Goal: Transaction & Acquisition: Purchase product/service

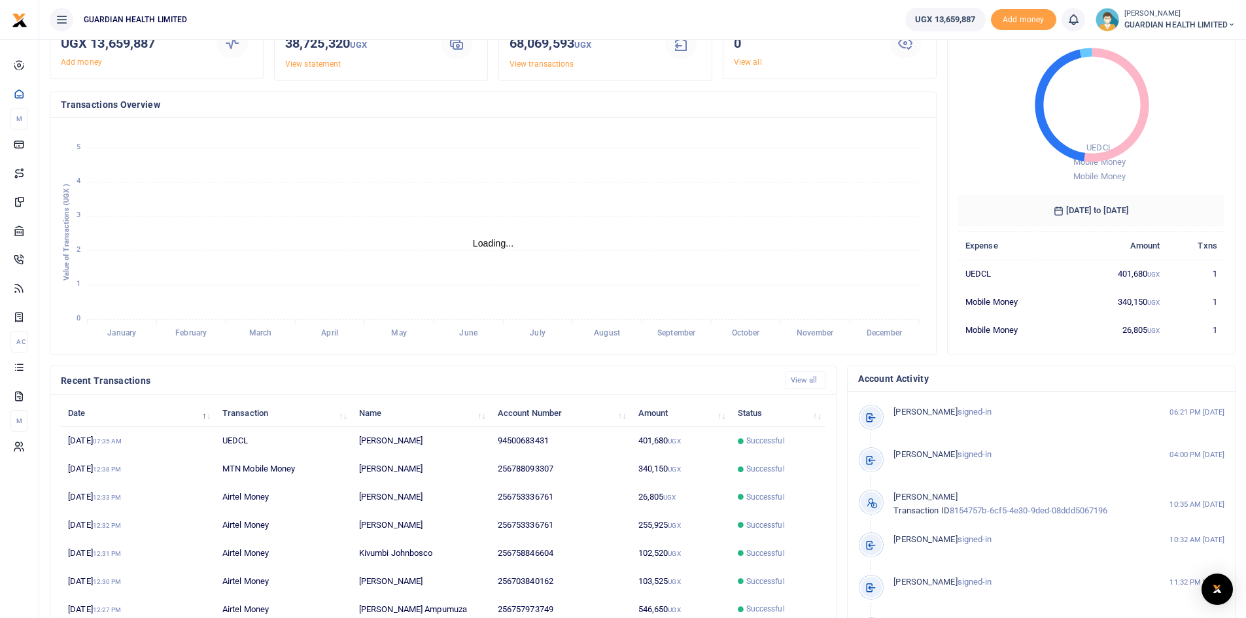
scroll to position [164, 0]
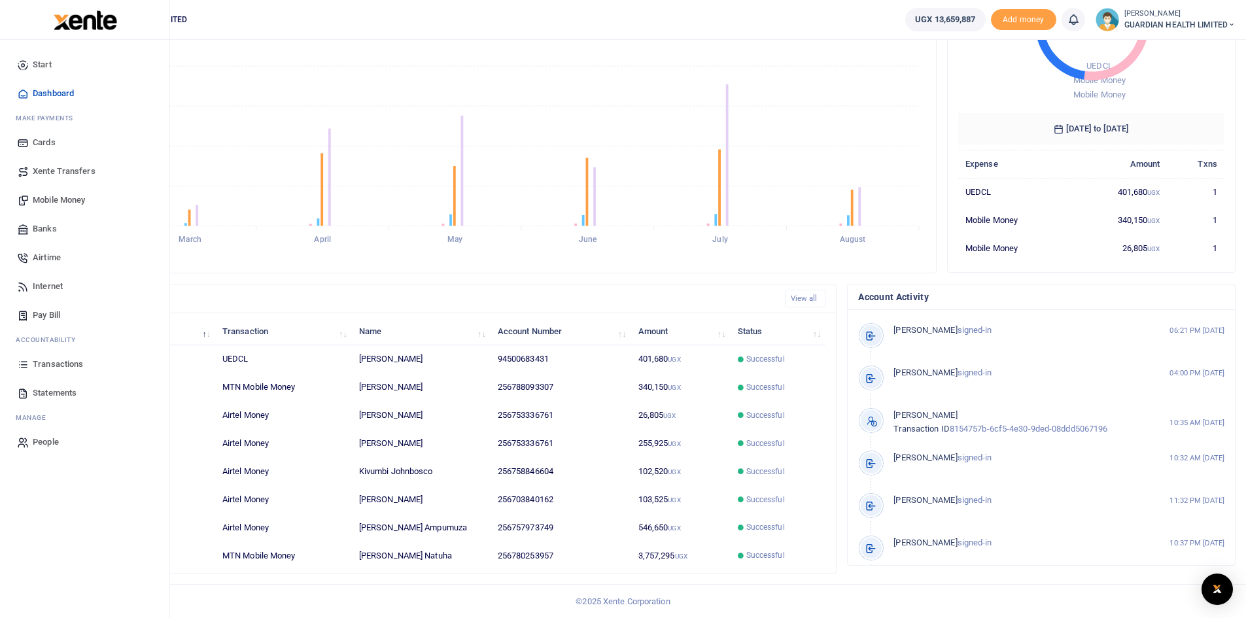
click at [61, 360] on span "Transactions" at bounding box center [58, 364] width 50 height 13
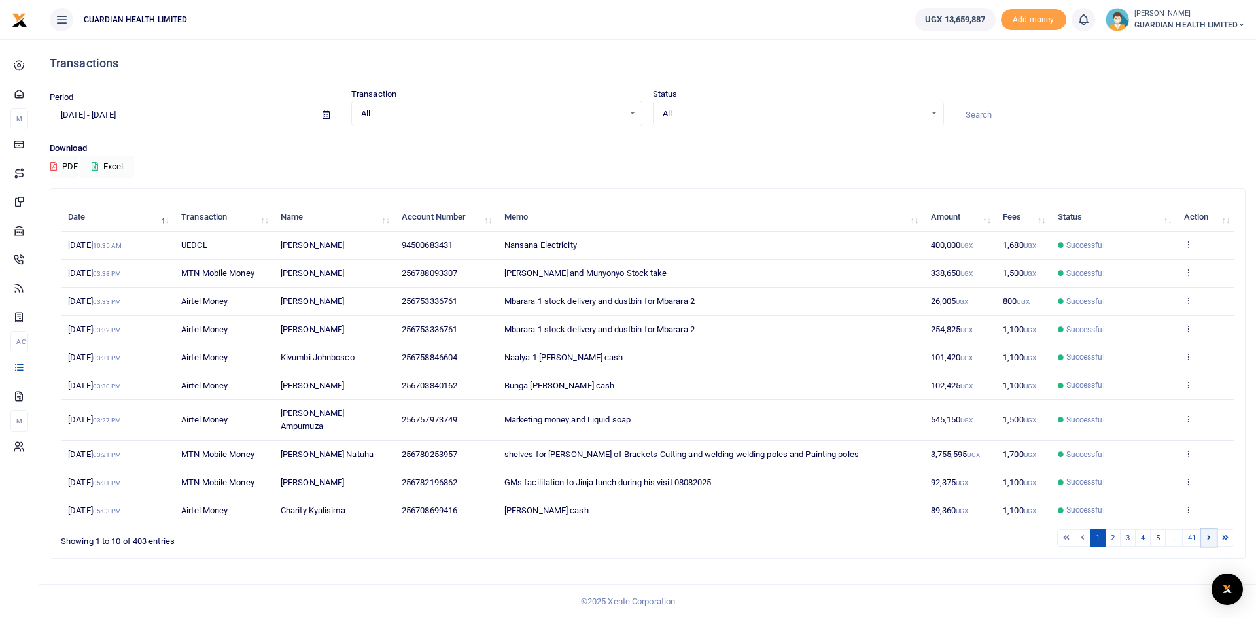
click at [1211, 529] on link at bounding box center [1209, 538] width 16 height 18
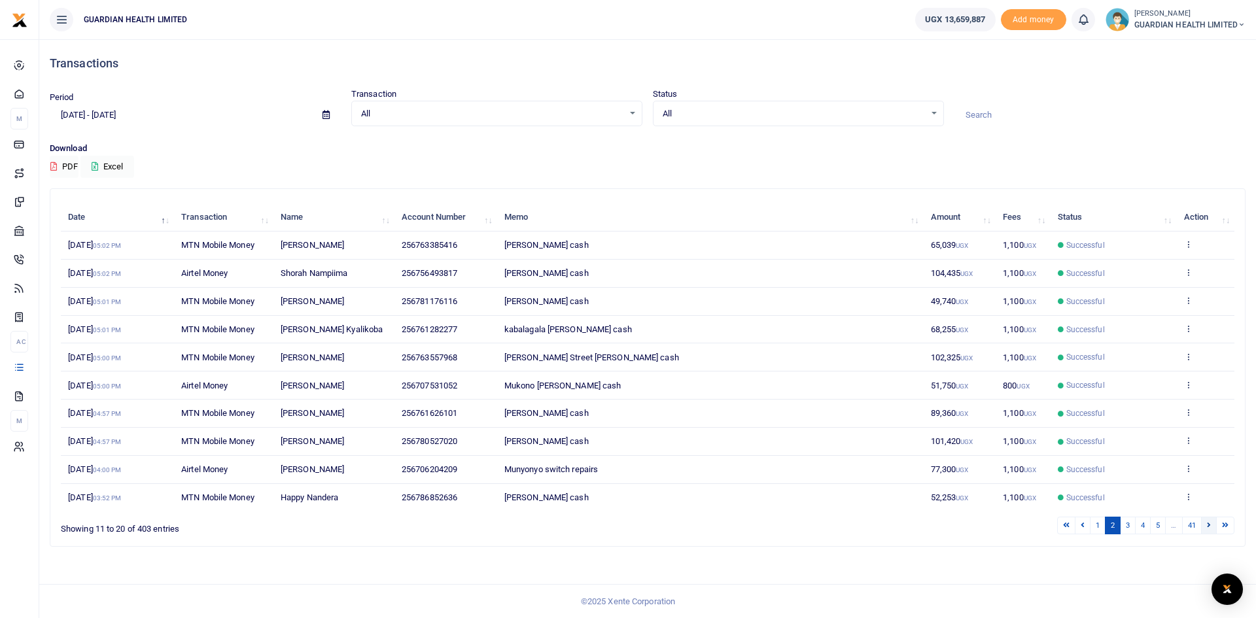
click at [1204, 523] on link at bounding box center [1209, 526] width 16 height 18
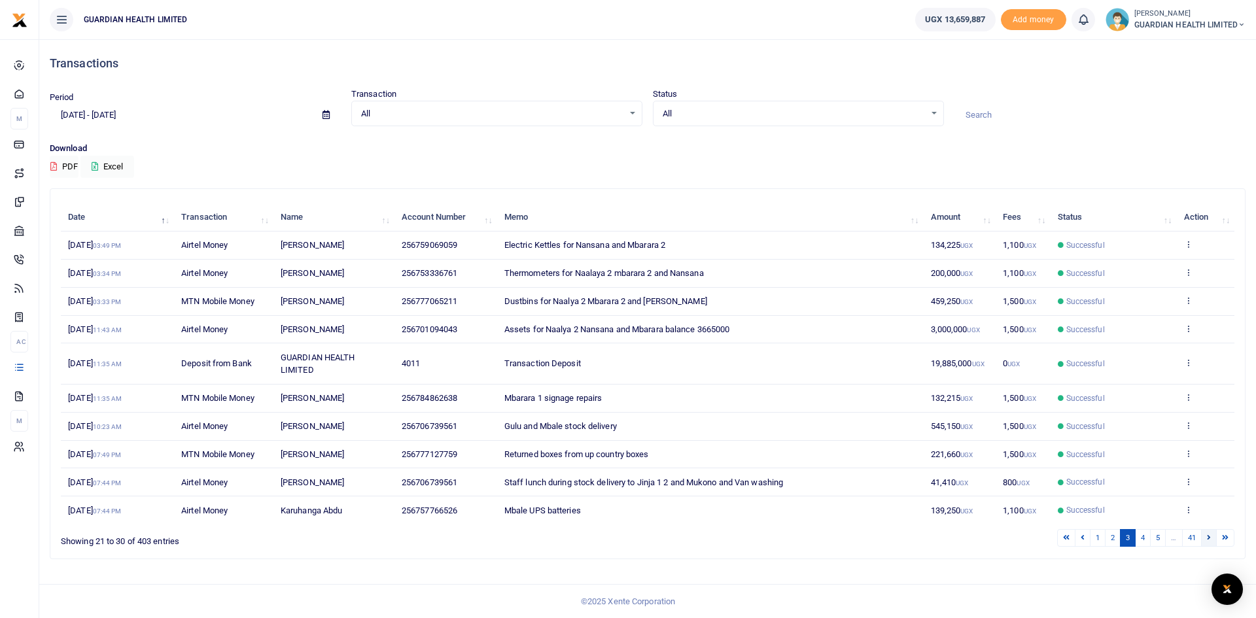
click at [1205, 534] on link at bounding box center [1209, 538] width 16 height 18
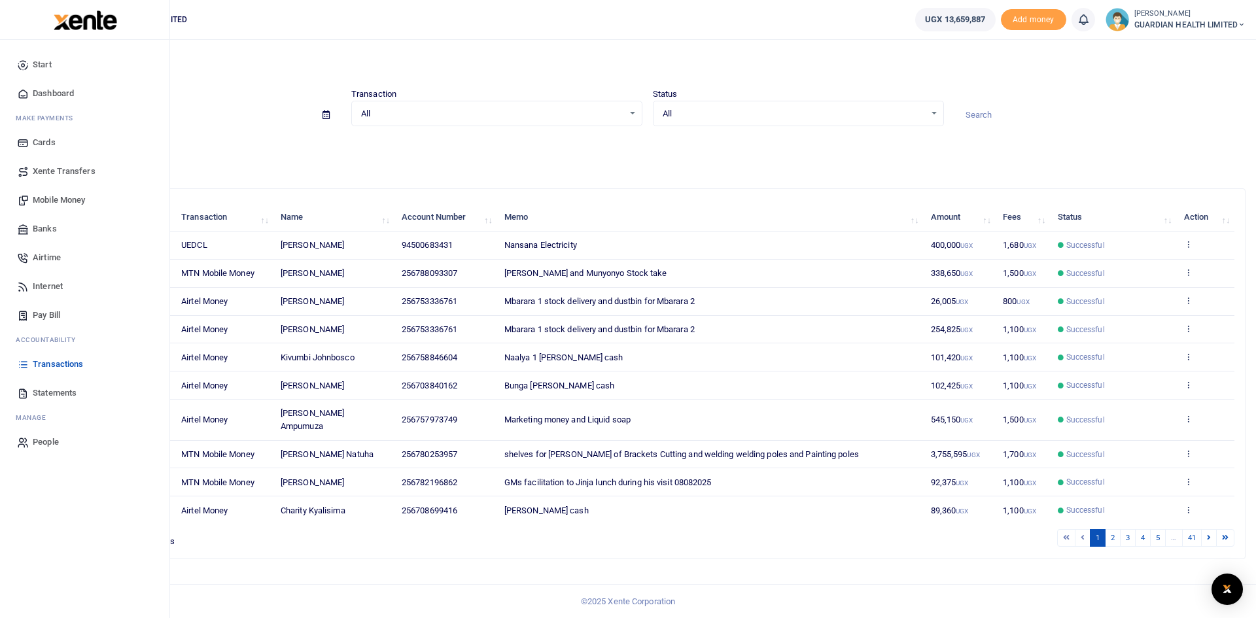
click at [56, 313] on span "Pay Bill" at bounding box center [46, 315] width 27 height 13
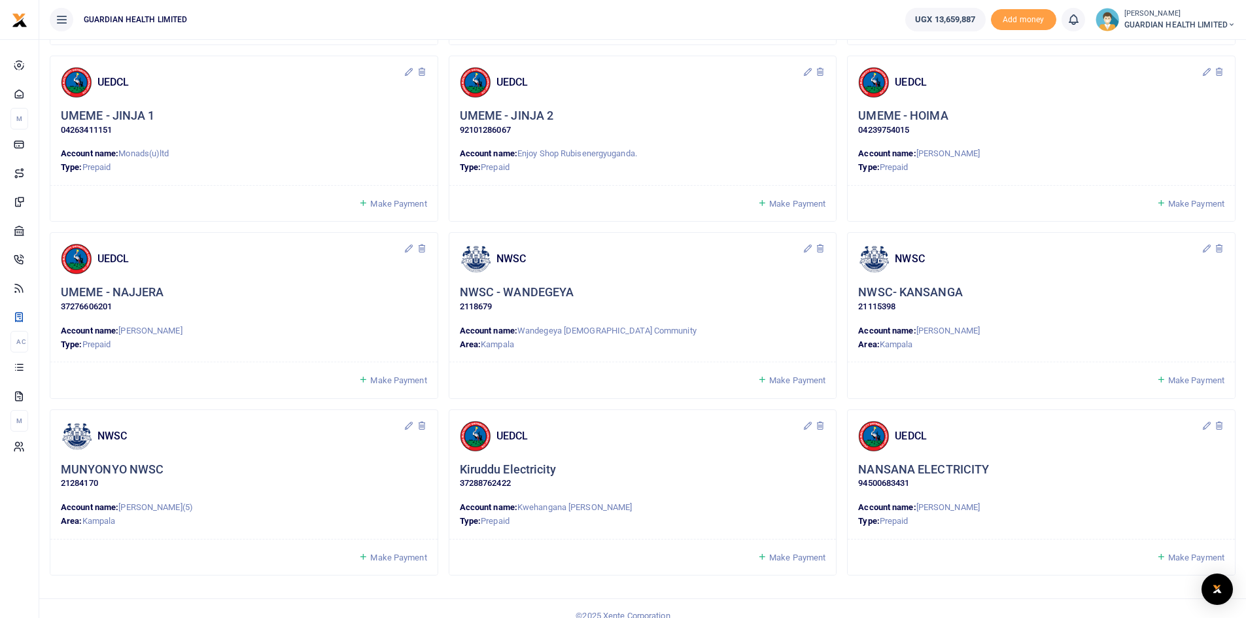
scroll to position [968, 0]
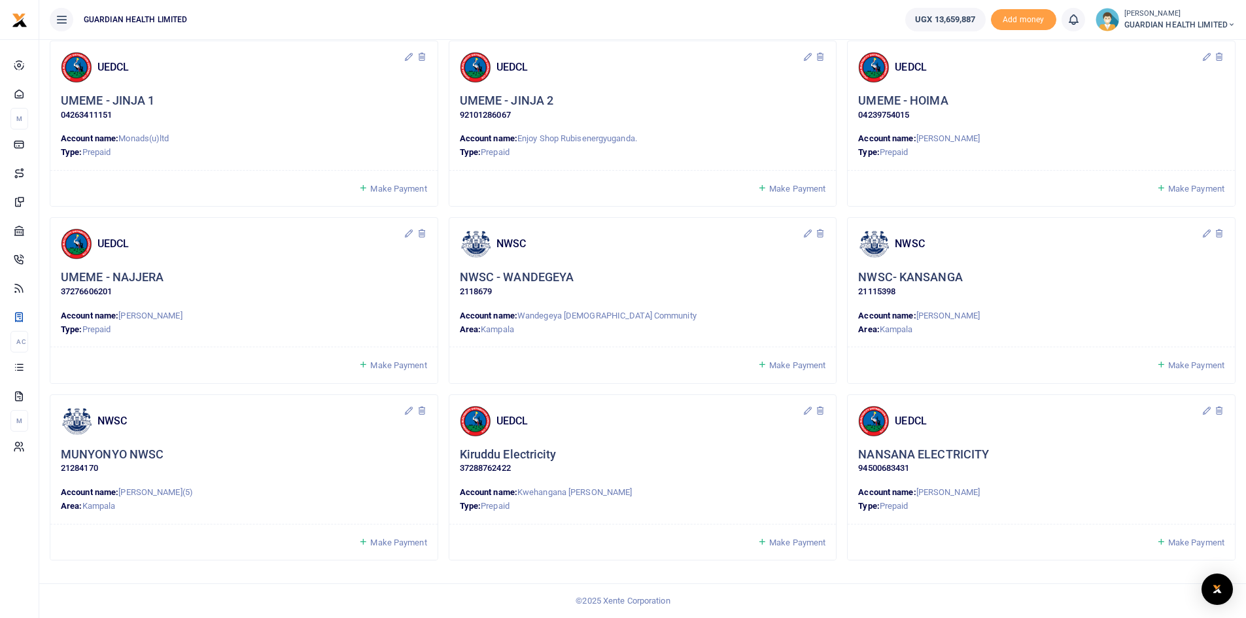
click at [1187, 363] on span "Make Payment" at bounding box center [1196, 365] width 56 height 10
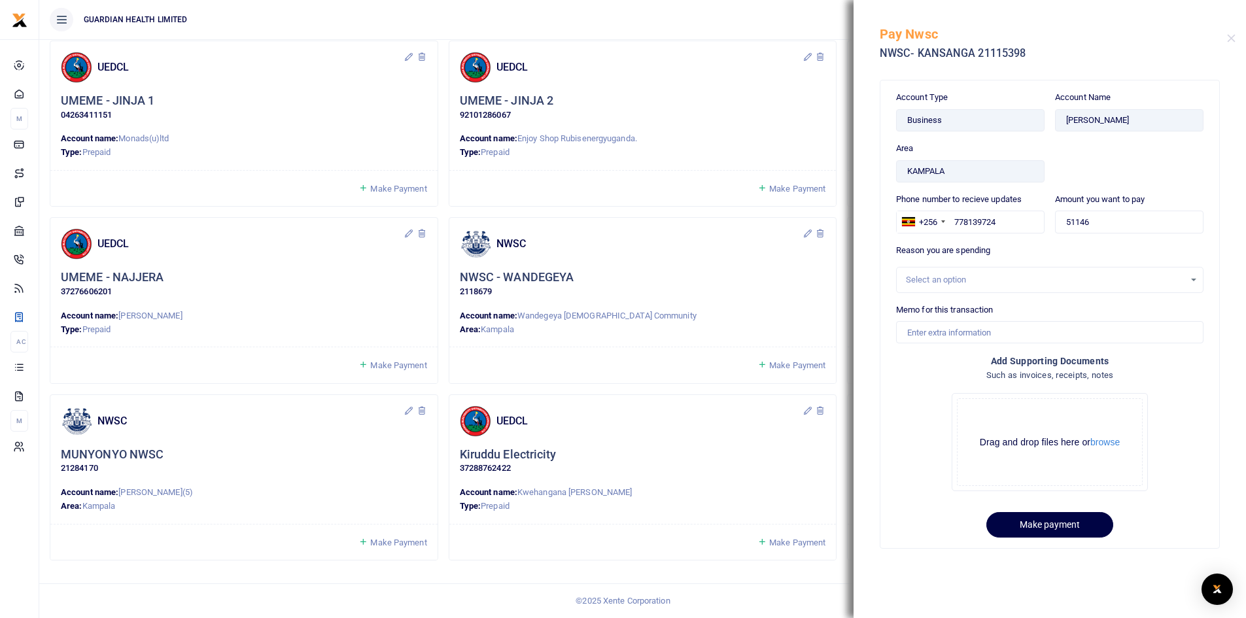
click at [935, 280] on div "Select an option" at bounding box center [1045, 279] width 279 height 13
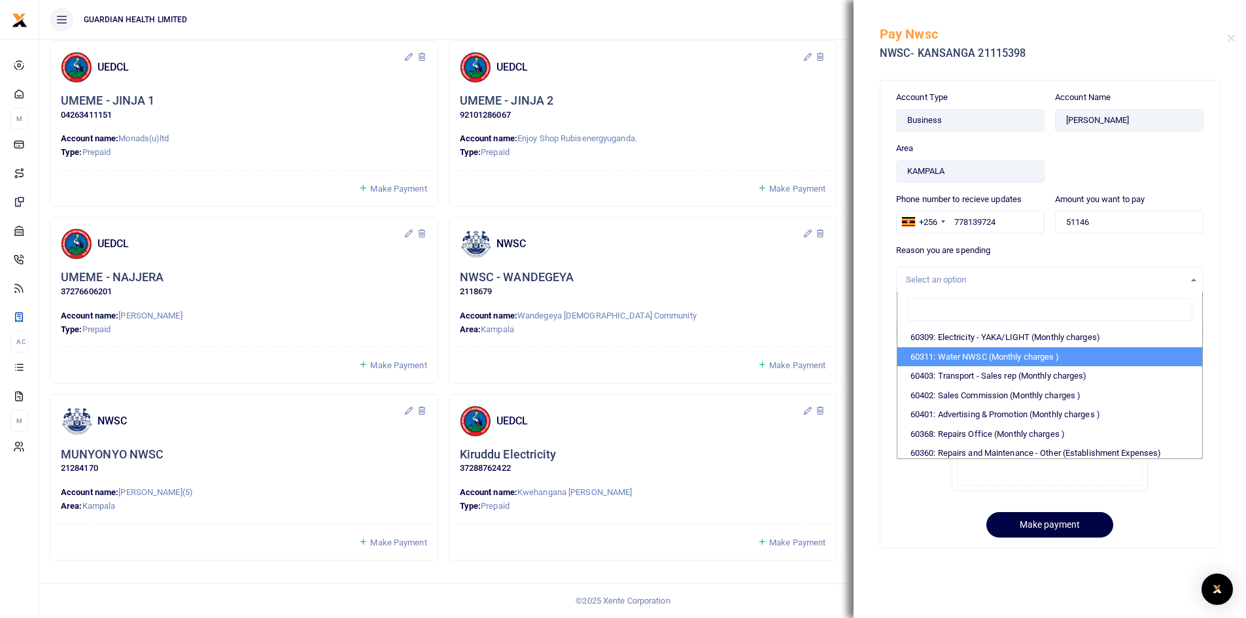
click at [993, 360] on li "60311: Water NWSC (Monthly charges )" at bounding box center [1049, 357] width 305 height 20
select select "5375"
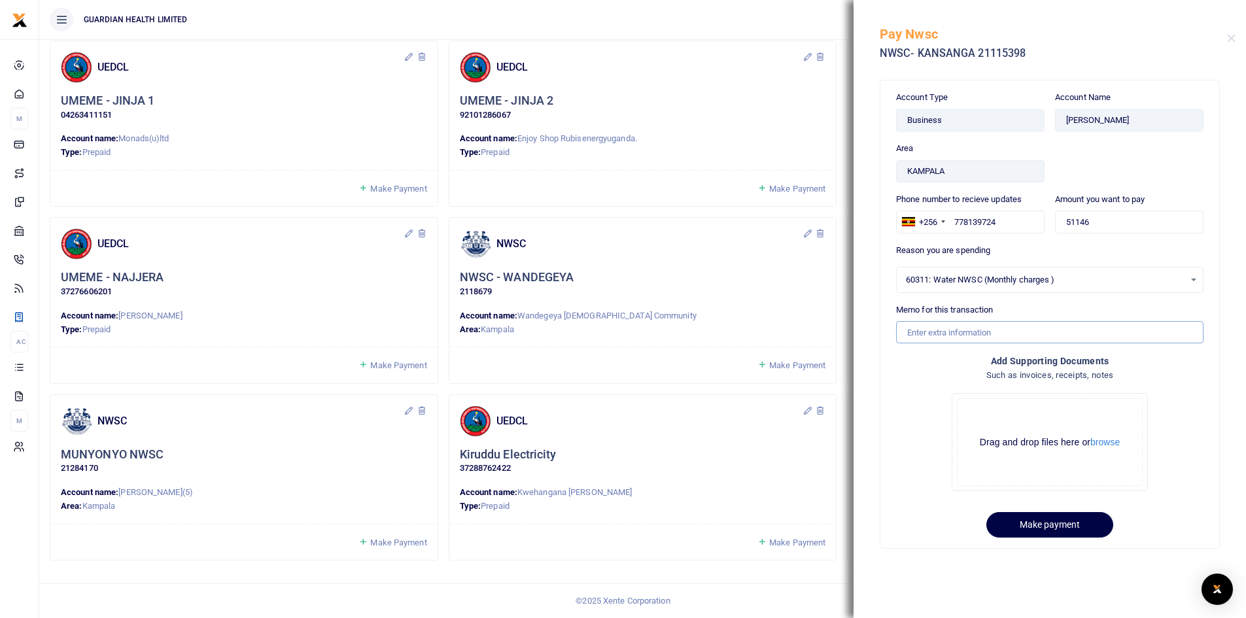
click at [943, 334] on input "Memo for this transaction" at bounding box center [1049, 332] width 307 height 22
type input "Kansanga NWSC for August"
click at [1045, 521] on button "Make payment" at bounding box center [1049, 525] width 127 height 26
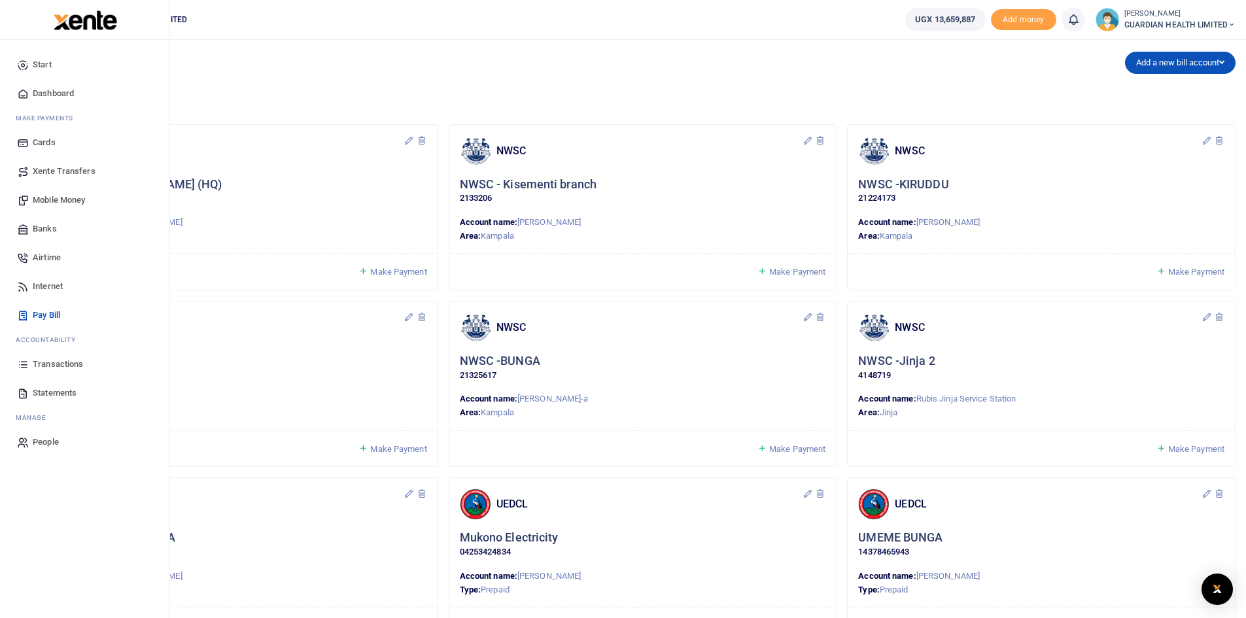
click at [81, 200] on span "Mobile Money" at bounding box center [59, 200] width 52 height 13
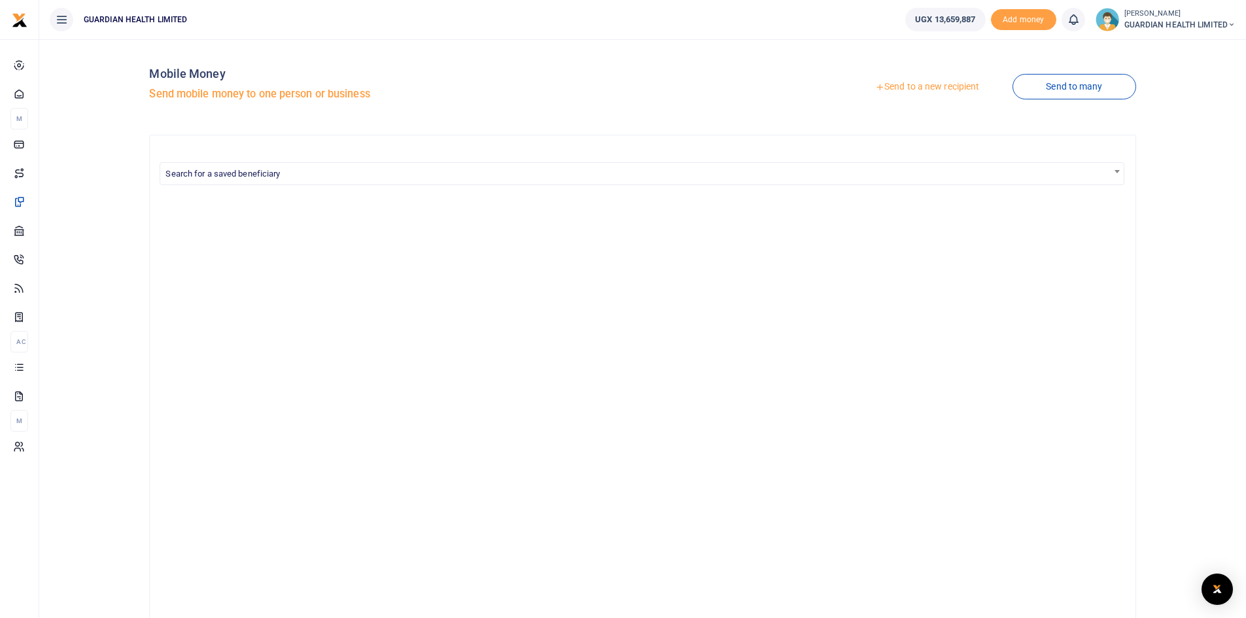
click at [927, 88] on link "Send to a new recipient" at bounding box center [927, 87] width 171 height 24
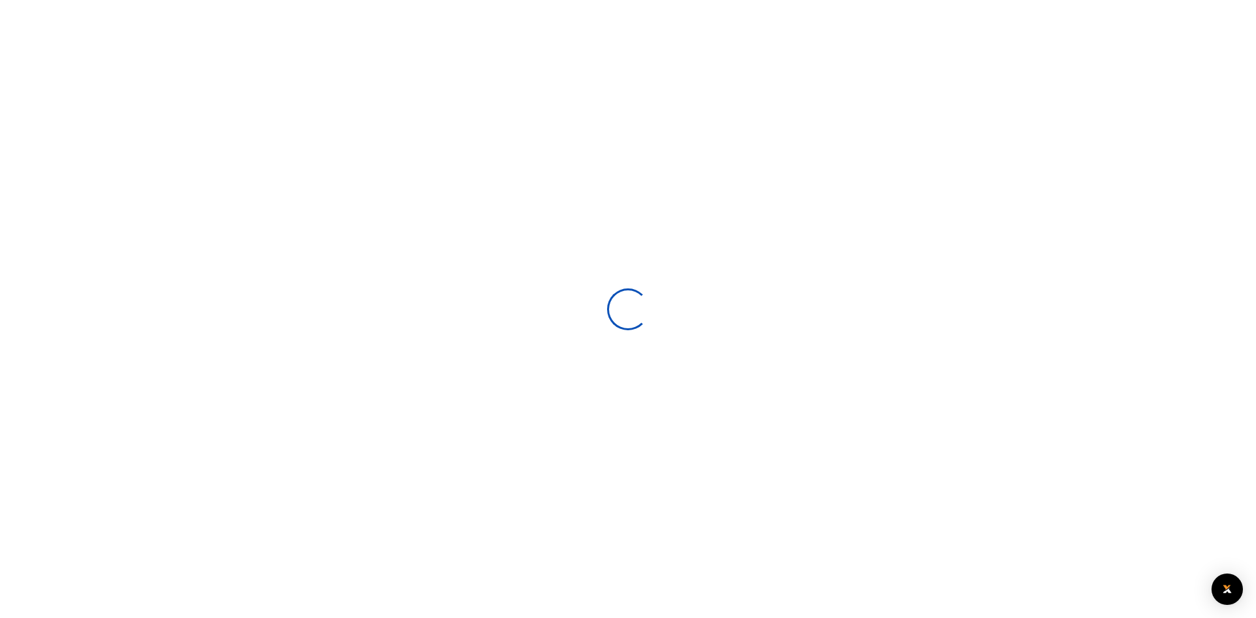
select select
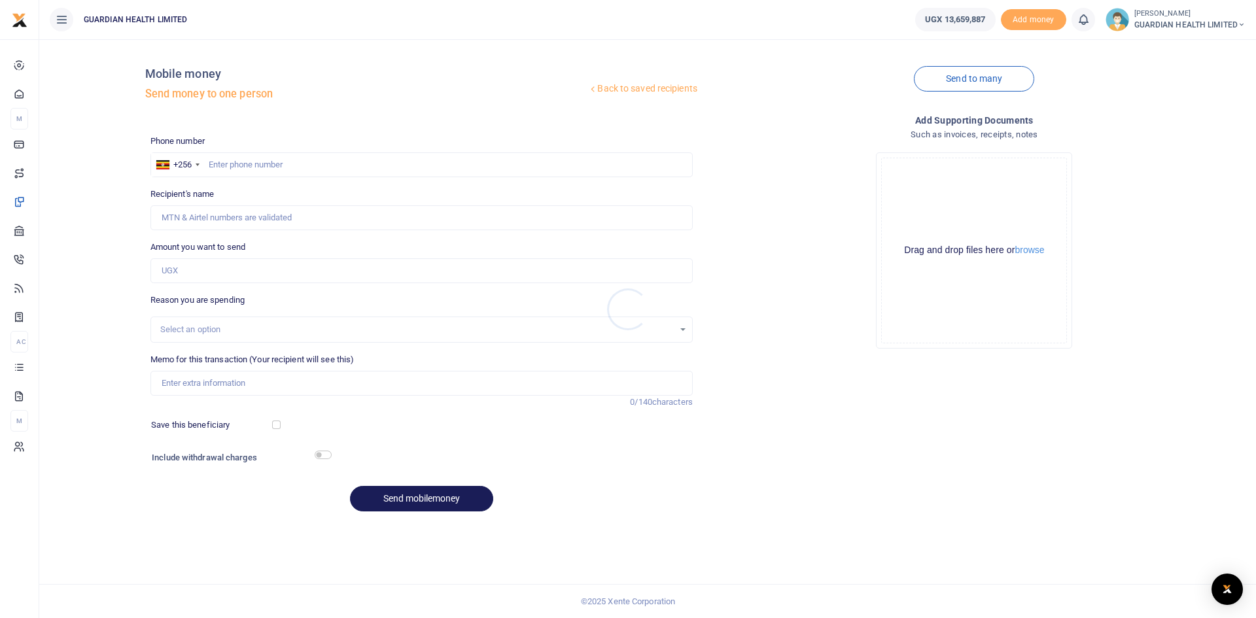
click at [306, 168] on div at bounding box center [628, 309] width 1256 height 618
click at [306, 168] on input "text" at bounding box center [421, 164] width 542 height 25
type input "0394811579"
type input "Deograsius Okiria"
type input "0394811579"
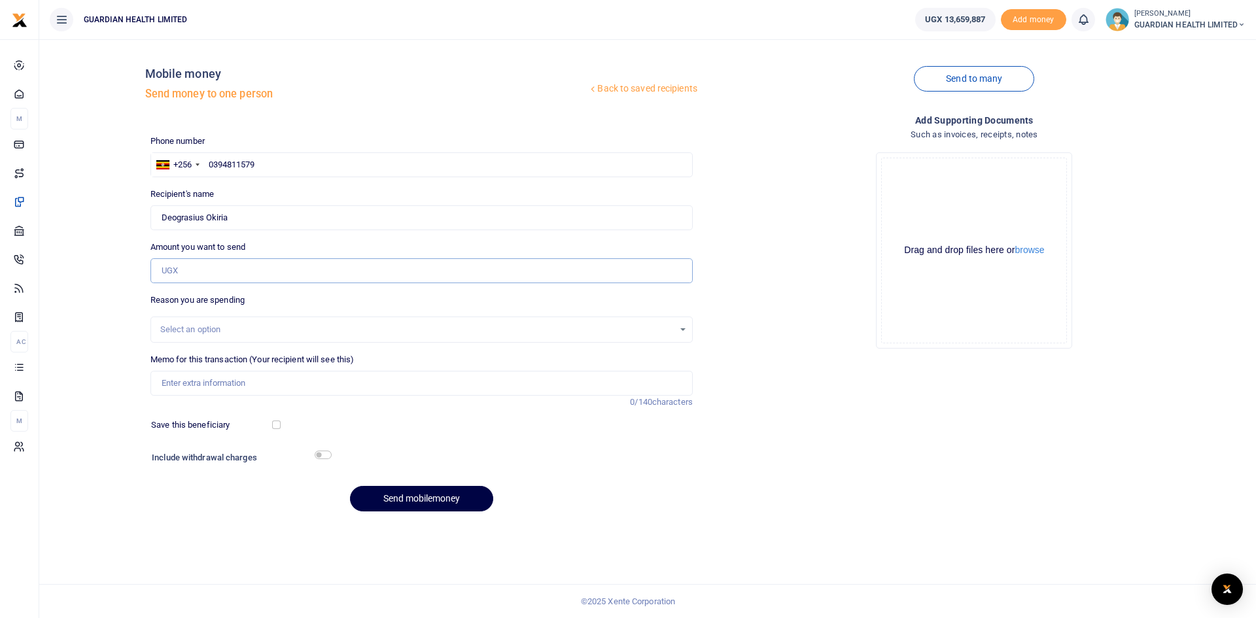
click at [204, 275] on input "Amount you want to send" at bounding box center [421, 270] width 542 height 25
type input "0"
type input "891,000"
click at [216, 325] on div "Select an option" at bounding box center [416, 329] width 513 height 13
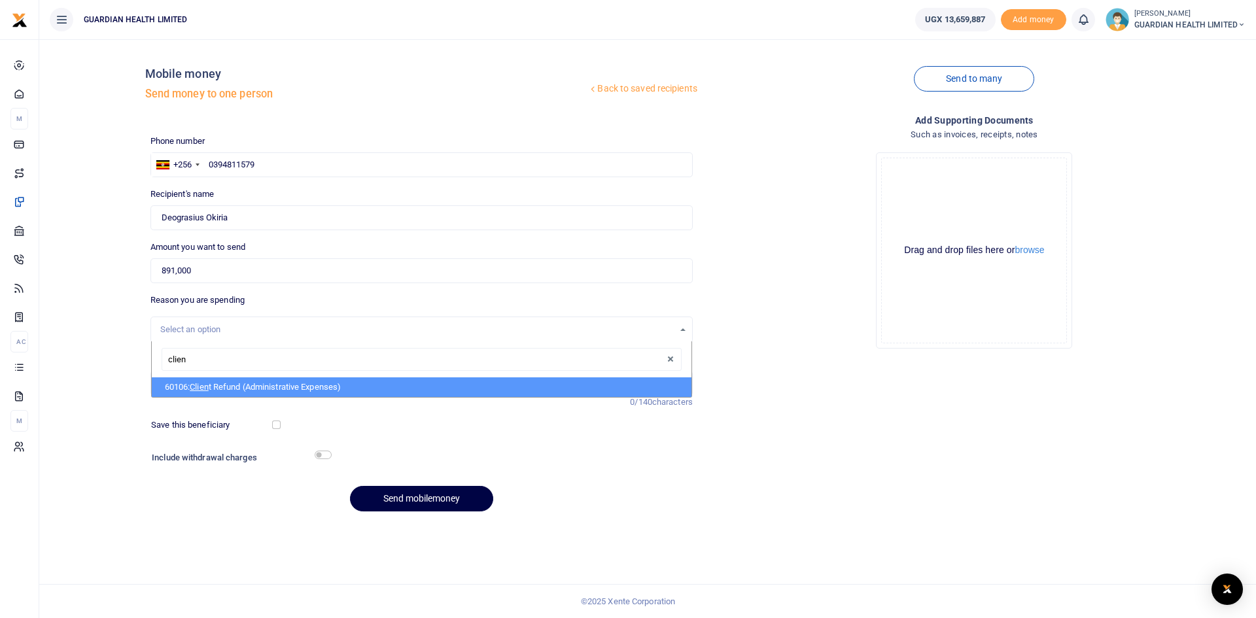
type input "client"
click at [211, 387] on span "Client" at bounding box center [201, 387] width 22 height 10
select select "5411"
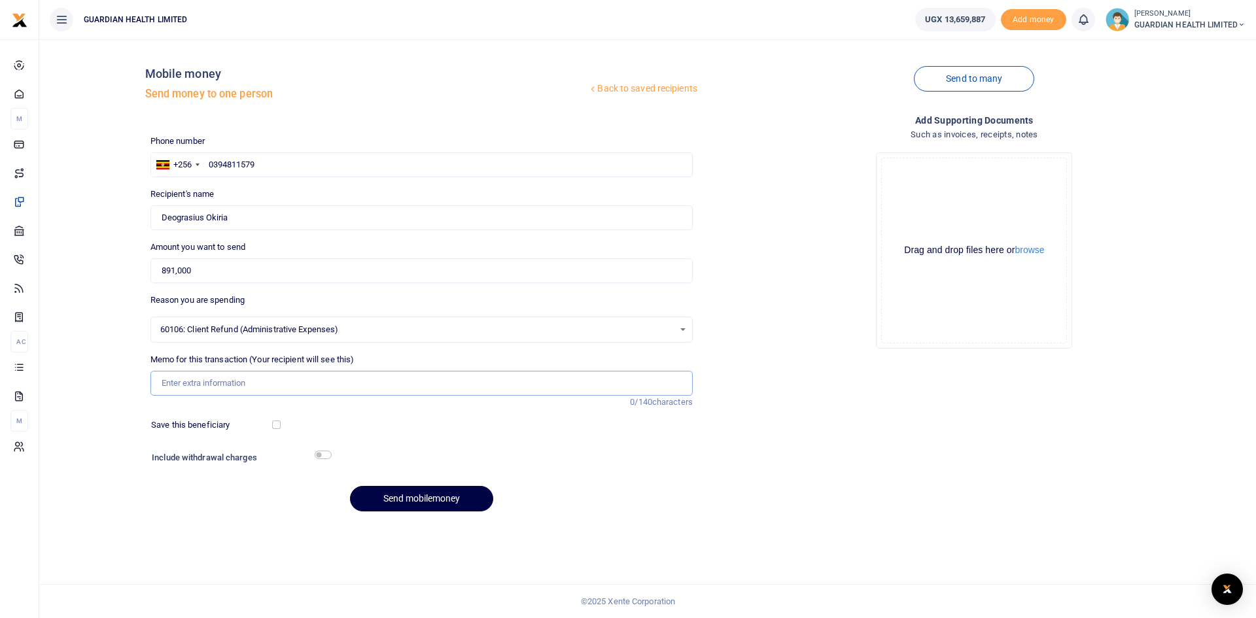
click at [213, 386] on input "Memo for this transaction (Your recipient will see this)" at bounding box center [421, 383] width 542 height 25
type input "H"
type input "Hoima Client Refund"
click at [409, 498] on button "Send mobilemoney" at bounding box center [421, 499] width 143 height 26
paste input "0786852636"
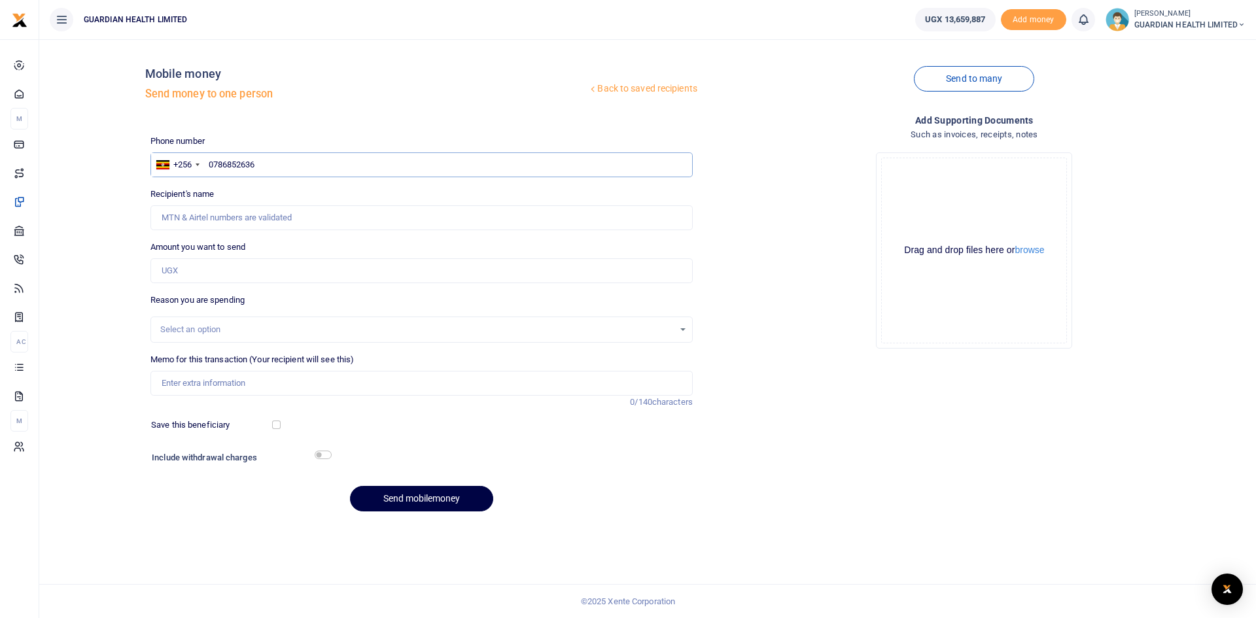
click at [214, 165] on input "0786852636" at bounding box center [421, 164] width 542 height 25
type input "786852636"
click at [213, 269] on input "Amount you want to send" at bounding box center [421, 270] width 542 height 25
type input "Happy Nandera"
type input "69,500"
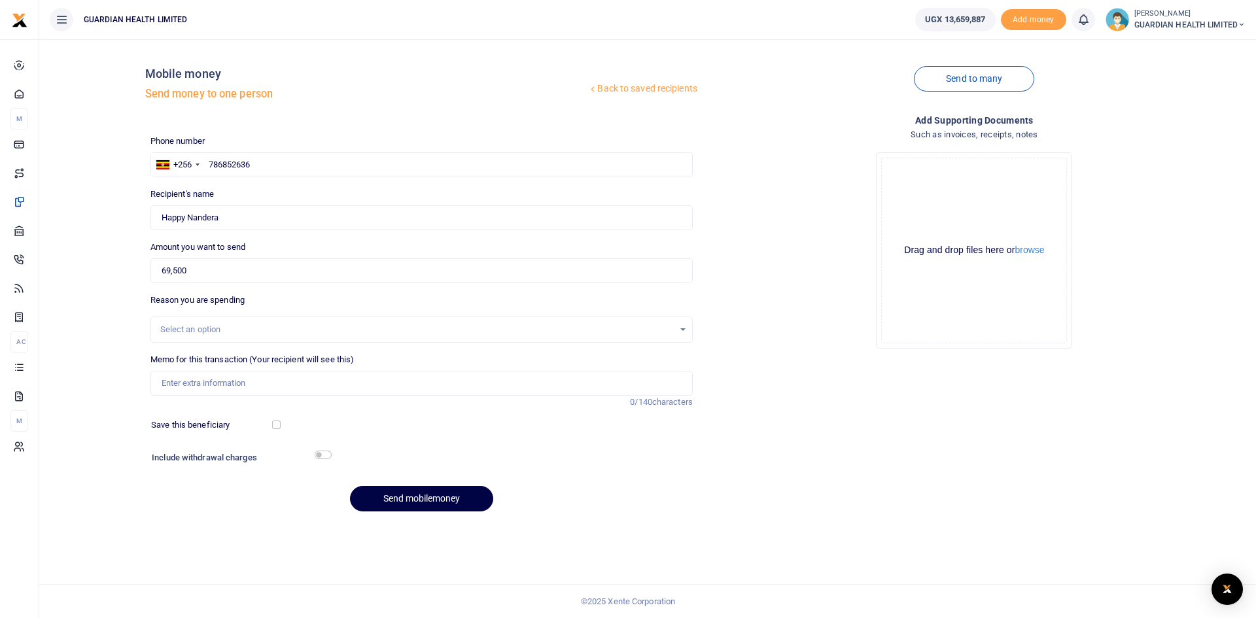
click at [193, 327] on div "Select an option" at bounding box center [416, 329] width 513 height 13
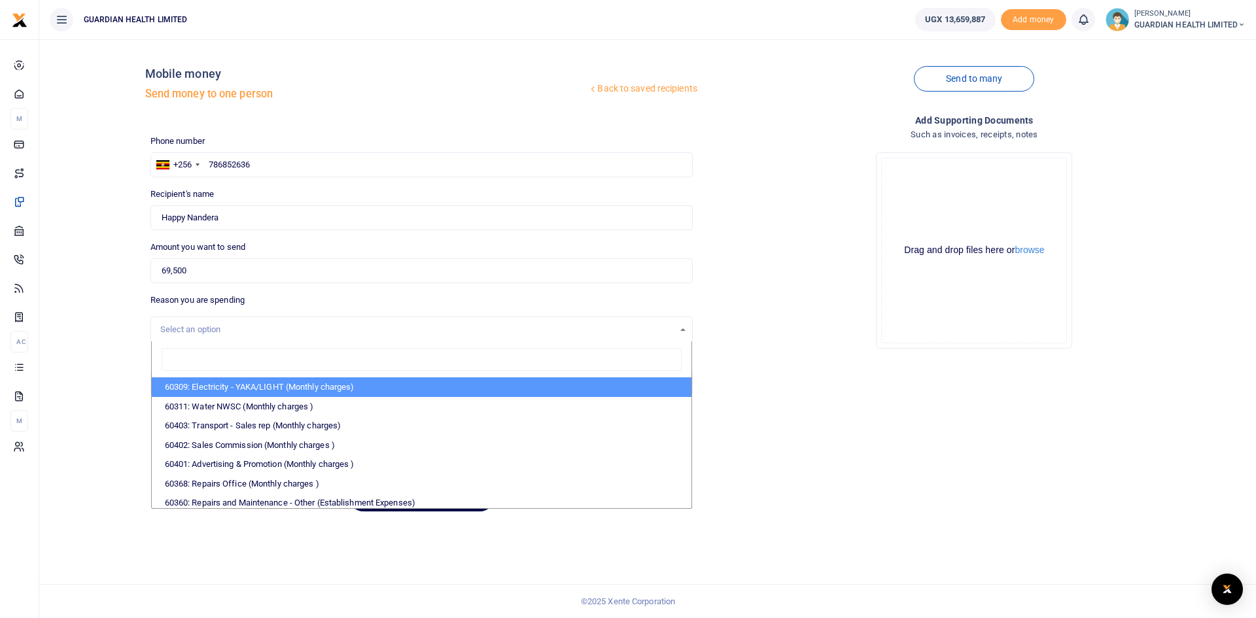
click at [271, 324] on div "Select an option" at bounding box center [416, 329] width 513 height 13
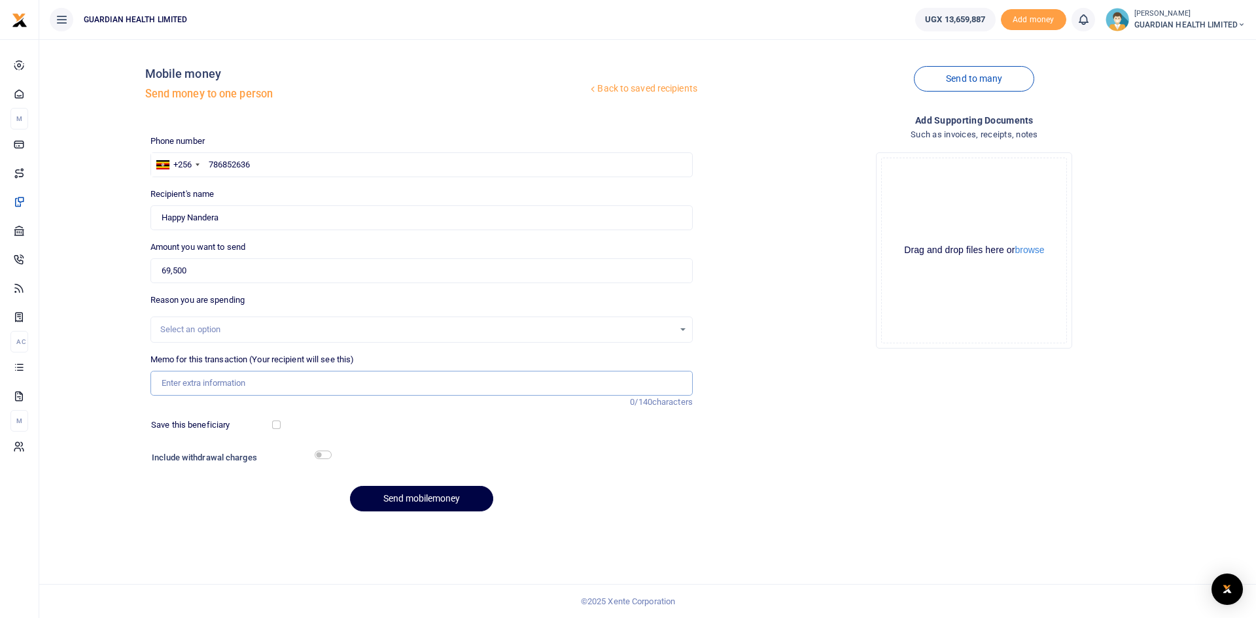
click at [229, 385] on input "Memo for this transaction (Your recipient will see this)" at bounding box center [421, 383] width 542 height 25
type input "Mbale petty cash"
click at [278, 426] on input "checkbox" at bounding box center [276, 425] width 9 height 9
checkbox input "true"
click at [321, 456] on input "checkbox" at bounding box center [323, 455] width 17 height 9
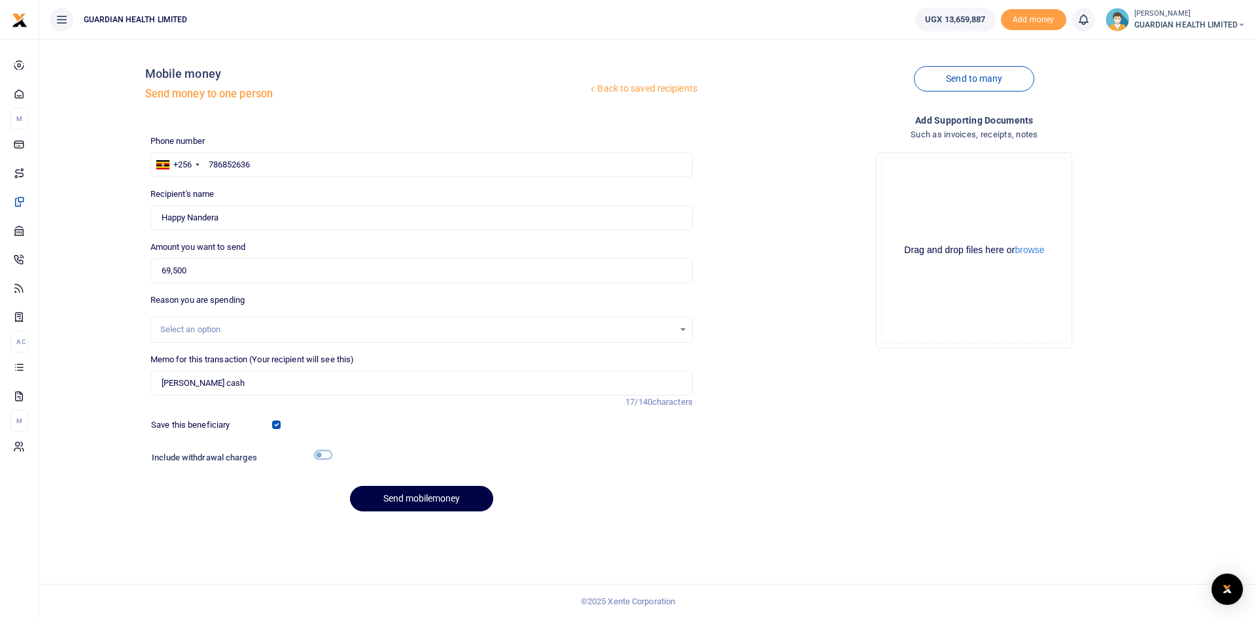
checkbox input "true"
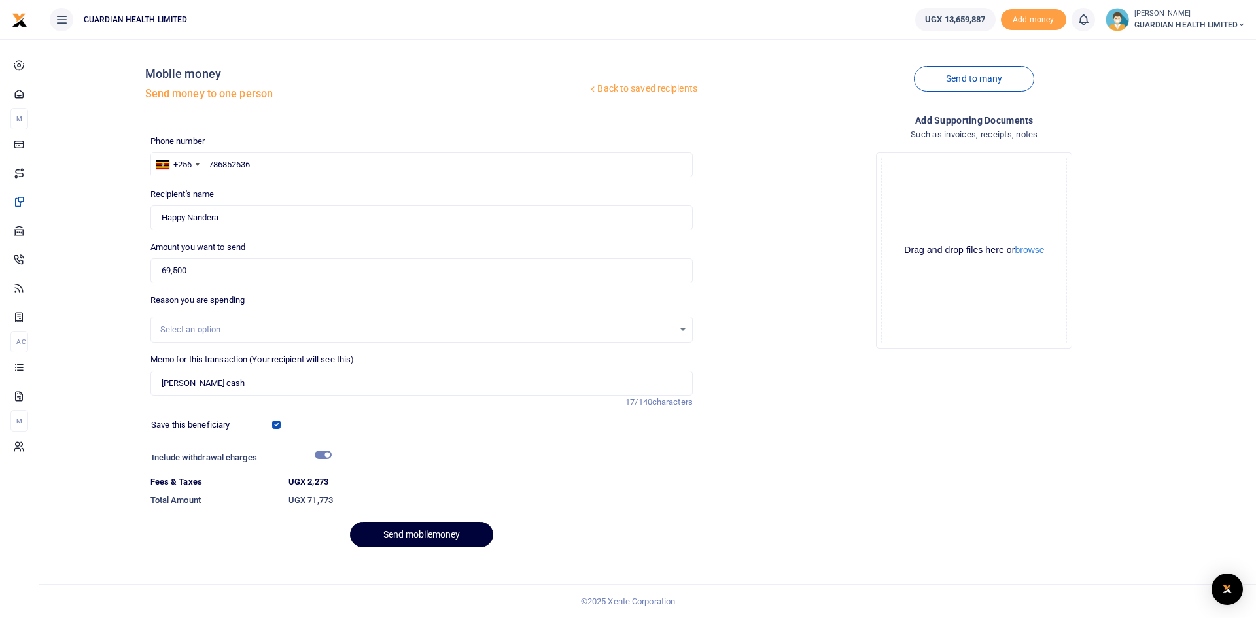
click at [387, 535] on button "Send mobilemoney" at bounding box center [421, 535] width 143 height 26
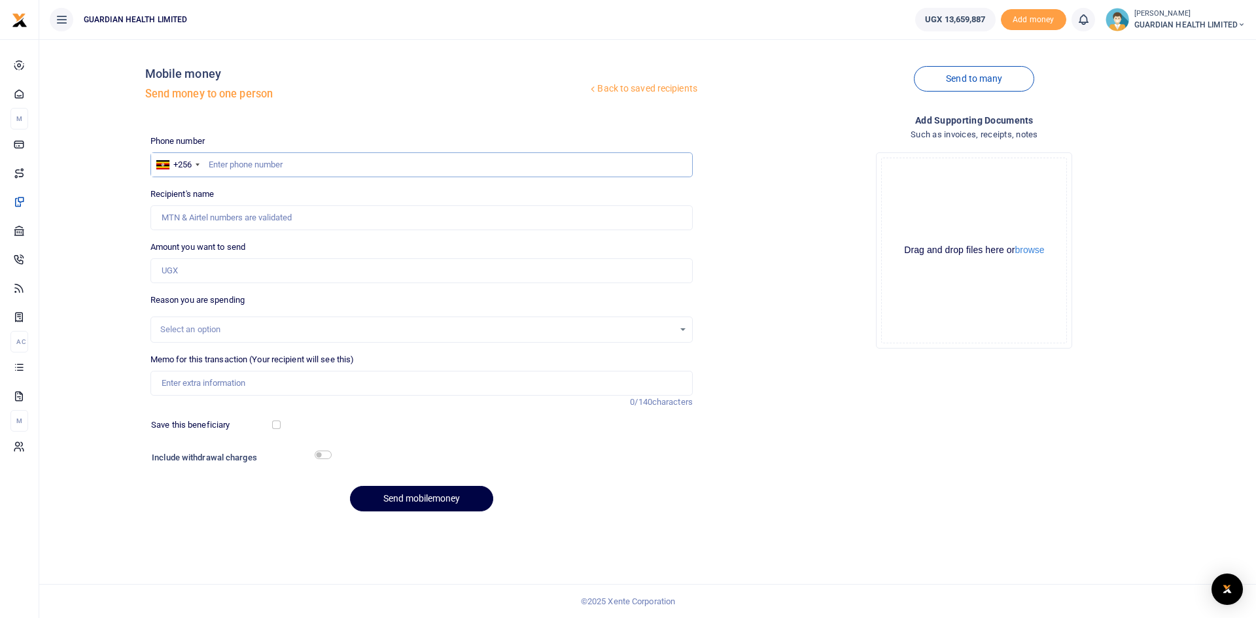
click at [330, 165] on input "text" at bounding box center [421, 164] width 542 height 25
type input "704803211"
click at [303, 262] on input "Amount you want to send" at bounding box center [421, 270] width 542 height 25
type input "17,500"
click at [229, 381] on input "Memo for this transaction (Your recipient will see this)" at bounding box center [421, 383] width 542 height 25
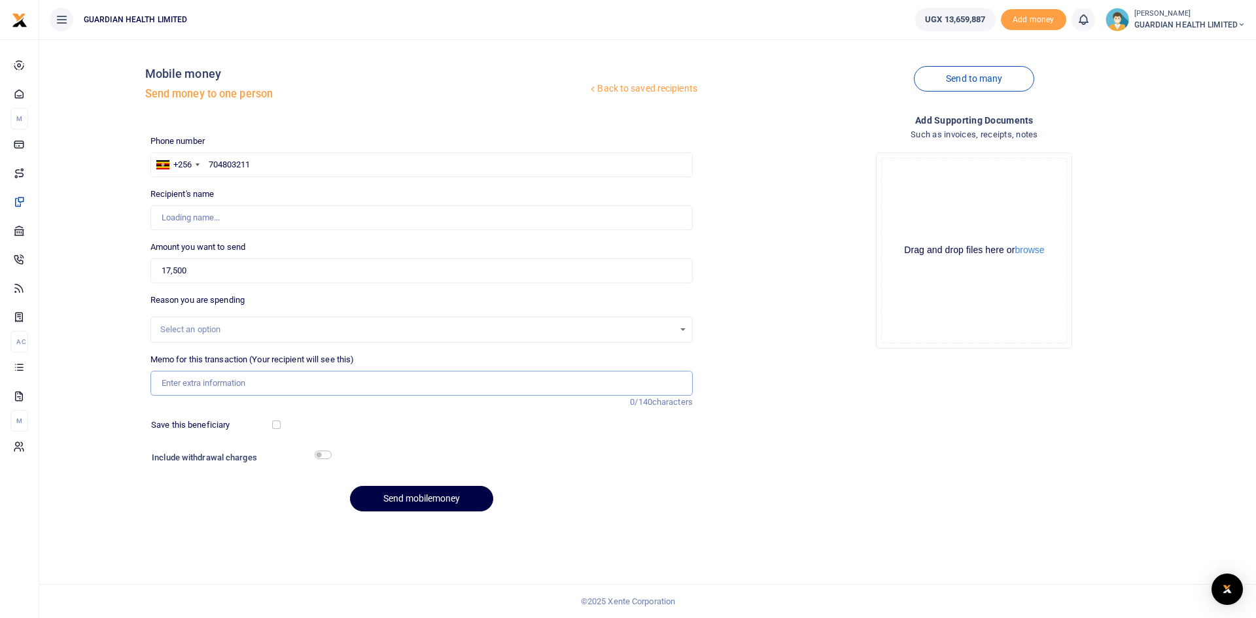
type input "Esthermulambuzi Mirembe"
type input "Naalya 2 [PERSON_NAME] cash"
click at [273, 423] on input "checkbox" at bounding box center [276, 425] width 9 height 9
checkbox input "true"
click at [322, 454] on input "checkbox" at bounding box center [323, 455] width 17 height 9
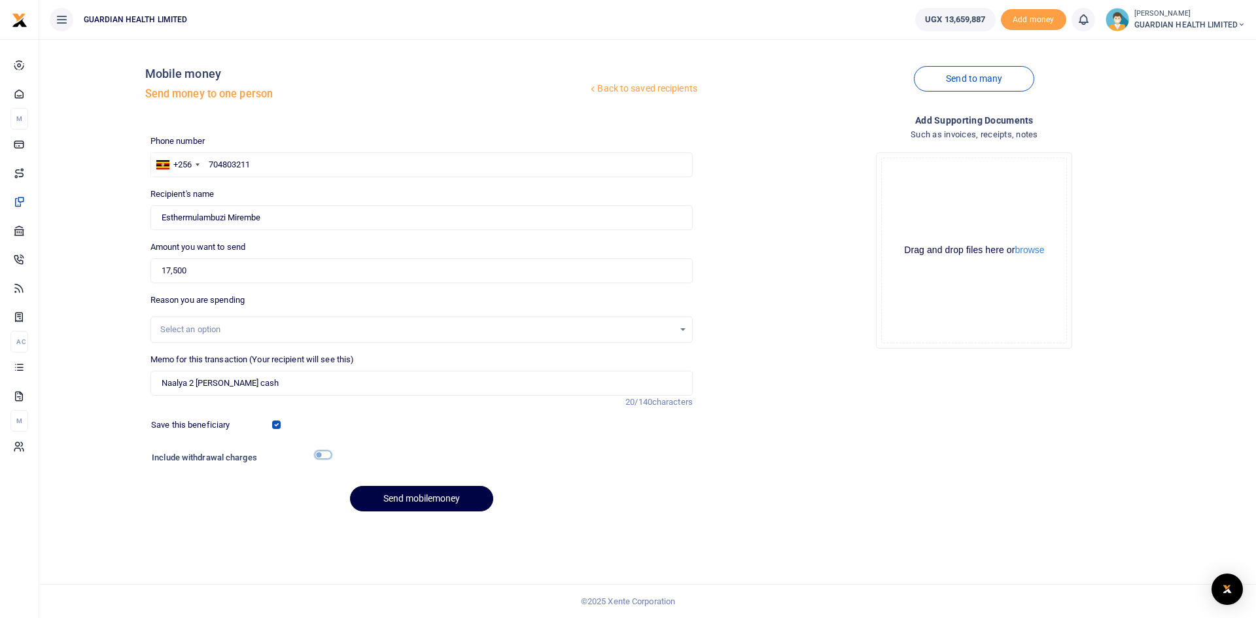
checkbox input "true"
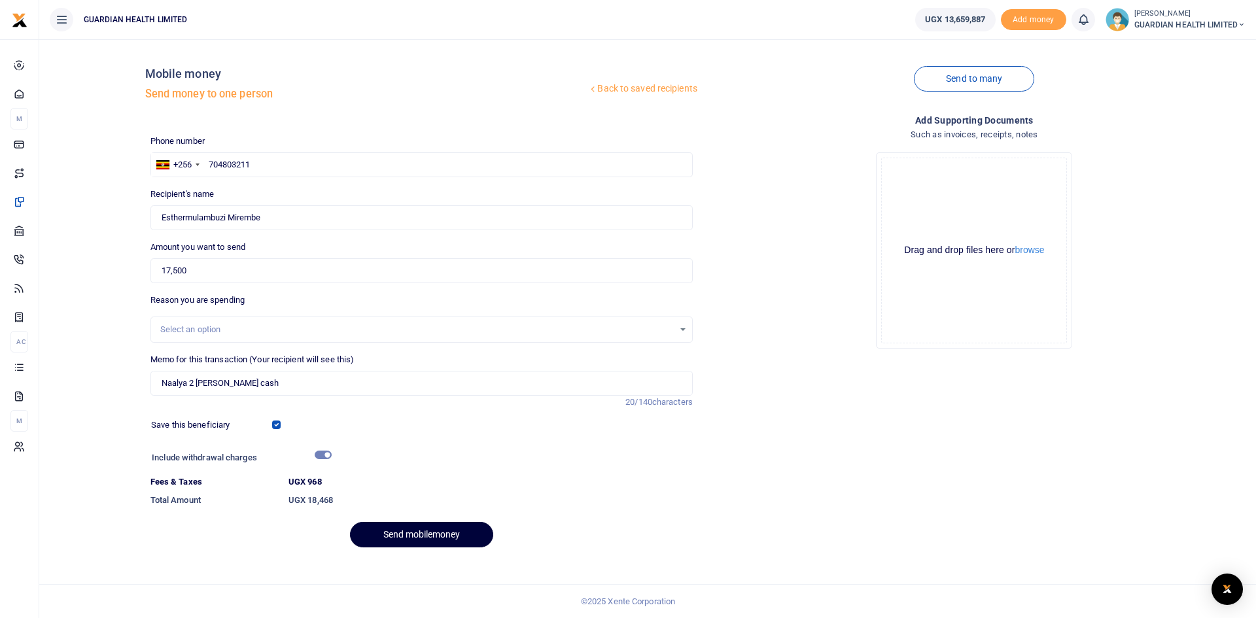
click at [412, 529] on button "Send mobilemoney" at bounding box center [421, 535] width 143 height 26
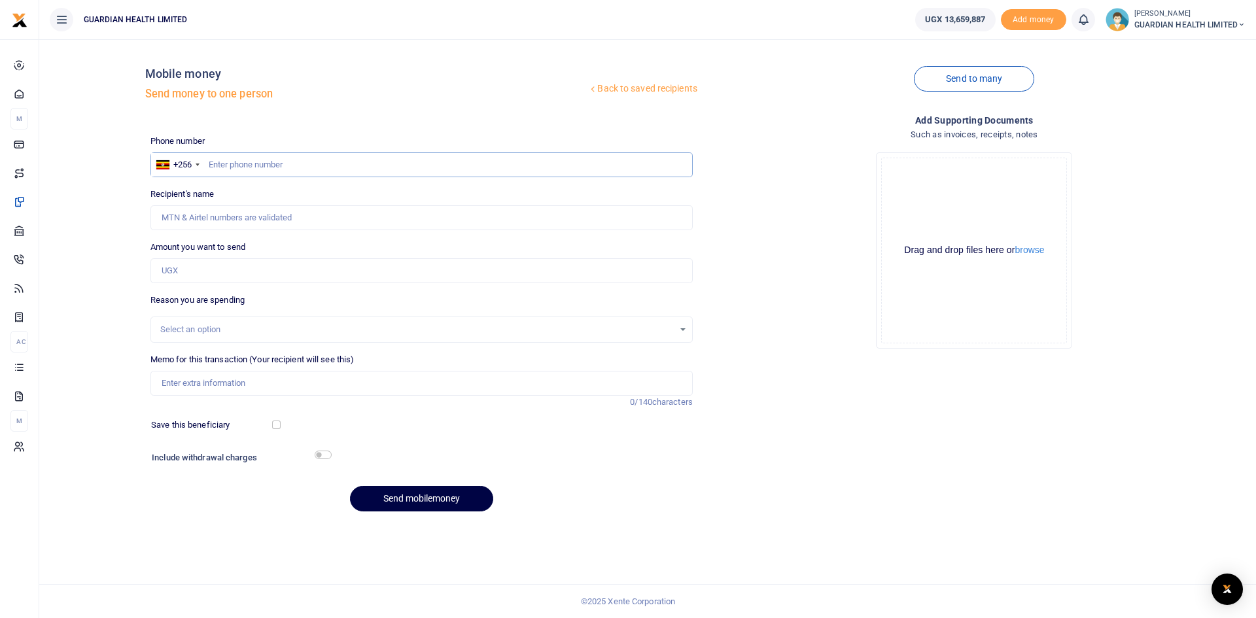
paste input "0757973749"
click at [214, 164] on input "0757973749" at bounding box center [421, 164] width 542 height 25
type input "757973749"
click at [201, 271] on input "Amount you want to send" at bounding box center [421, 270] width 542 height 25
type input "91"
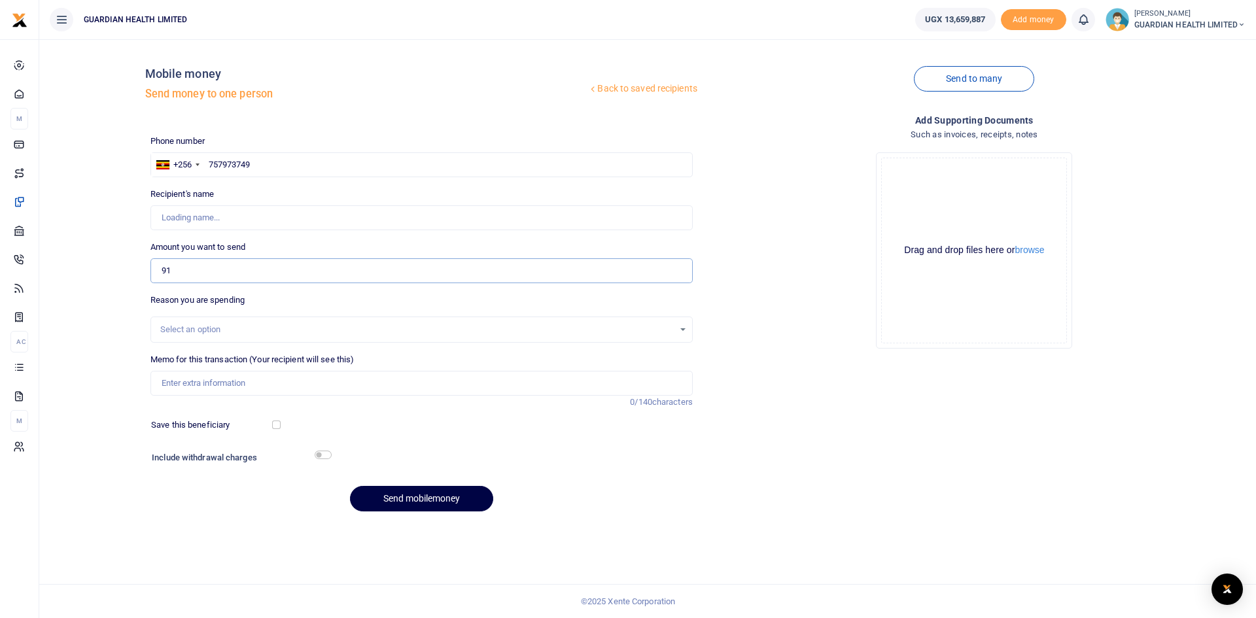
type input "Vasta Ampumuza"
type input "91,500"
click at [211, 381] on input "Memo for this transaction (Your recipient will see this)" at bounding box center [421, 383] width 542 height 25
type input "Mbarara 1 Petty cash"
click at [278, 424] on input "checkbox" at bounding box center [276, 425] width 9 height 9
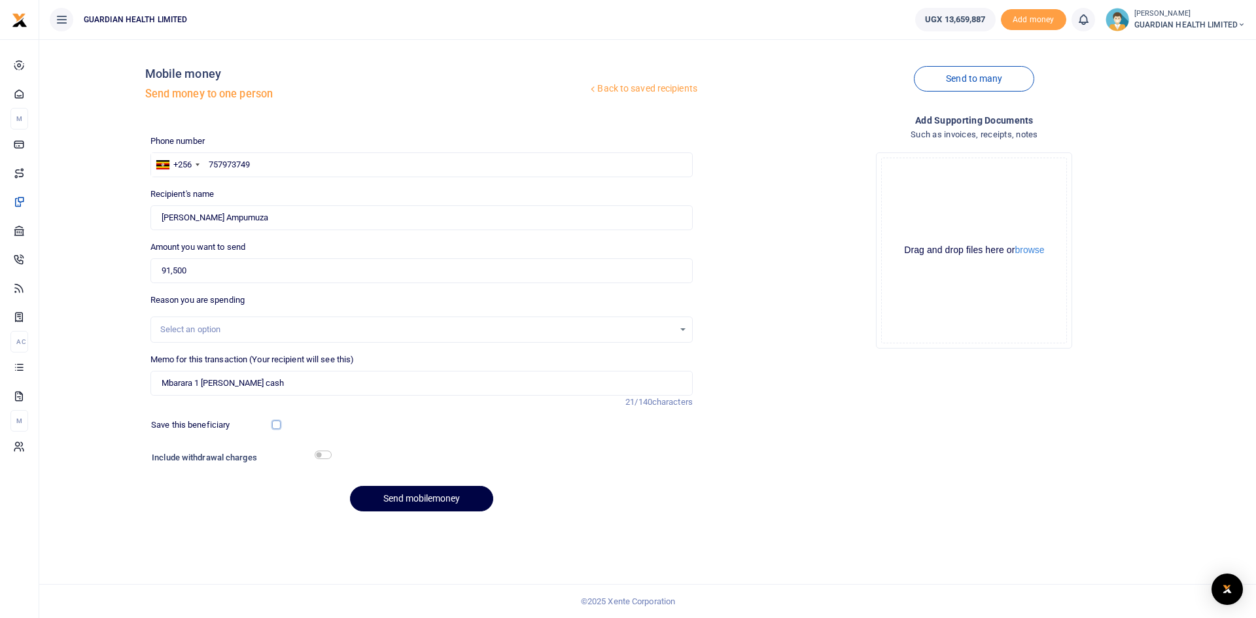
checkbox input "true"
click at [326, 458] on input "checkbox" at bounding box center [323, 455] width 17 height 9
checkbox input "true"
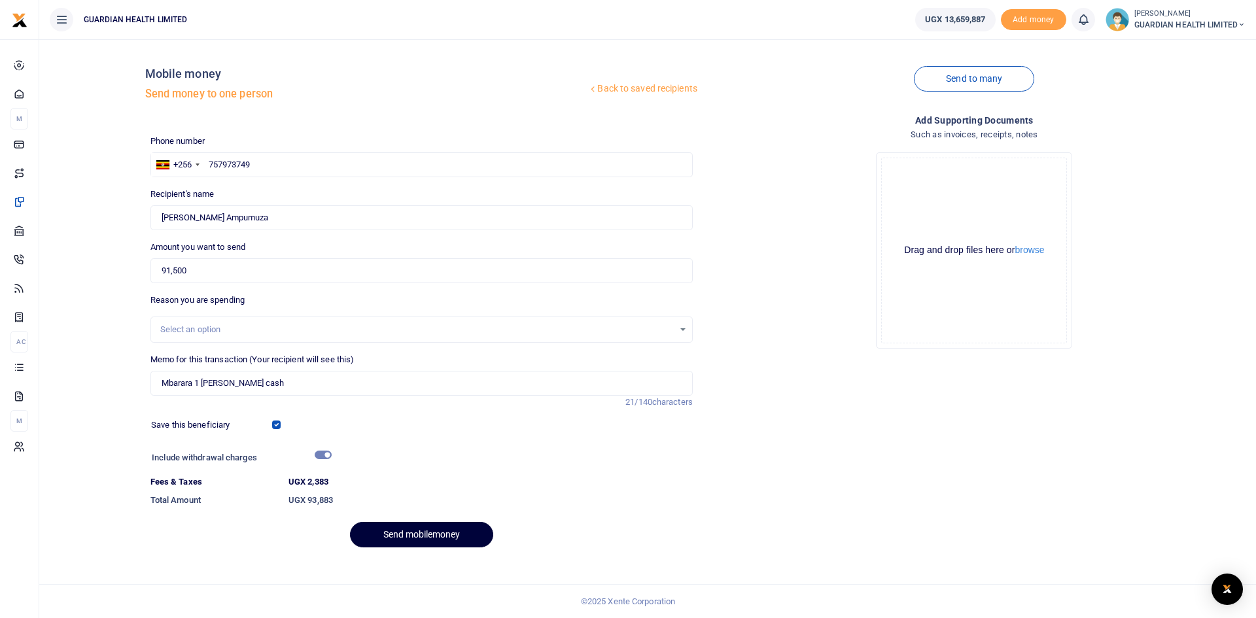
click at [449, 532] on button "Send mobilemoney" at bounding box center [421, 535] width 143 height 26
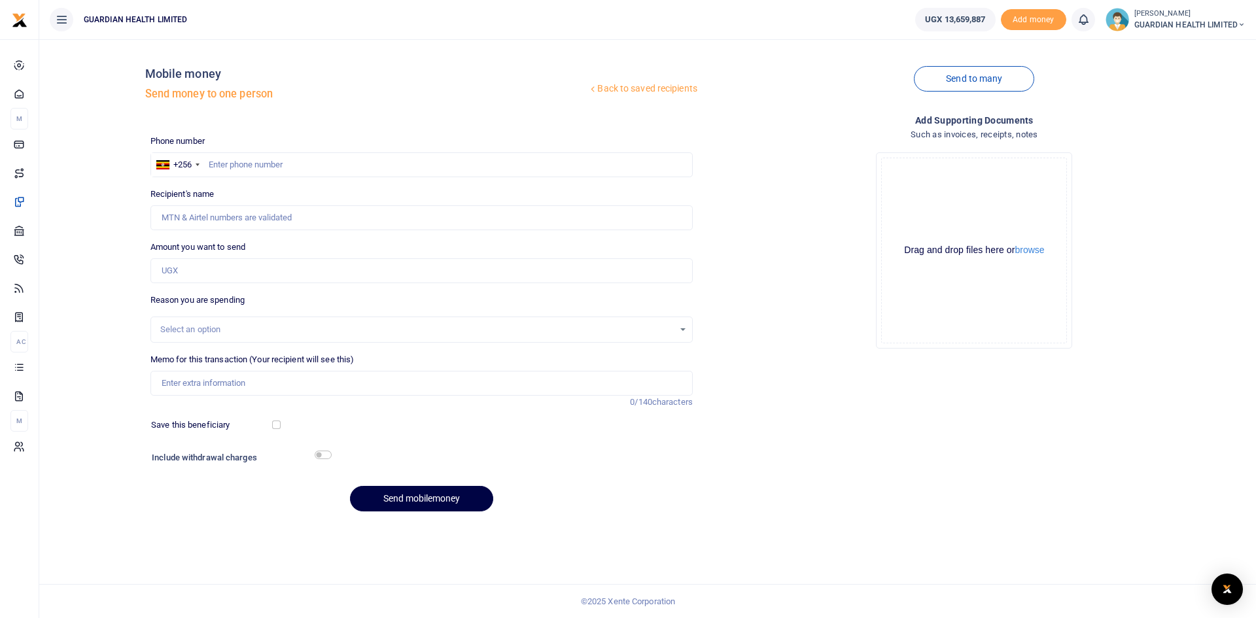
click at [338, 160] on div at bounding box center [628, 309] width 1256 height 618
click at [332, 164] on input "text" at bounding box center [421, 164] width 542 height 25
paste input "0763385416"
click at [213, 165] on input "0763385416" at bounding box center [421, 164] width 542 height 25
type input "763385416"
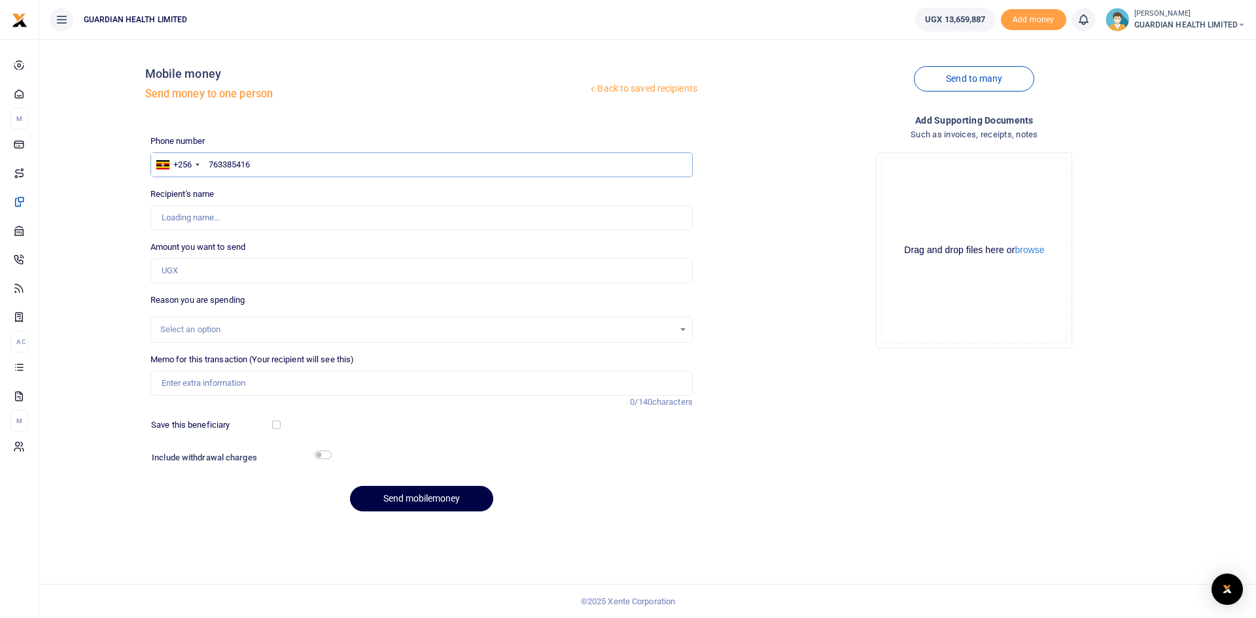
type input "Doreen Musiimenta"
type input "763385416"
click at [190, 274] on input "Amount you want to send" at bounding box center [421, 270] width 542 height 25
type input "13,200"
click at [183, 381] on input "Memo for this transaction (Your recipient will see this)" at bounding box center [421, 383] width 542 height 25
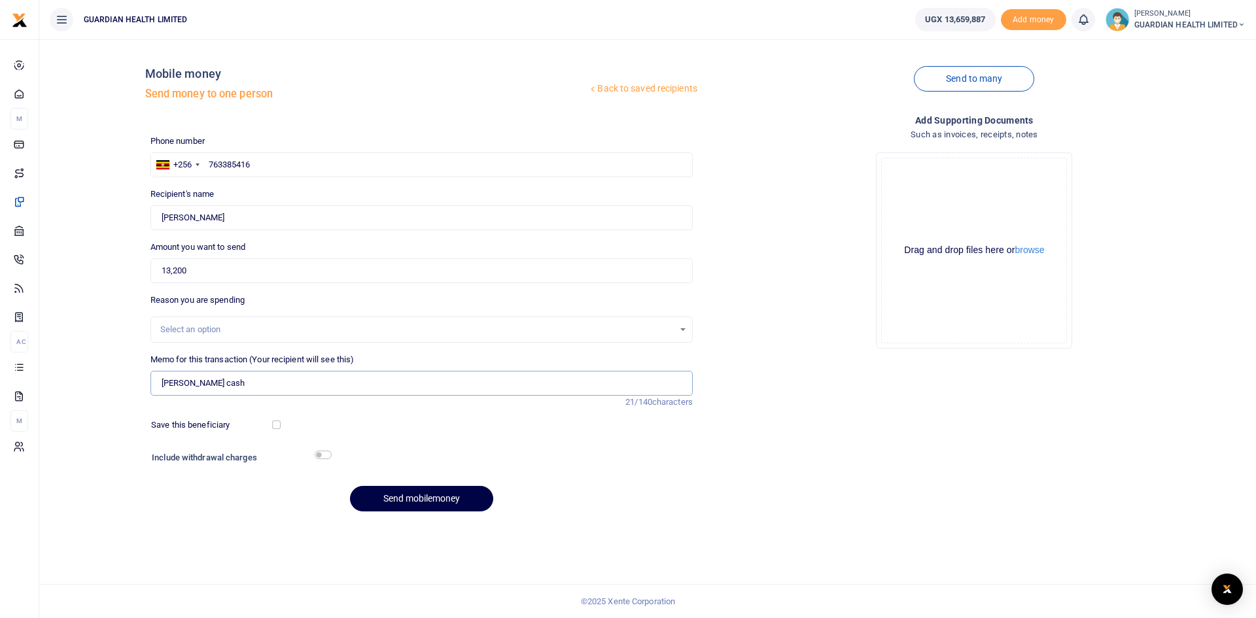
type input "Kisementi Petty cash"
click at [277, 429] on input "checkbox" at bounding box center [276, 425] width 9 height 9
checkbox input "true"
click at [324, 456] on input "checkbox" at bounding box center [323, 455] width 17 height 9
checkbox input "true"
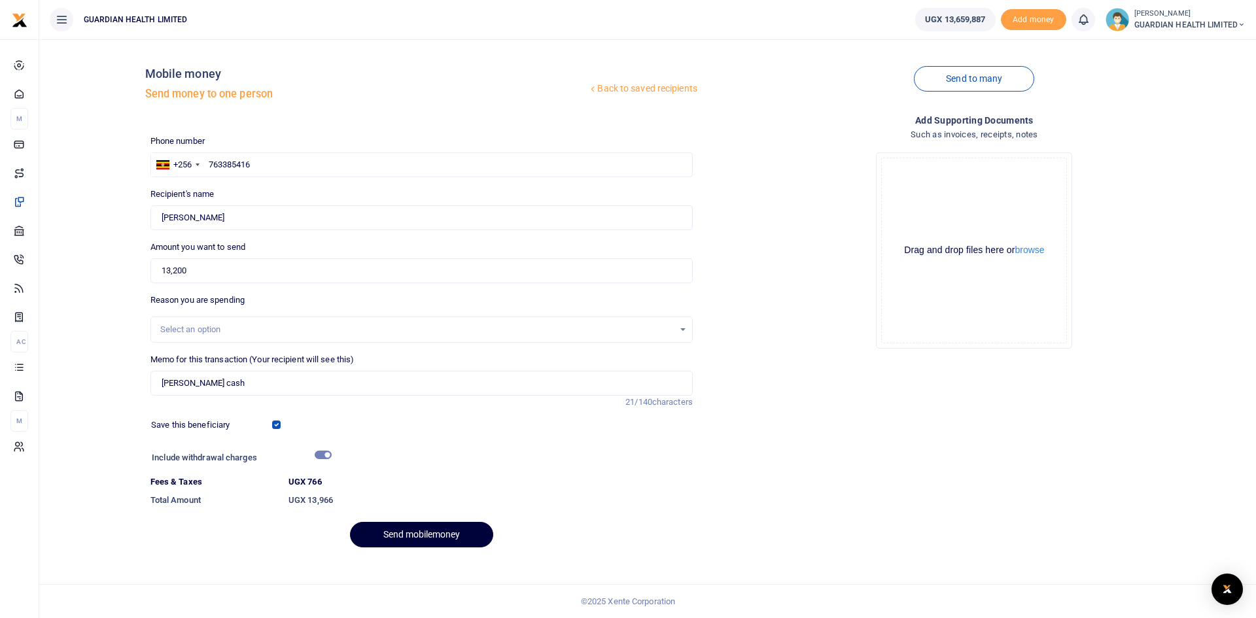
click at [378, 536] on button "Send mobilemoney" at bounding box center [421, 535] width 143 height 26
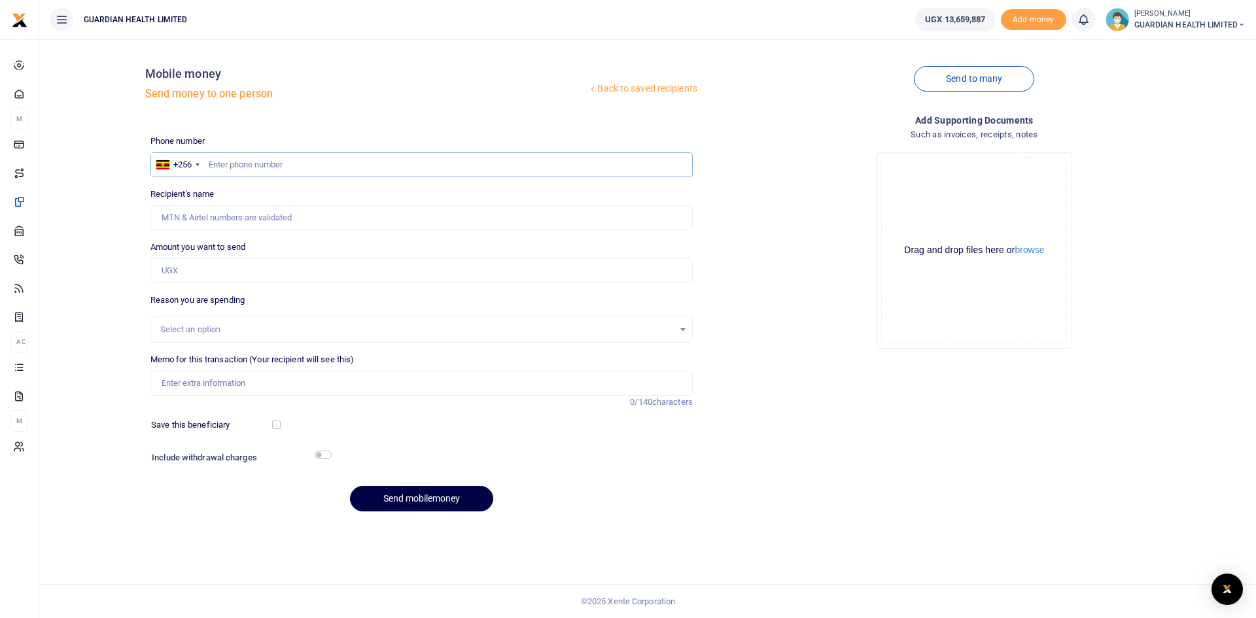
paste input "0761626101"
click at [212, 167] on input "0761626101" at bounding box center [421, 164] width 542 height 25
type input "761626101"
click at [203, 275] on input "Amount you want to send" at bounding box center [421, 270] width 542 height 25
type input "Sophia Akao"
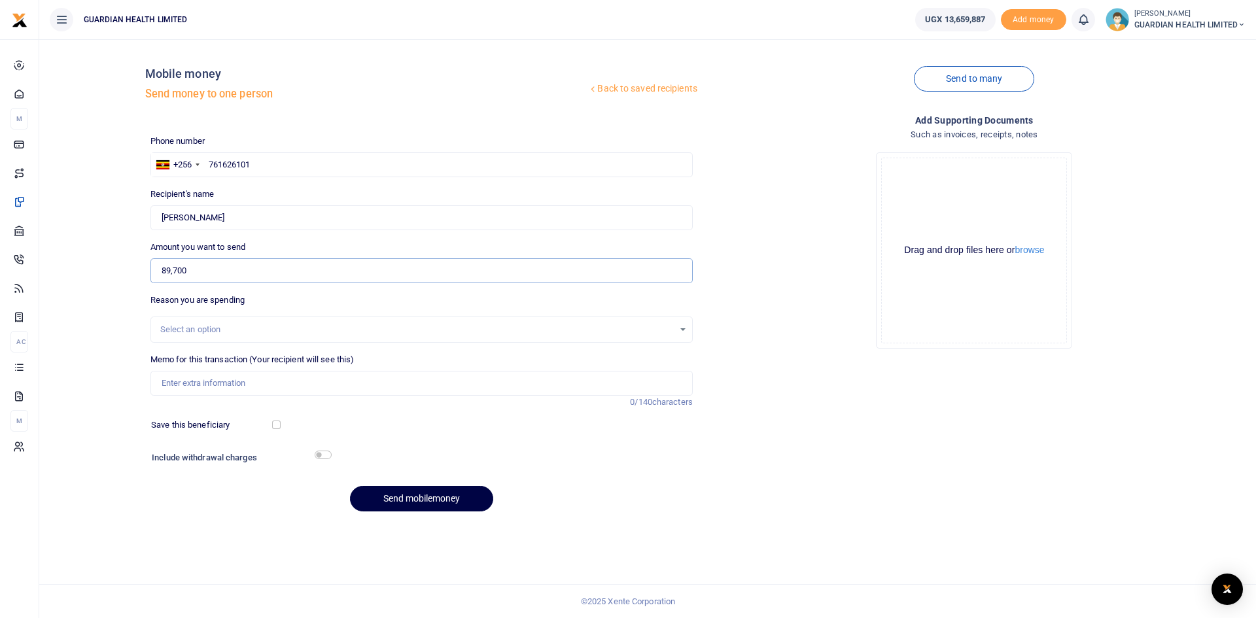
type input "89,700"
click at [169, 383] on input "Memo for this transaction (Your recipient will see this)" at bounding box center [421, 383] width 542 height 25
type input "Ntinda Petty cash"
click at [274, 423] on input "checkbox" at bounding box center [276, 425] width 9 height 9
checkbox input "true"
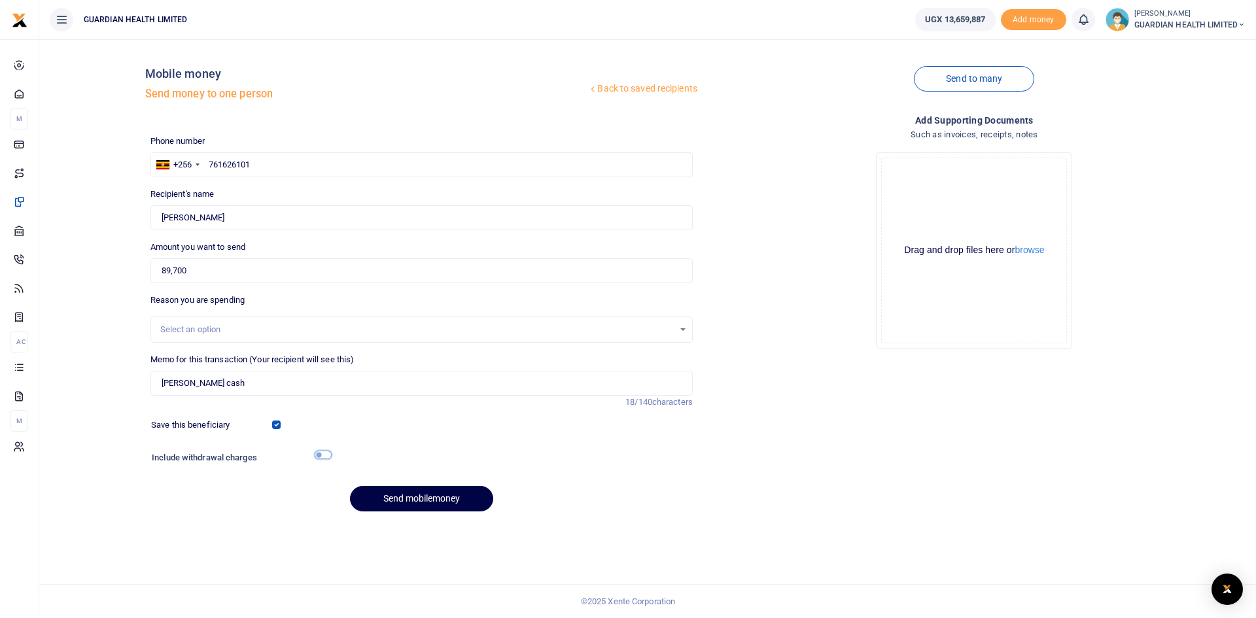
click at [317, 455] on input "checkbox" at bounding box center [323, 455] width 17 height 9
checkbox input "true"
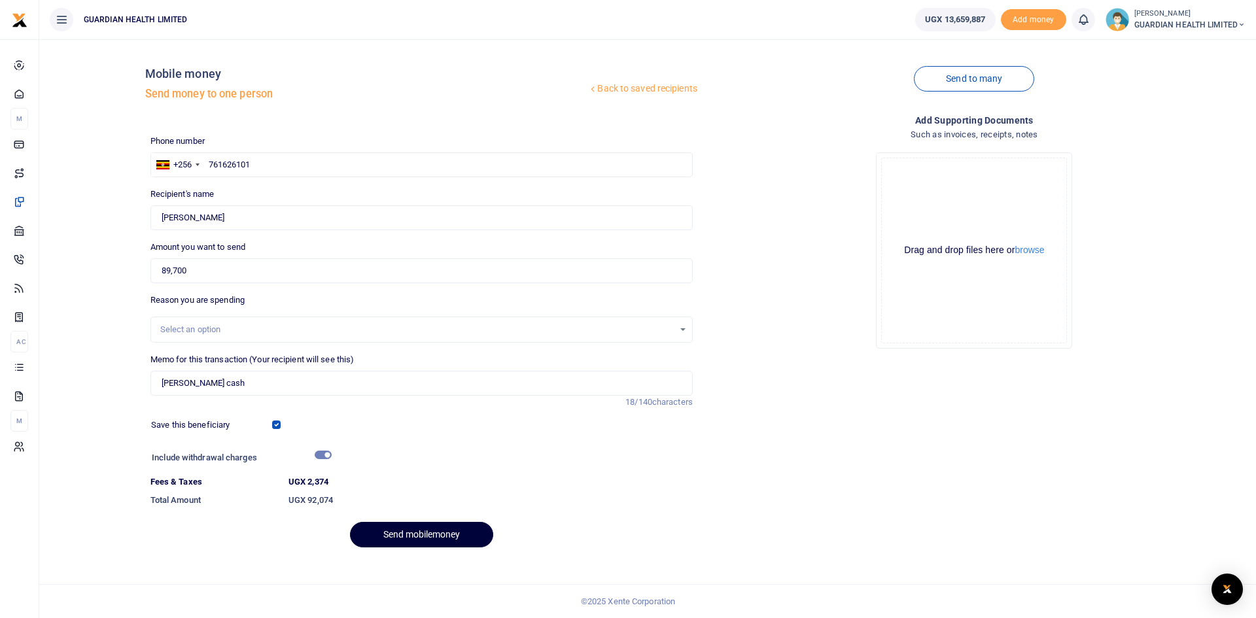
click at [413, 534] on button "Send mobilemoney" at bounding box center [421, 535] width 143 height 26
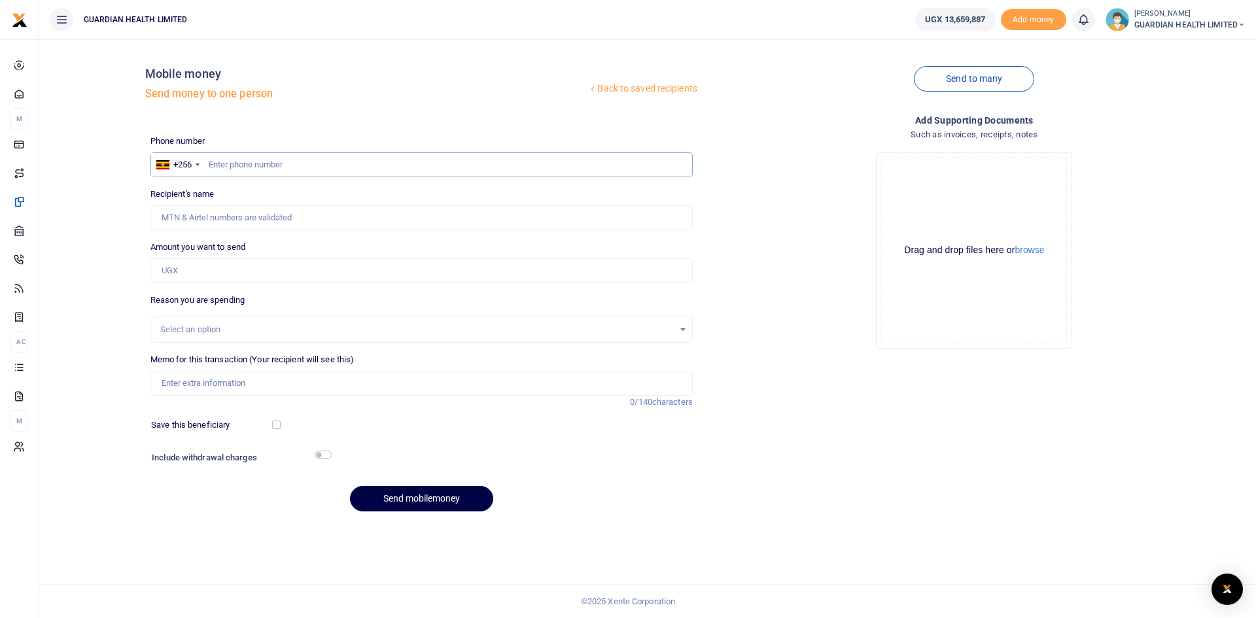
paste input "0786045996"
click at [216, 164] on input "0786045996" at bounding box center [421, 164] width 542 height 25
type input "786045996"
click at [215, 271] on input "Amount you want to send" at bounding box center [421, 270] width 542 height 25
type input "[PERSON_NAME]"
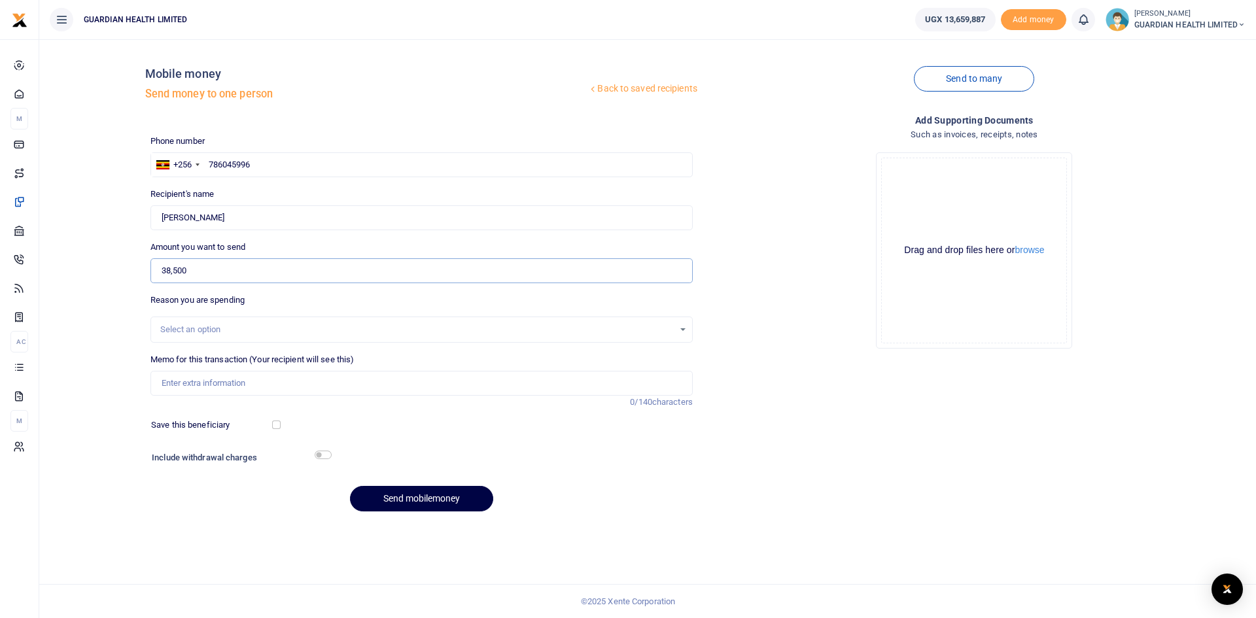
type input "38,500"
click at [254, 379] on input "Memo for this transaction (Your recipient will see this)" at bounding box center [421, 383] width 542 height 25
type input "Kiira Petty cash"
click at [275, 426] on input "checkbox" at bounding box center [276, 425] width 9 height 9
checkbox input "true"
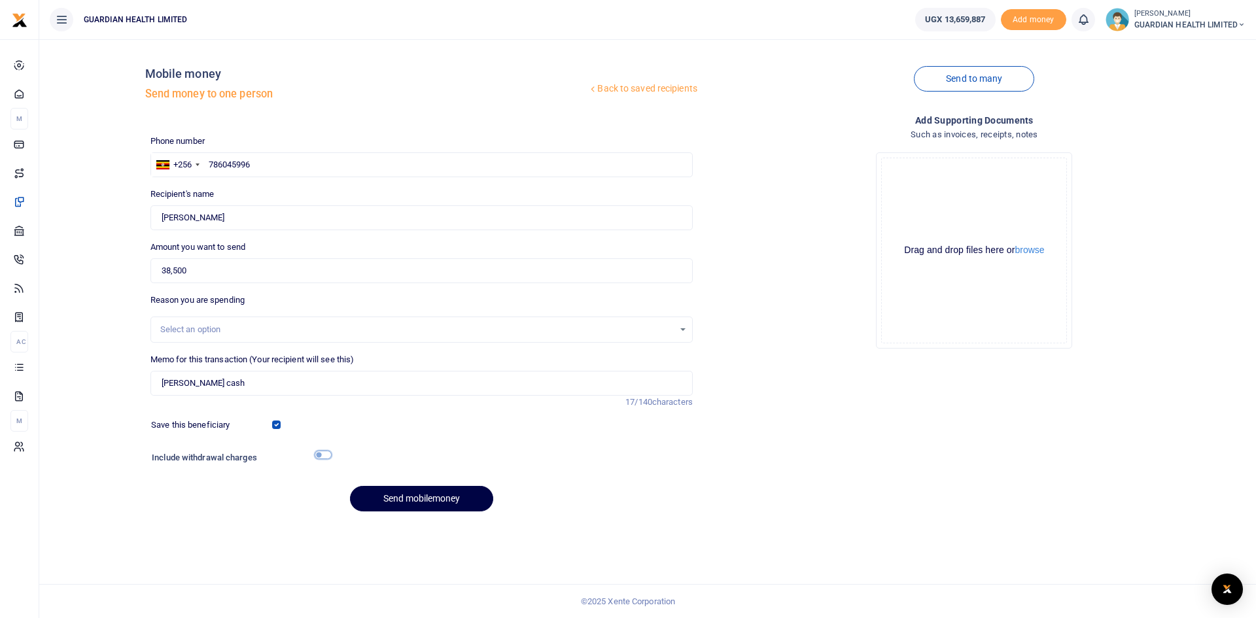
click at [323, 453] on input "checkbox" at bounding box center [323, 455] width 17 height 9
checkbox input "true"
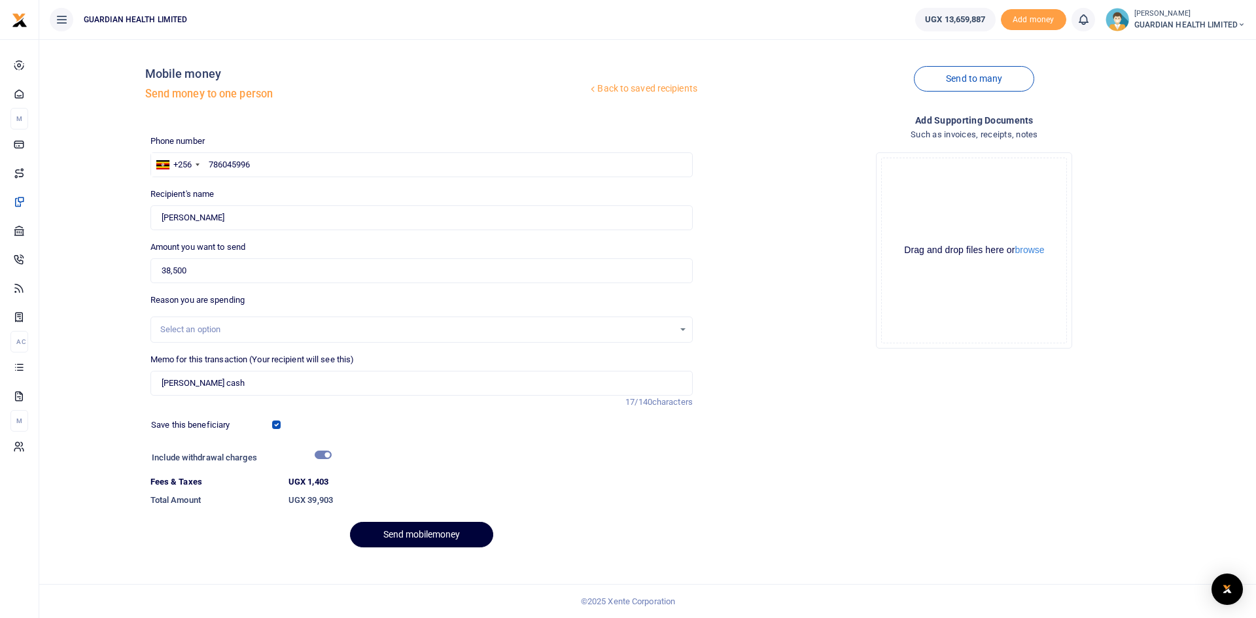
drag, startPoint x: 435, startPoint y: 529, endPoint x: 425, endPoint y: 521, distance: 12.6
click at [425, 521] on div "Phone number +256 Uganda +256 786045996 Phone is required. Recipient's name Fou…" at bounding box center [421, 347] width 553 height 424
click at [442, 538] on button "Send mobilemoney" at bounding box center [421, 535] width 143 height 26
drag, startPoint x: 266, startPoint y: 161, endPoint x: 167, endPoint y: 167, distance: 98.9
click at [167, 167] on div "+256 Uganda +256 786045996" at bounding box center [421, 164] width 542 height 25
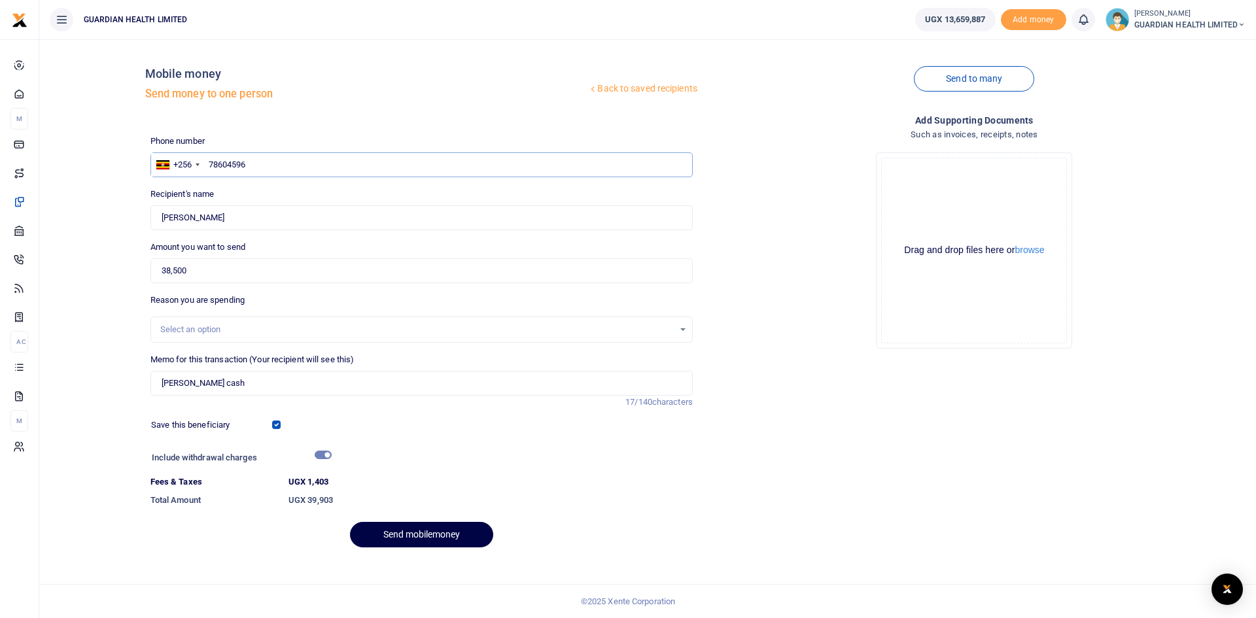
click at [240, 167] on input "78604596" at bounding box center [421, 164] width 542 height 25
type input "786045996"
click at [415, 530] on button "Send mobilemoney" at bounding box center [421, 535] width 143 height 26
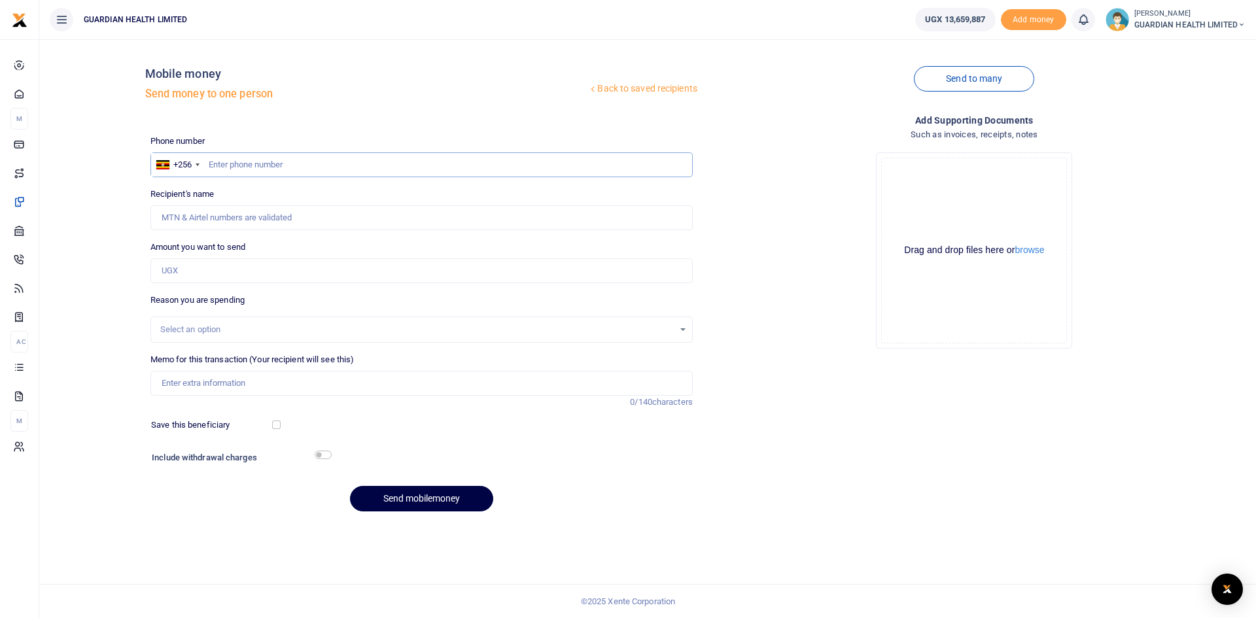
click at [290, 163] on input "text" at bounding box center [421, 164] width 542 height 25
type input "772408947"
type input "[PERSON_NAME]"
click at [273, 270] on input "Amount you want to send" at bounding box center [421, 270] width 542 height 25
type input "90,000"
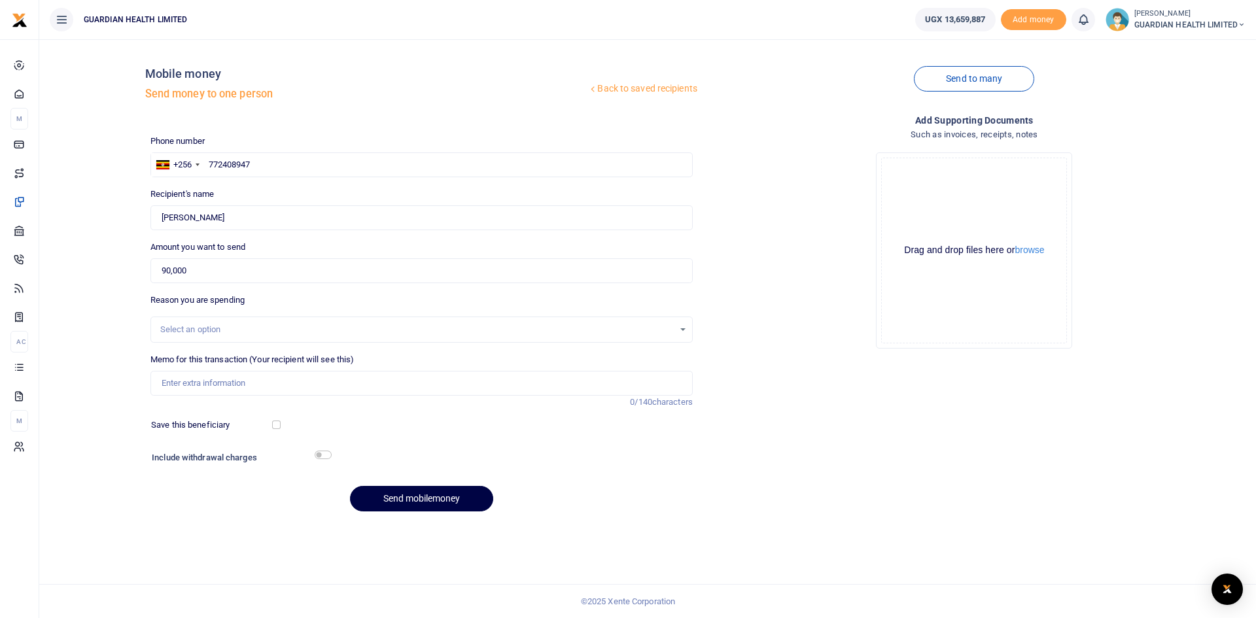
click at [269, 332] on div "Select an option" at bounding box center [416, 329] width 513 height 13
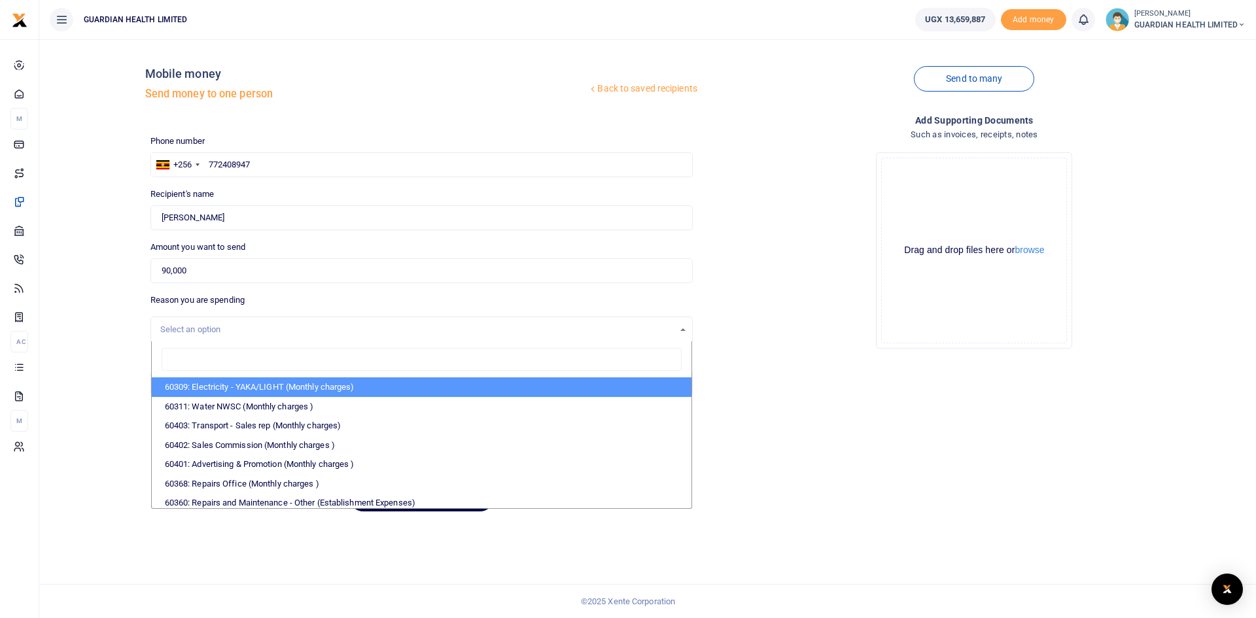
click at [271, 326] on div "Select an option" at bounding box center [416, 329] width 513 height 13
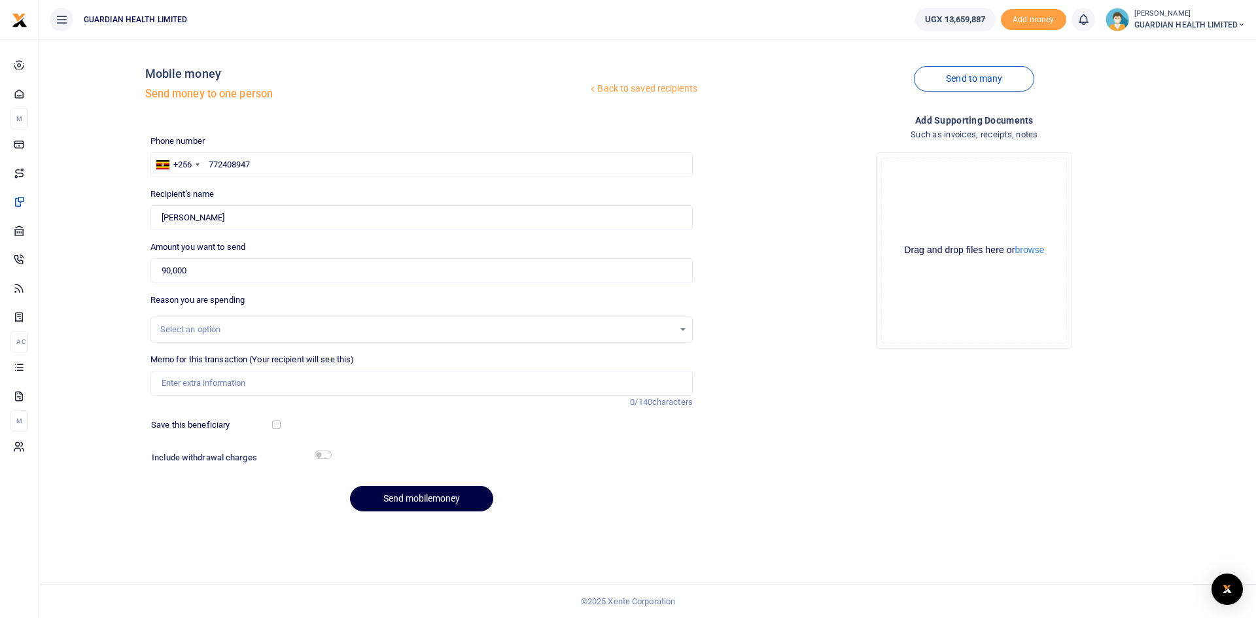
click at [271, 327] on div "Select an option" at bounding box center [416, 329] width 513 height 13
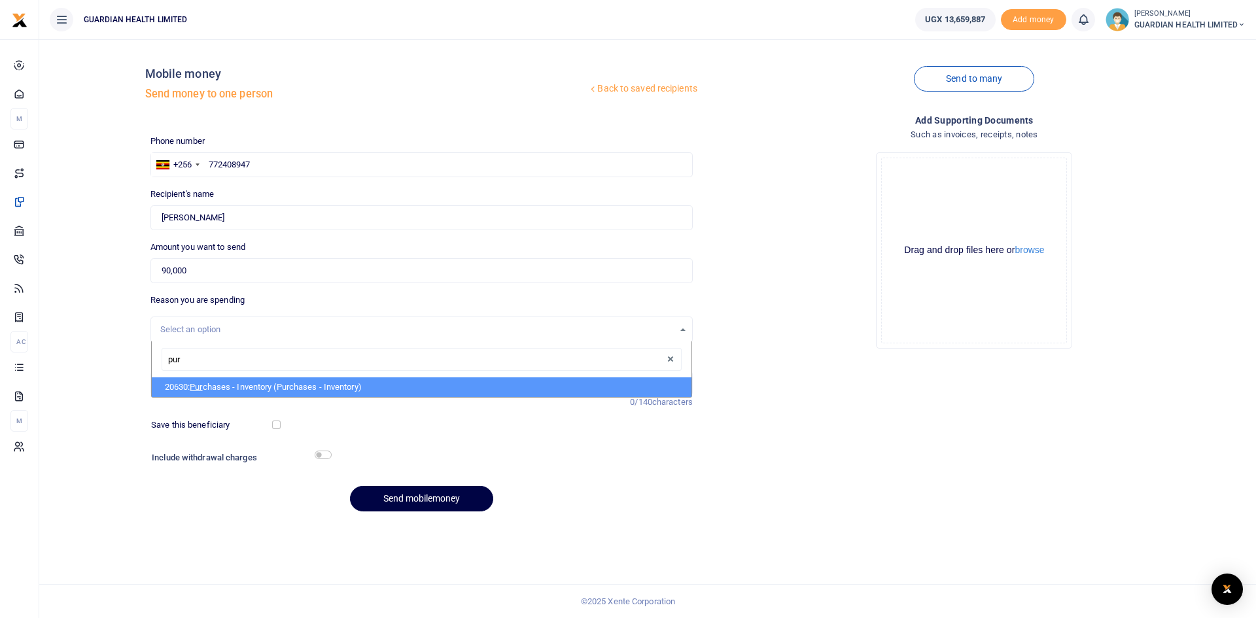
type input "purc"
click at [260, 383] on li "20630: Purc hases - Inventory (Purchases - Inventory)" at bounding box center [422, 387] width 540 height 20
select select "5402"
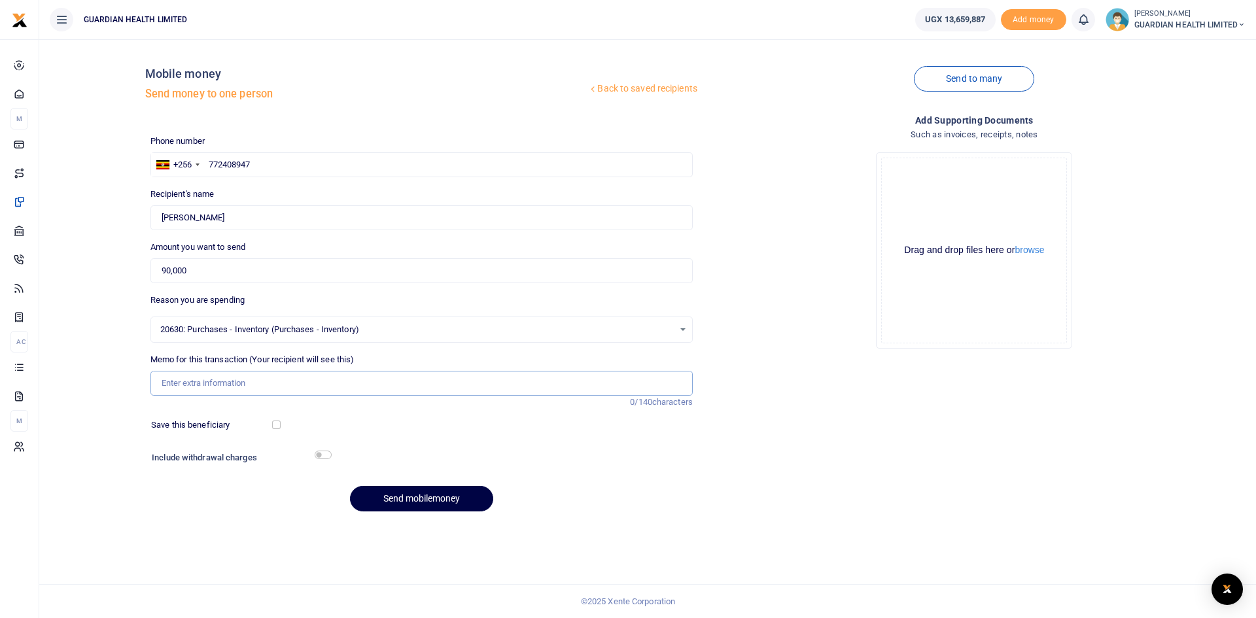
click at [198, 381] on input "Memo for this transaction (Your recipient will see this)" at bounding box center [421, 383] width 542 height 25
type input "First Pharmacy Cash Purchase"
click at [272, 422] on input "checkbox" at bounding box center [276, 425] width 9 height 9
checkbox input "true"
drag, startPoint x: 322, startPoint y: 455, endPoint x: 360, endPoint y: 447, distance: 38.2
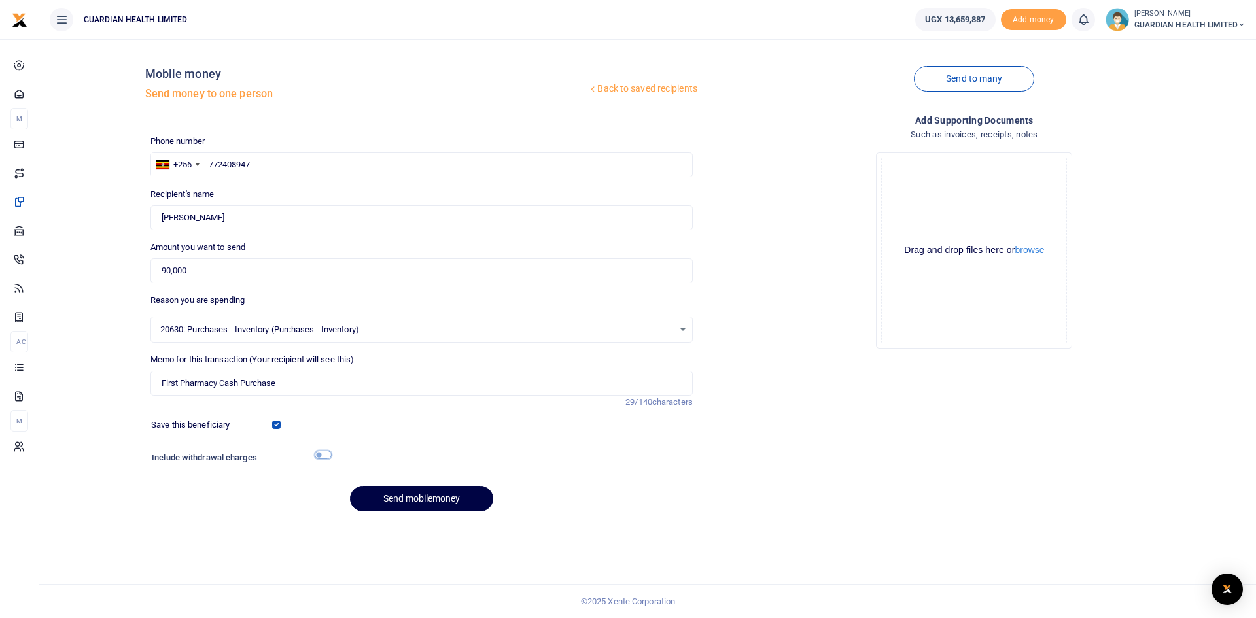
click at [322, 455] on input "checkbox" at bounding box center [323, 455] width 17 height 9
checkbox input "true"
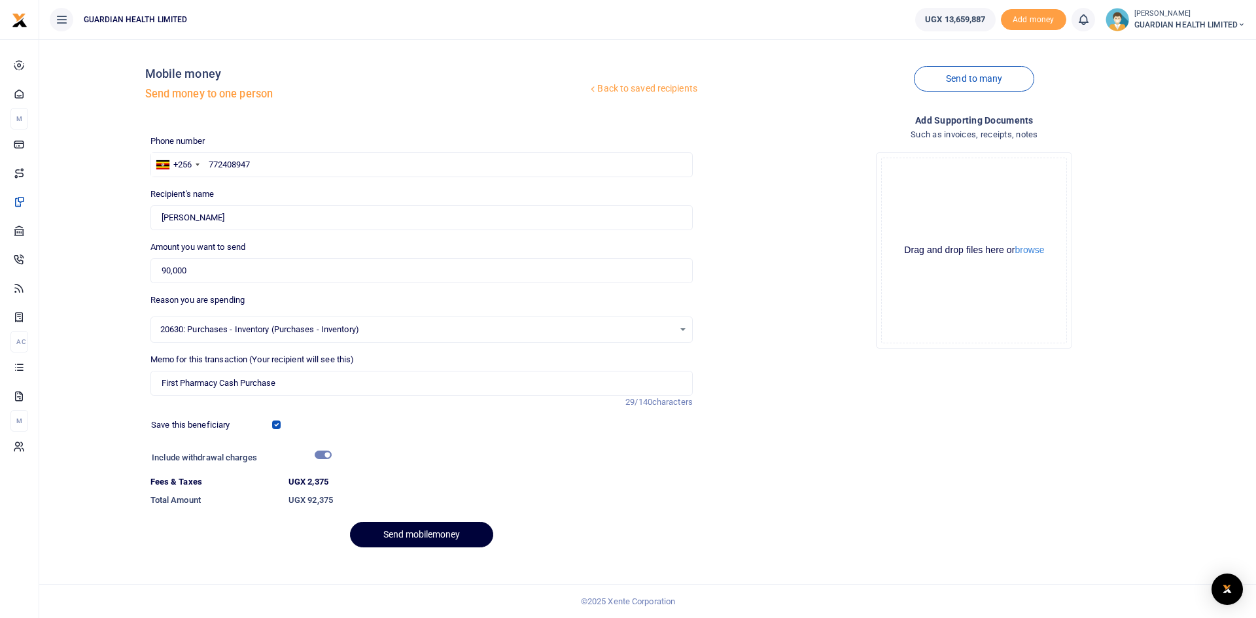
click at [431, 534] on button "Send mobilemoney" at bounding box center [421, 535] width 143 height 26
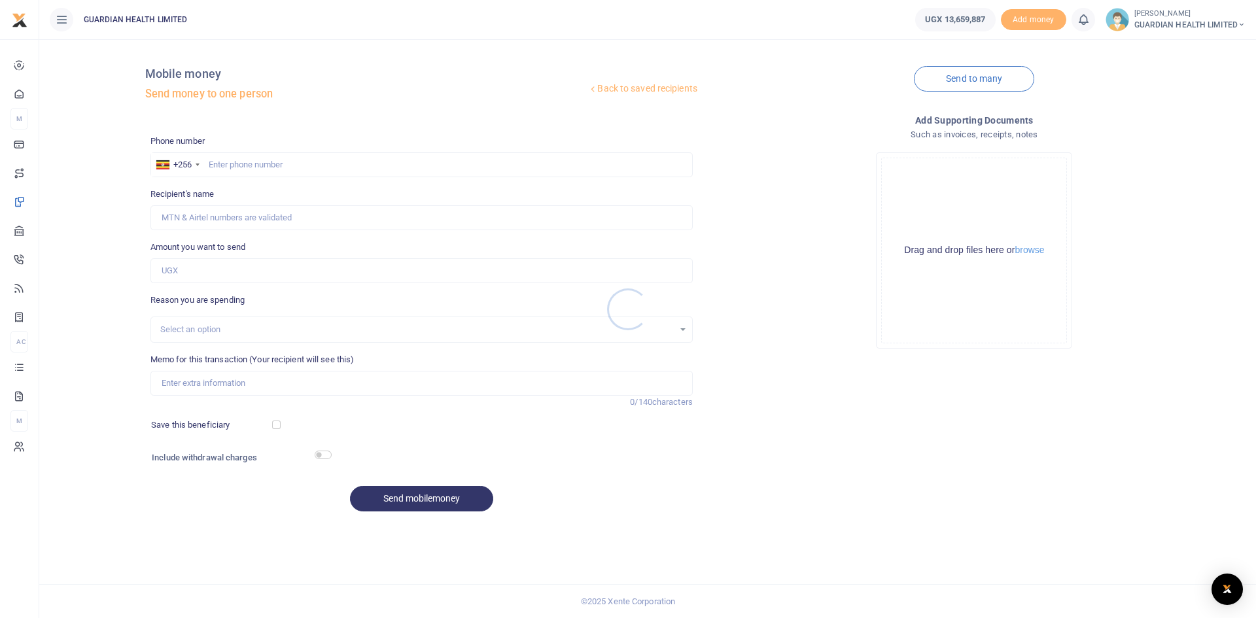
click at [329, 165] on div at bounding box center [628, 309] width 1256 height 618
click at [319, 165] on input "text" at bounding box center [421, 164] width 542 height 25
type input "751277539"
click at [220, 272] on input "Amount you want to send" at bounding box center [421, 270] width 542 height 25
type input "300,000"
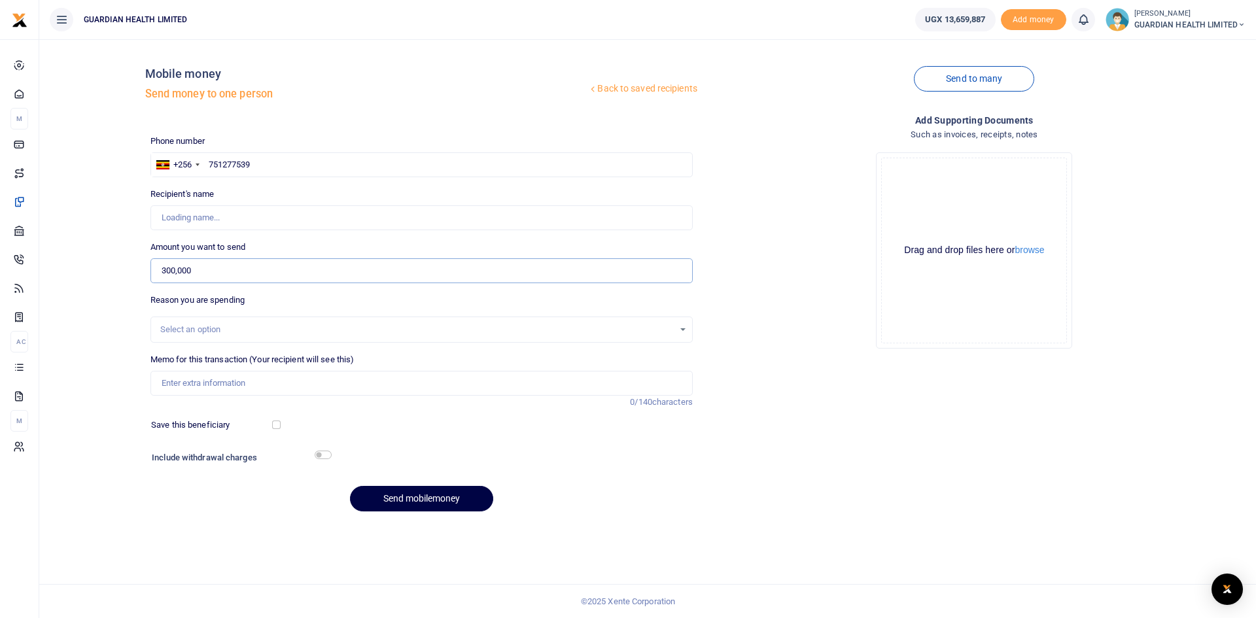
type input "[PERSON_NAME]"
type input "300,000"
click at [218, 383] on input "Memo for this transaction (Your recipient will see this)" at bounding box center [421, 383] width 542 height 25
type input "[PERSON_NAME] float and [PERSON_NAME] cash"
click at [277, 421] on input "checkbox" at bounding box center [276, 425] width 9 height 9
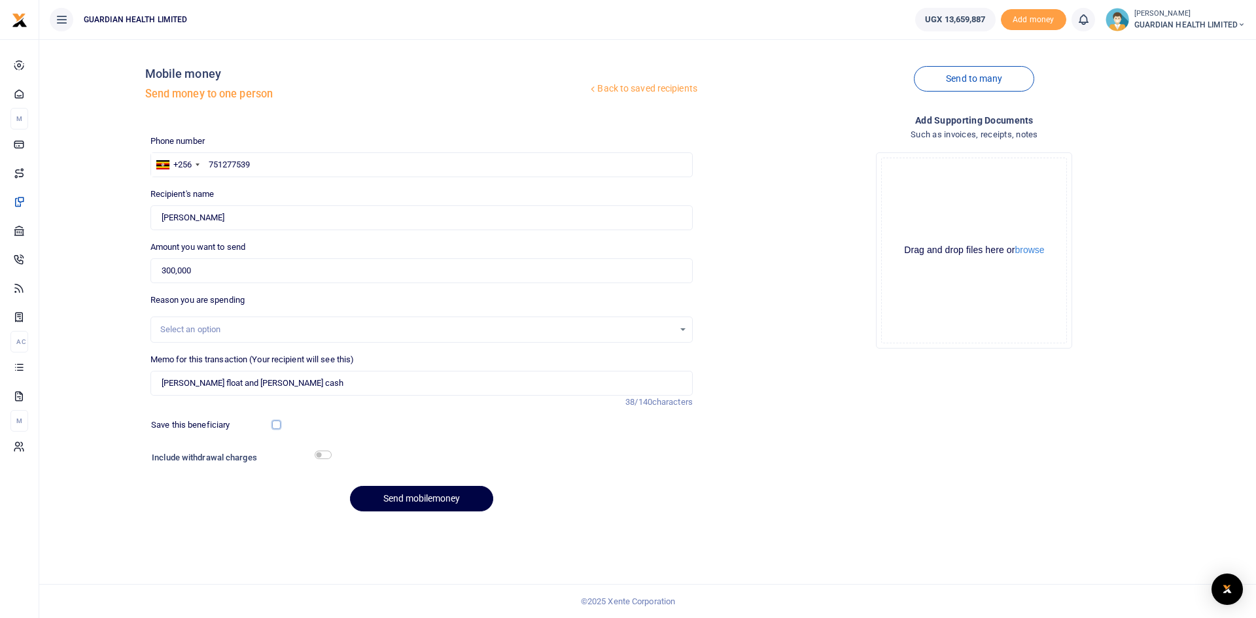
checkbox input "true"
click at [321, 457] on input "checkbox" at bounding box center [323, 455] width 17 height 9
checkbox input "true"
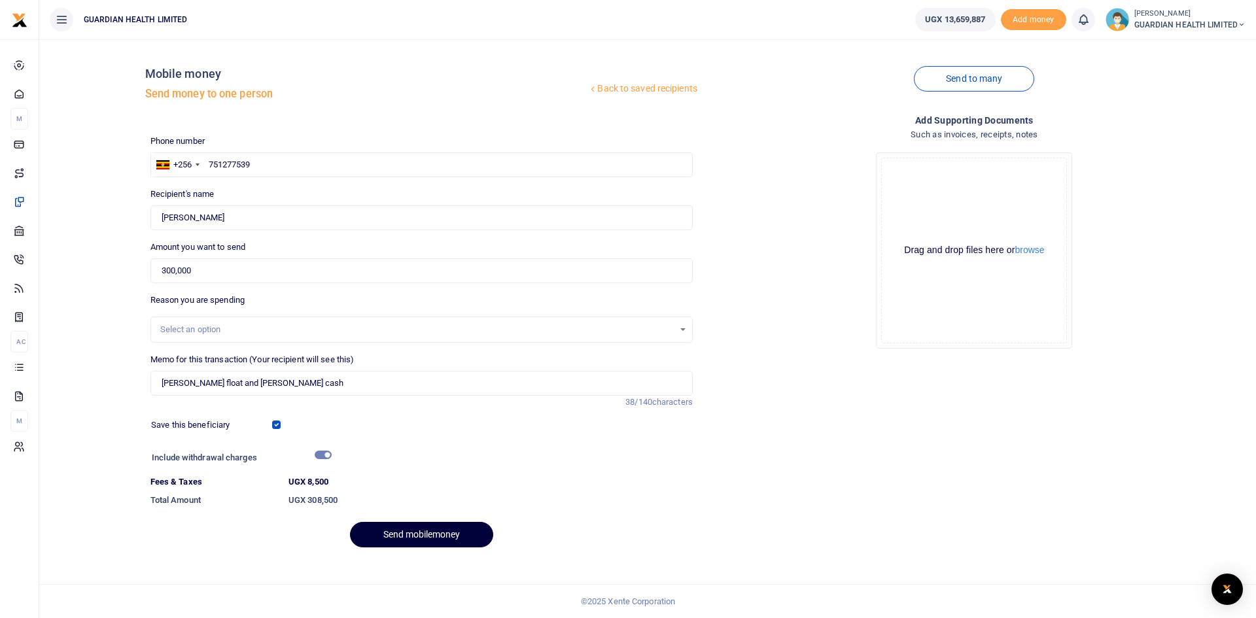
drag, startPoint x: 417, startPoint y: 542, endPoint x: 415, endPoint y: 526, distance: 15.9
click at [415, 529] on button "Send mobilemoney" at bounding box center [421, 535] width 143 height 26
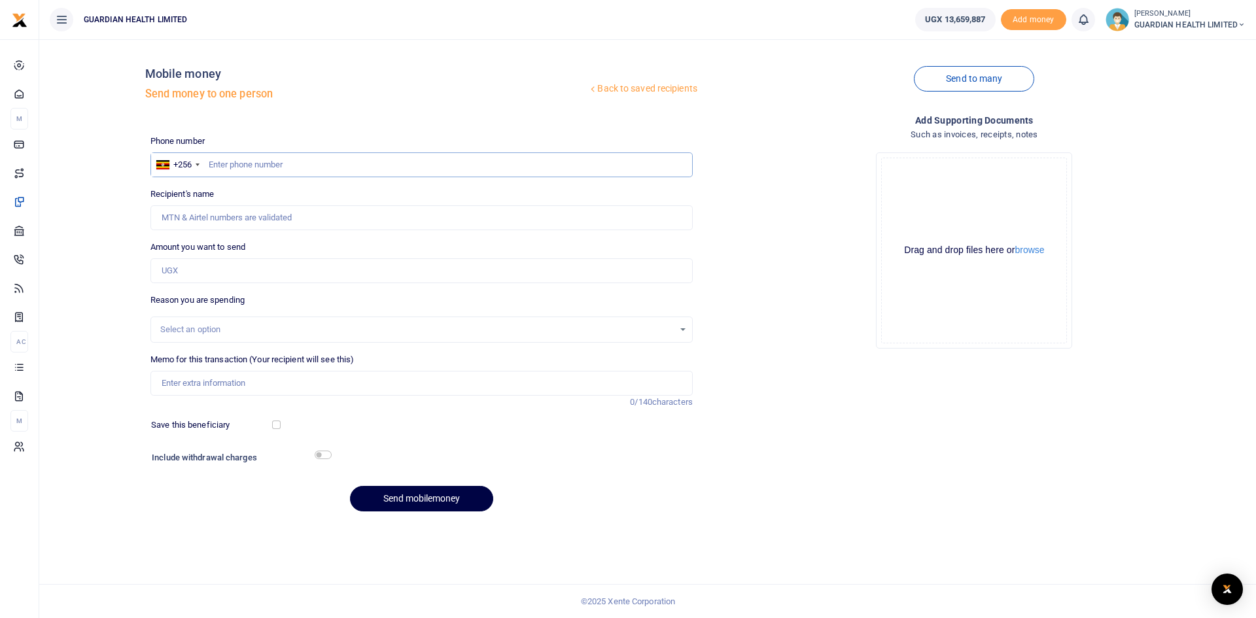
paste input "0740602068"
click at [214, 165] on input "0740602068" at bounding box center [421, 164] width 542 height 25
type input "740602068"
click at [232, 271] on input "Amount you want to send" at bounding box center [421, 270] width 542 height 25
type input "85"
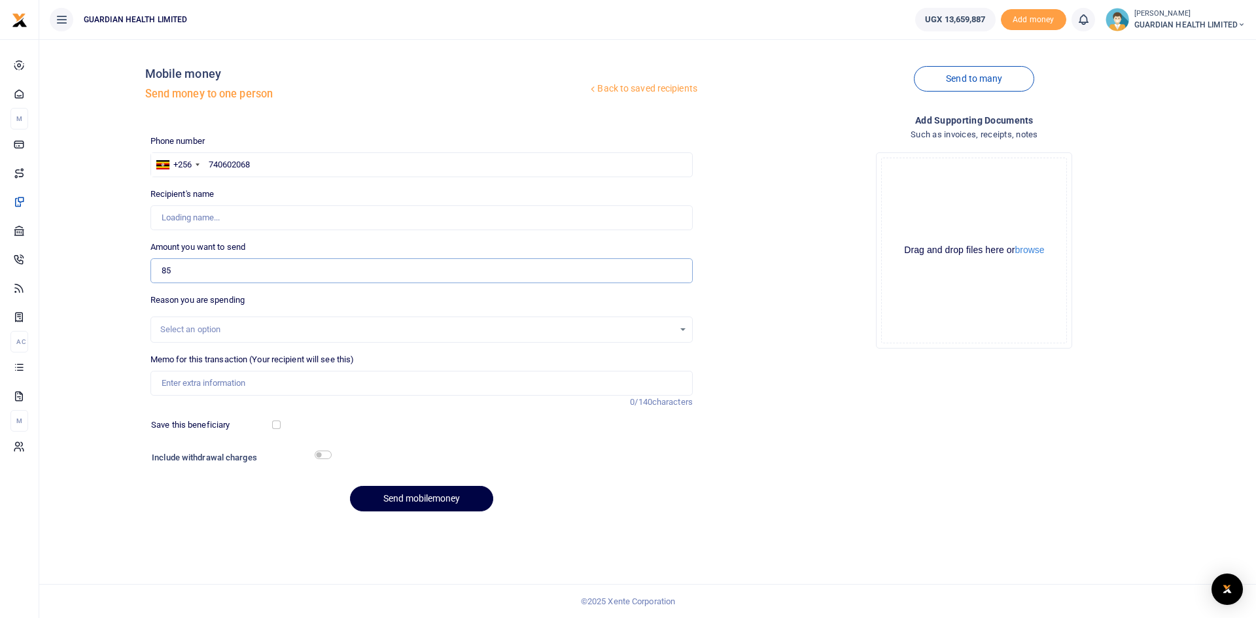
type input "[PERSON_NAME]"
type input "85,000"
click at [230, 379] on input "Memo for this transaction (Your recipient will see this)" at bounding box center [421, 383] width 542 height 25
type input "[PERSON_NAME] cash"
click at [278, 426] on input "checkbox" at bounding box center [276, 425] width 9 height 9
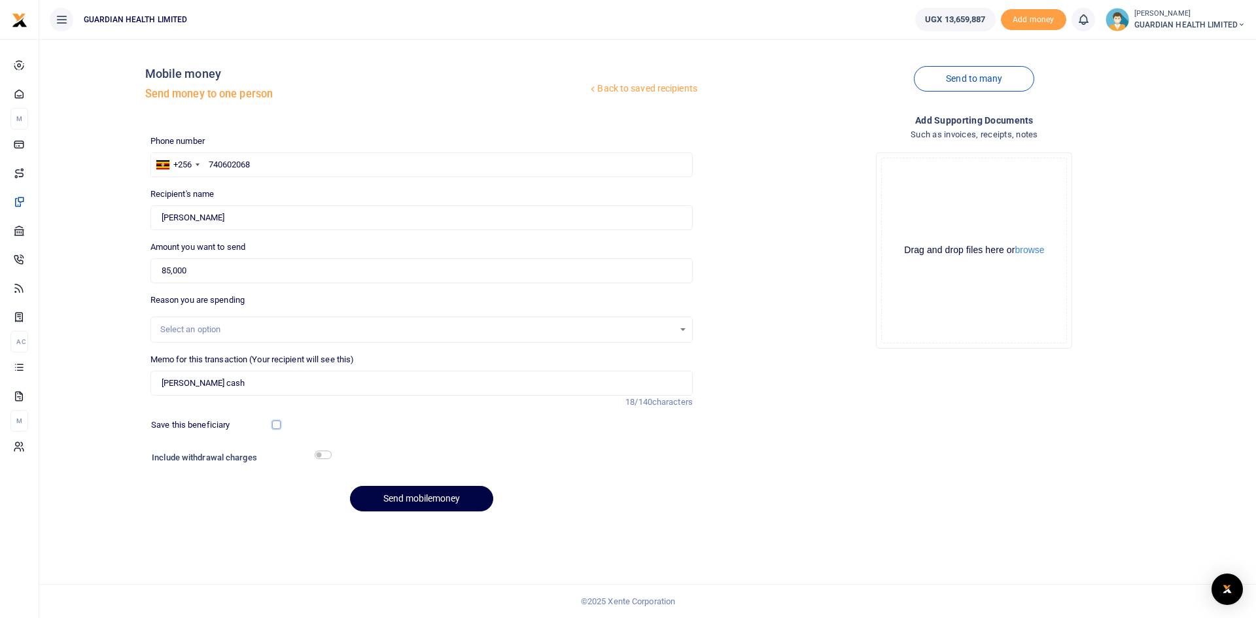
checkbox input "true"
click at [323, 451] on input "checkbox" at bounding box center [323, 455] width 17 height 9
checkbox input "true"
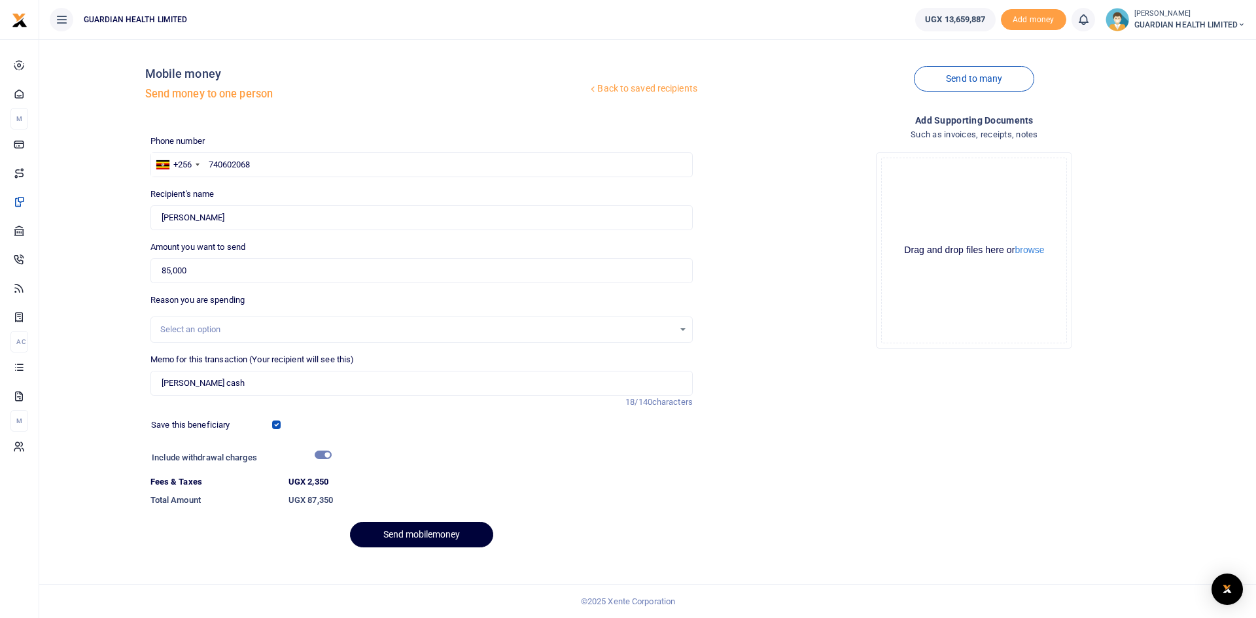
click at [408, 535] on button "Send mobilemoney" at bounding box center [421, 535] width 143 height 26
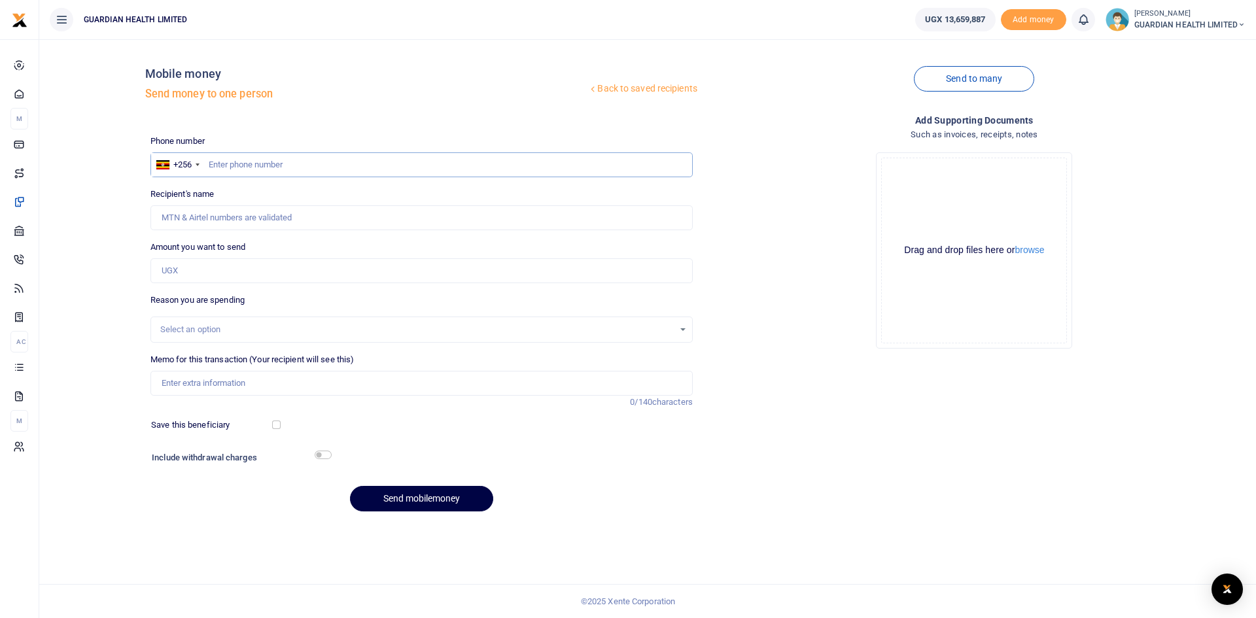
paste input "0703840162"
click at [213, 164] on input "0703840162" at bounding box center [421, 164] width 542 height 25
type input "703840162"
click at [208, 272] on input "Amount you want to send" at bounding box center [421, 270] width 542 height 25
type input "1"
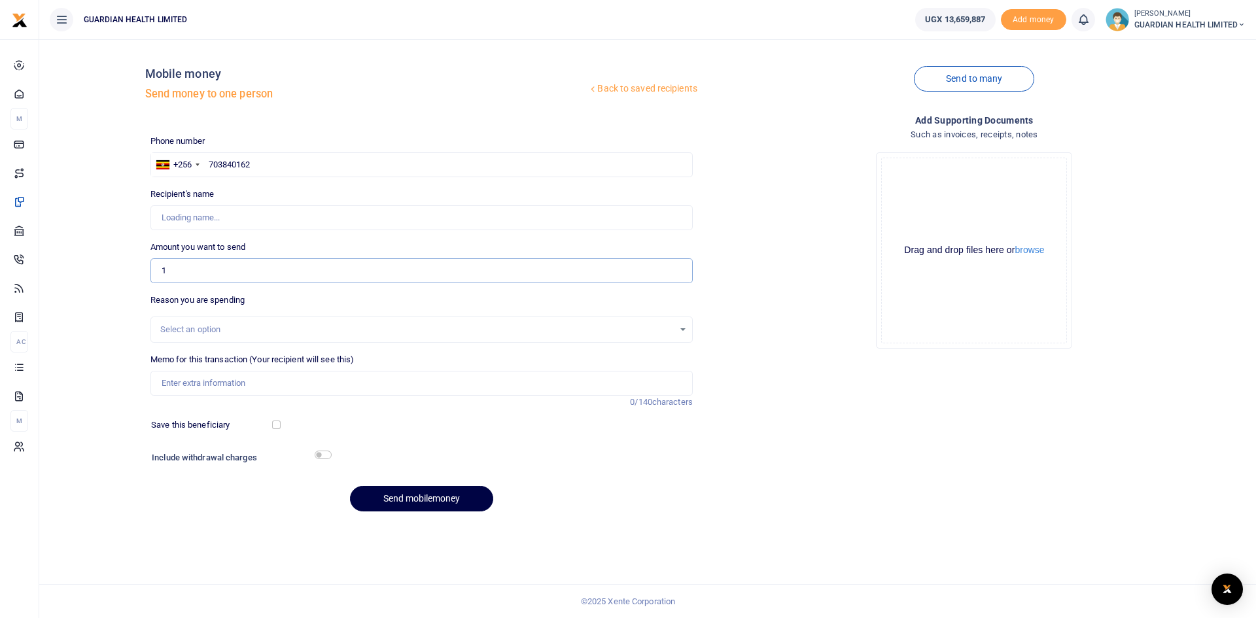
type input "Sharifah Babirye"
type input "100,000"
click at [196, 381] on input "Memo for this transaction (Your recipient will see this)" at bounding box center [421, 383] width 542 height 25
type input "Bunga petty cash"
click at [278, 425] on input "checkbox" at bounding box center [276, 425] width 9 height 9
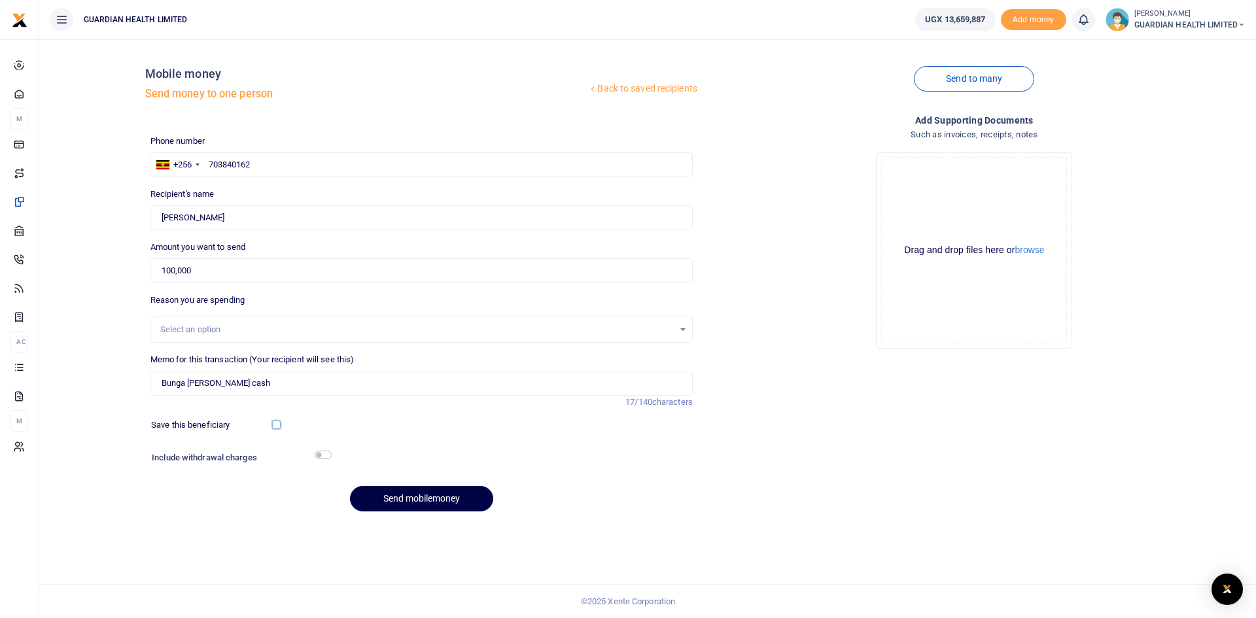
checkbox input "true"
drag, startPoint x: 322, startPoint y: 454, endPoint x: 343, endPoint y: 457, distance: 21.1
click at [322, 454] on input "checkbox" at bounding box center [323, 455] width 17 height 9
checkbox input "true"
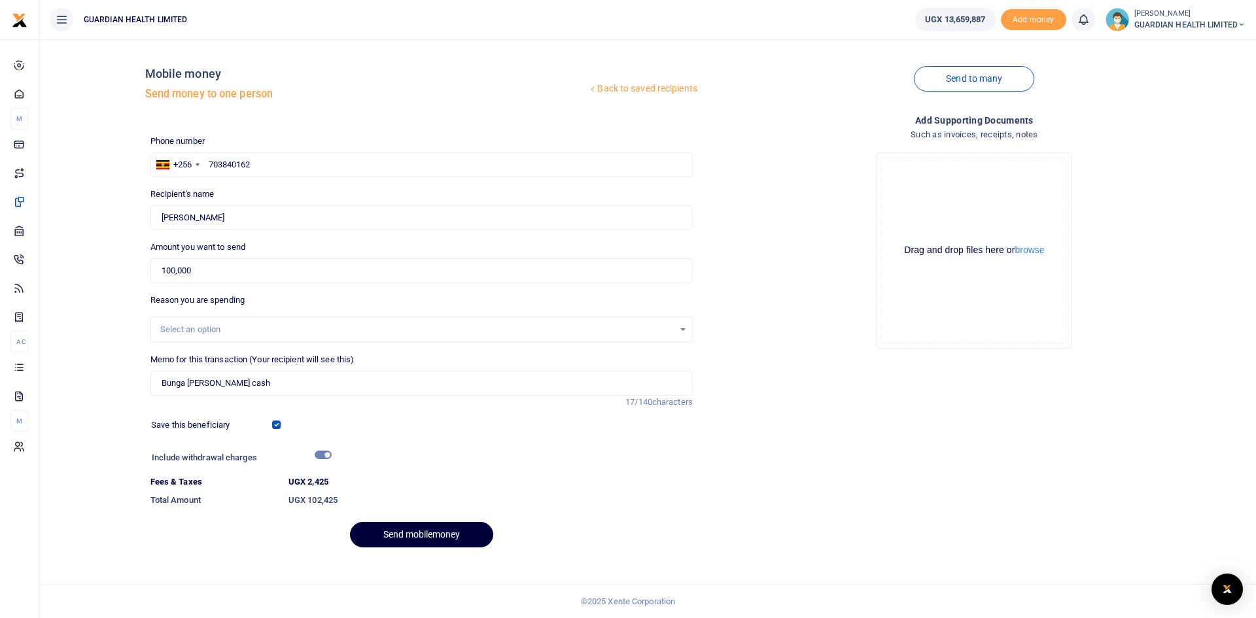
click at [425, 530] on button "Send mobilemoney" at bounding box center [421, 535] width 143 height 26
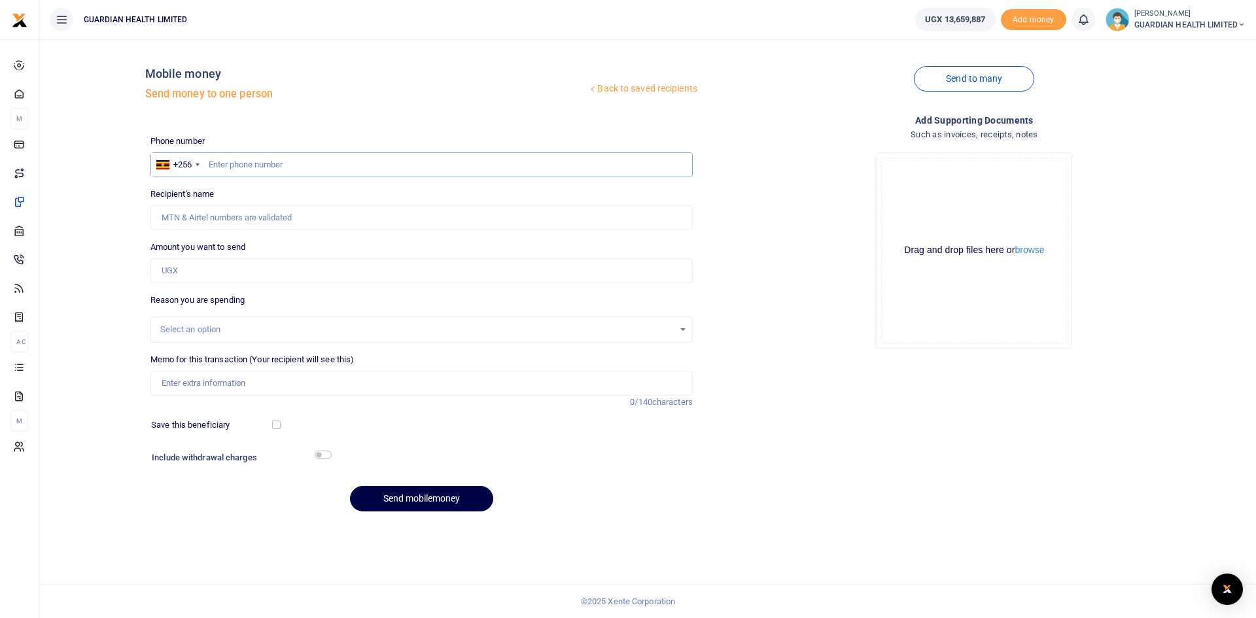
click at [254, 163] on input "text" at bounding box center [421, 164] width 542 height 25
paste input "0786416924"
click at [213, 164] on input "0786416924" at bounding box center [421, 164] width 542 height 25
type input "786416924"
click at [266, 269] on input "Amount you want to send" at bounding box center [421, 270] width 542 height 25
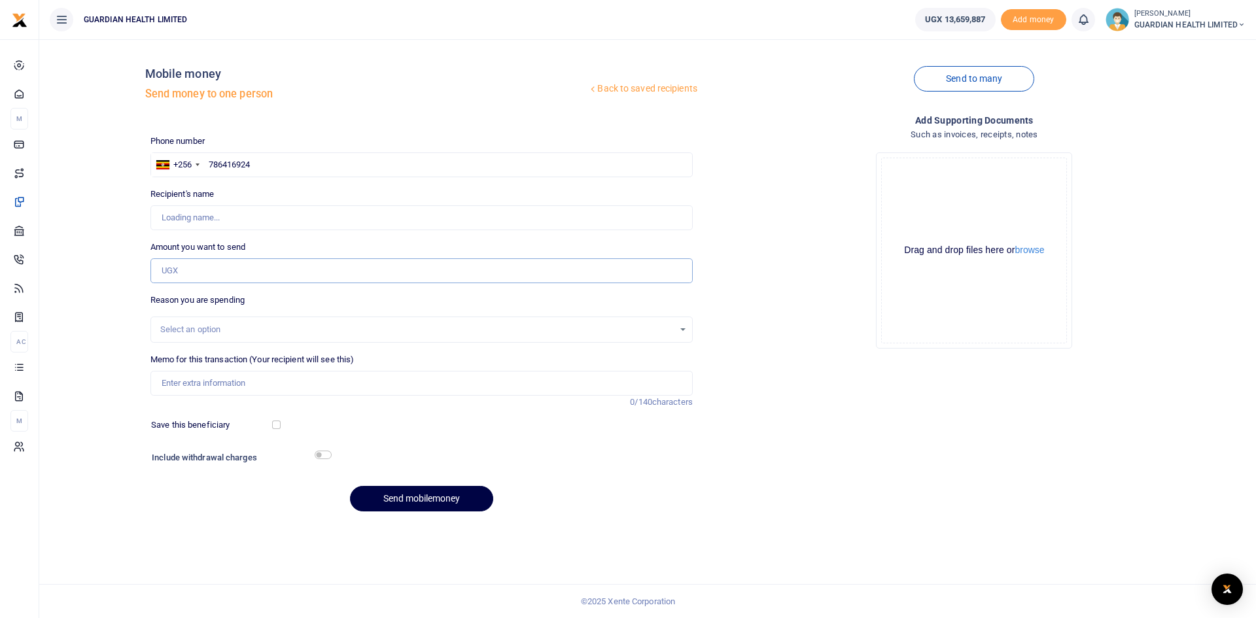
type input "Frances Apio"
type input "100,000"
click at [255, 387] on input "Memo for this transaction (Your recipient will see this)" at bounding box center [421, 383] width 542 height 25
type input "Kitintale Petty Cash"
click at [277, 423] on input "checkbox" at bounding box center [276, 425] width 9 height 9
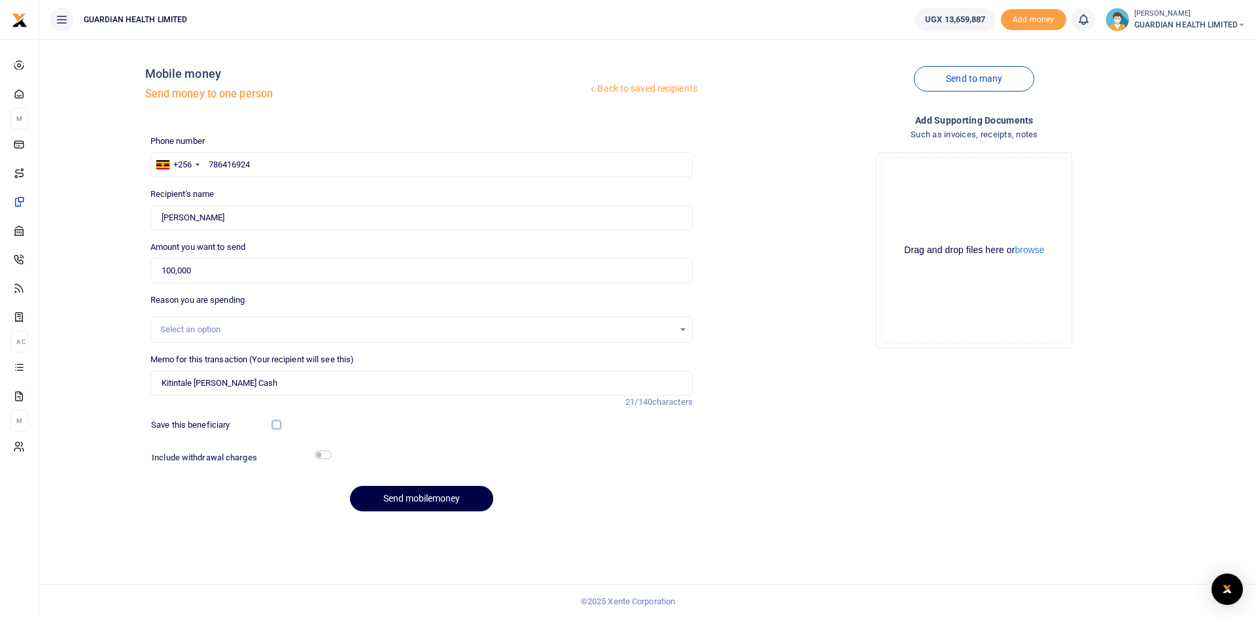
checkbox input "true"
click at [322, 455] on input "checkbox" at bounding box center [323, 455] width 17 height 9
checkbox input "true"
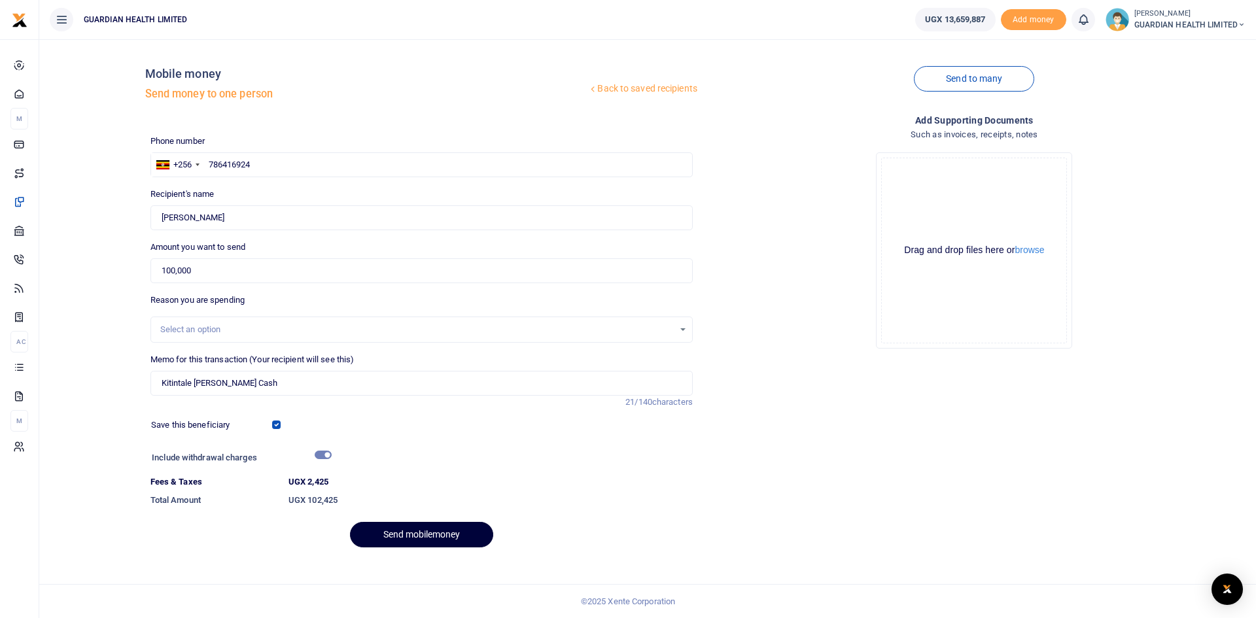
click at [418, 532] on button "Send mobilemoney" at bounding box center [421, 535] width 143 height 26
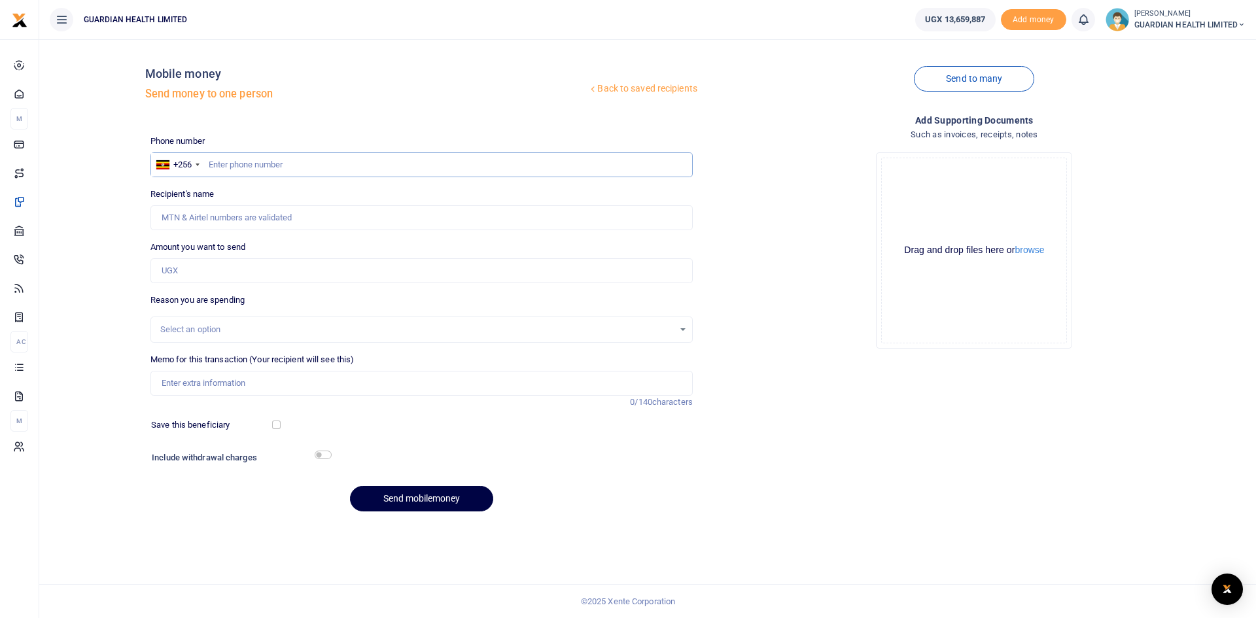
click at [271, 159] on input "text" at bounding box center [421, 164] width 542 height 25
type input "785946515"
type input "Job [PERSON_NAME]"
click at [222, 280] on input "Amount you want to send" at bounding box center [421, 270] width 542 height 25
type input "120,000"
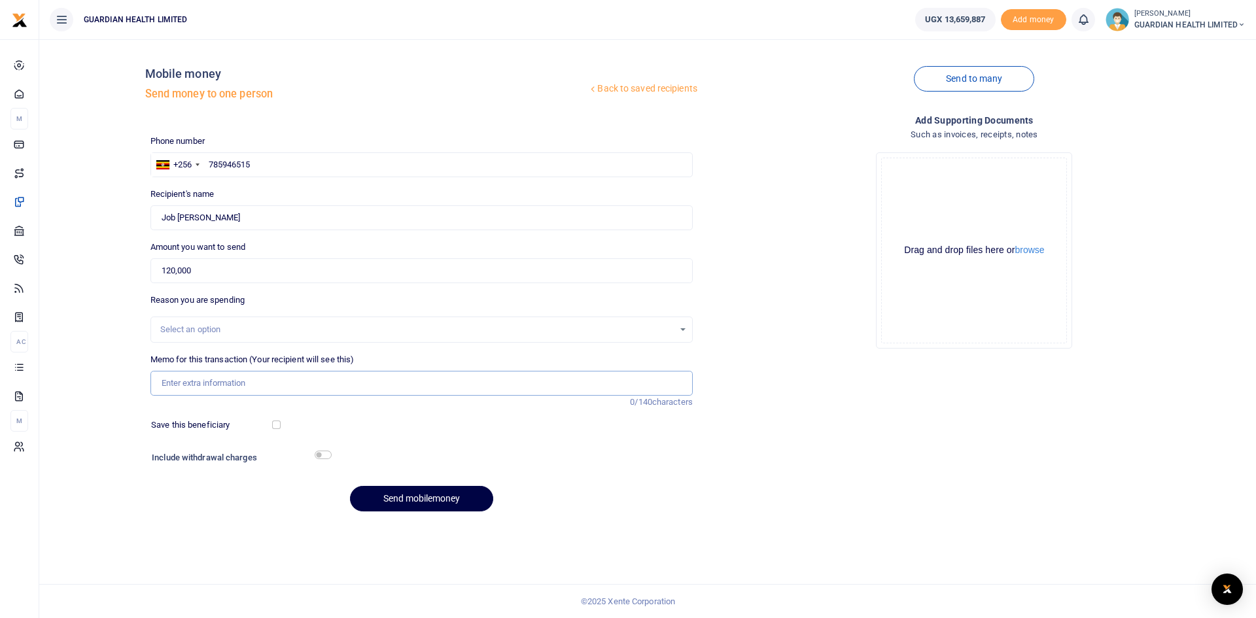
click at [208, 381] on input "Memo for this transaction (Your recipient will see this)" at bounding box center [421, 383] width 542 height 25
click at [214, 325] on div "Select an option" at bounding box center [416, 329] width 513 height 13
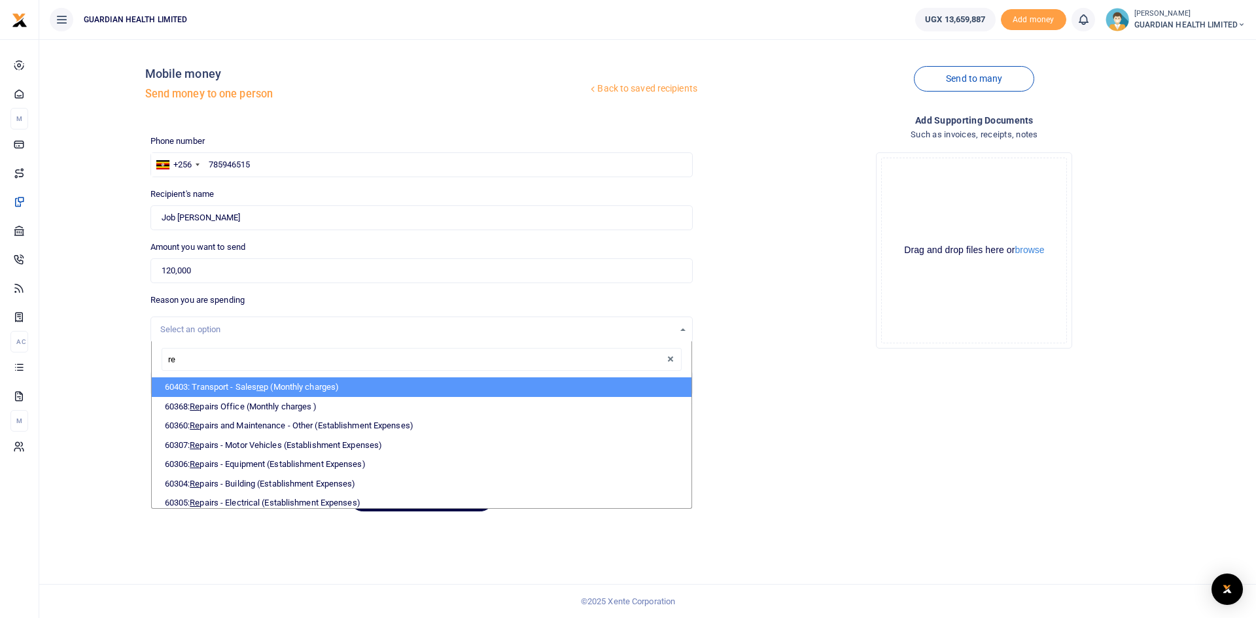
type input "rep"
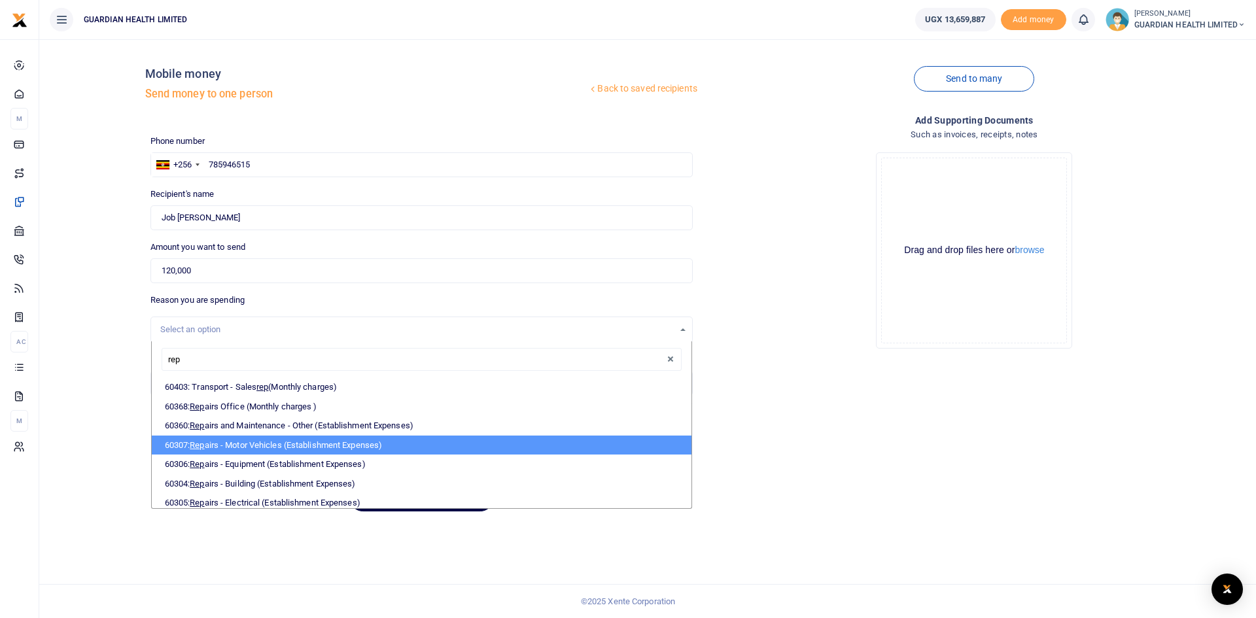
click at [255, 445] on li "60307: Rep airs - Motor Vehicles (Establishment Expenses)" at bounding box center [422, 446] width 540 height 20
select select "5389"
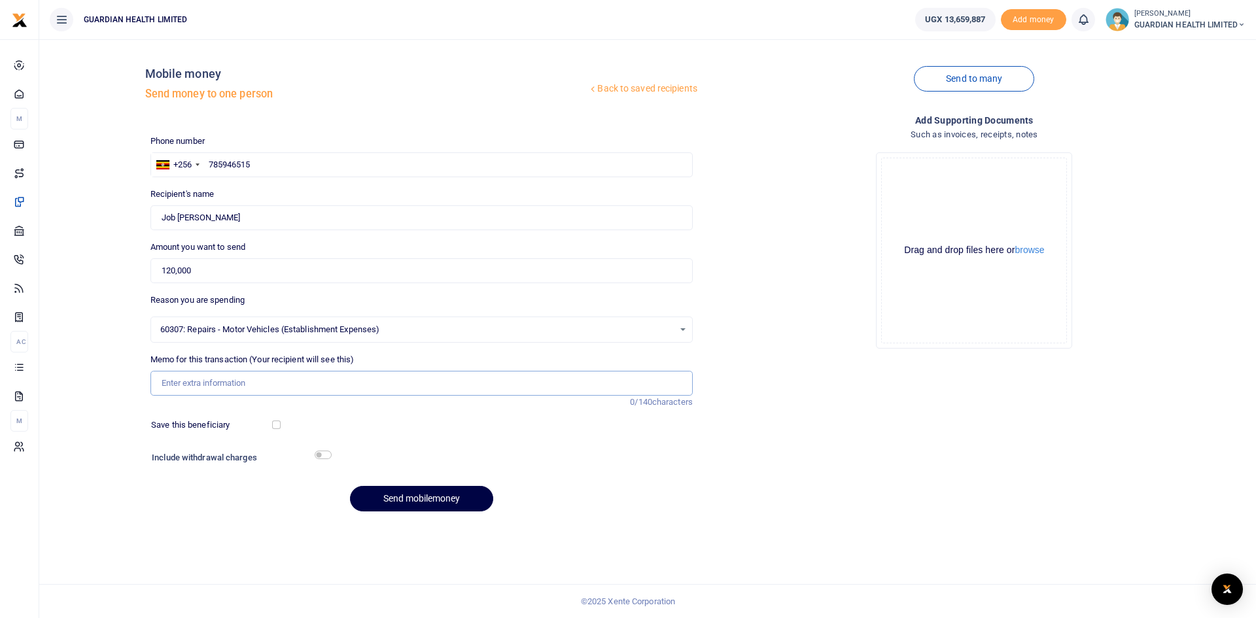
click at [198, 381] on input "Memo for this transaction (Your recipient will see this)" at bounding box center [421, 383] width 542 height 25
type input "Bike repairs for UEU 335G for [PERSON_NAME]"
click at [274, 421] on input "checkbox" at bounding box center [276, 425] width 9 height 9
checkbox input "true"
click at [329, 457] on input "checkbox" at bounding box center [323, 455] width 17 height 9
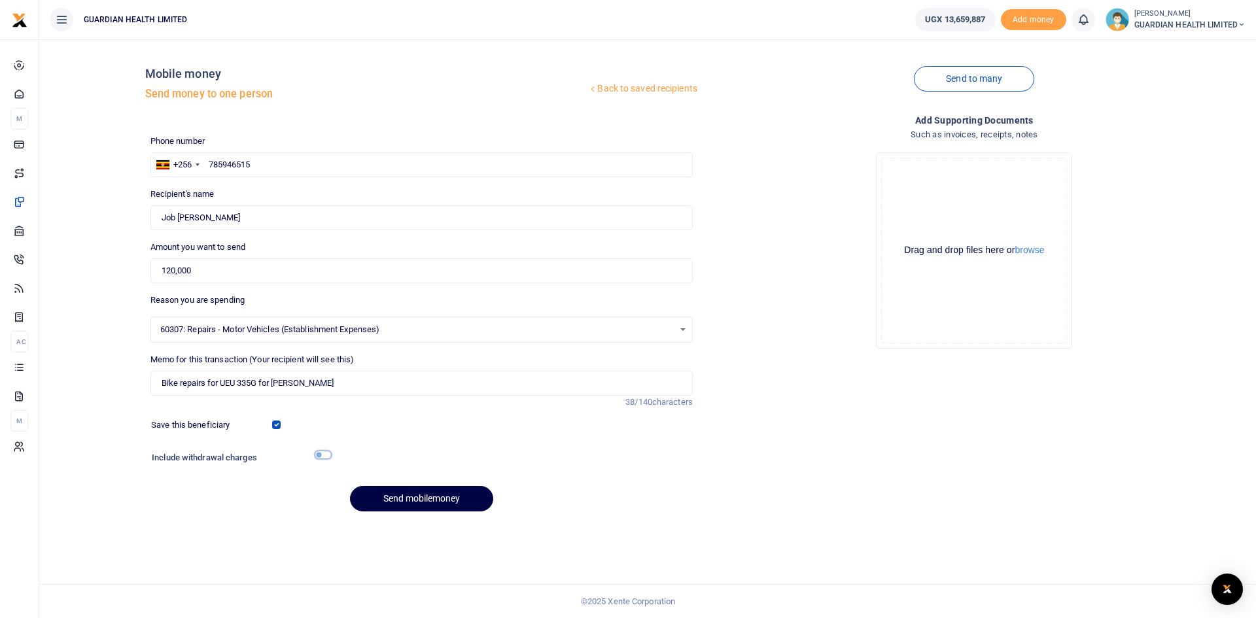
checkbox input "true"
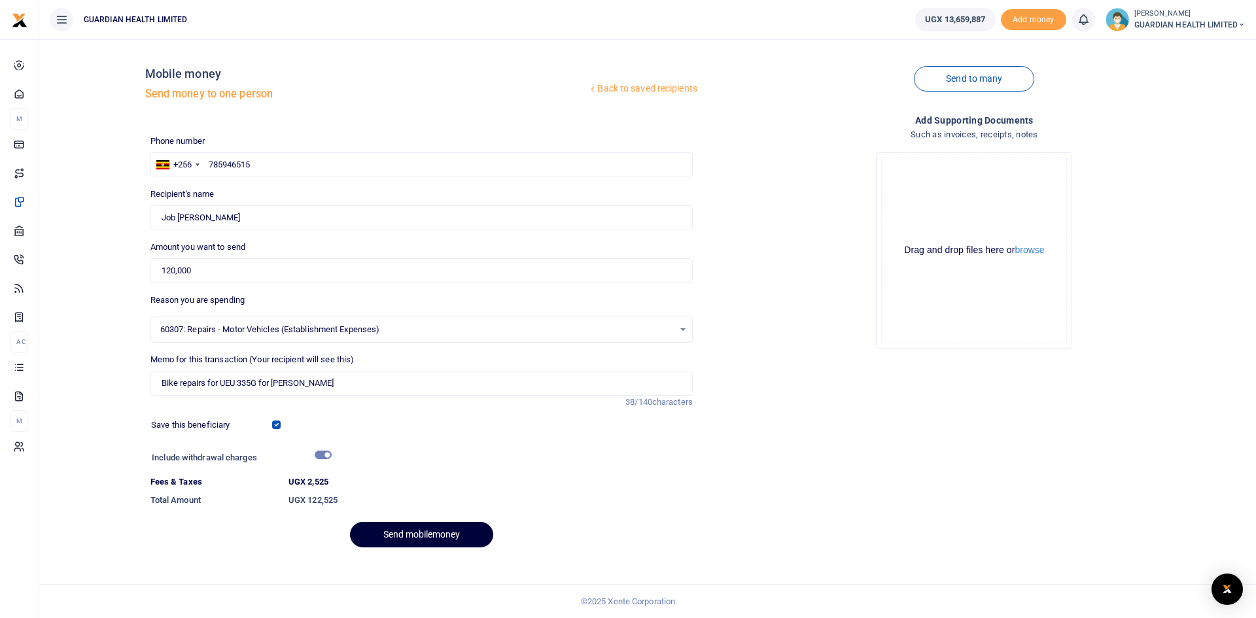
click at [429, 535] on button "Send mobilemoney" at bounding box center [421, 535] width 143 height 26
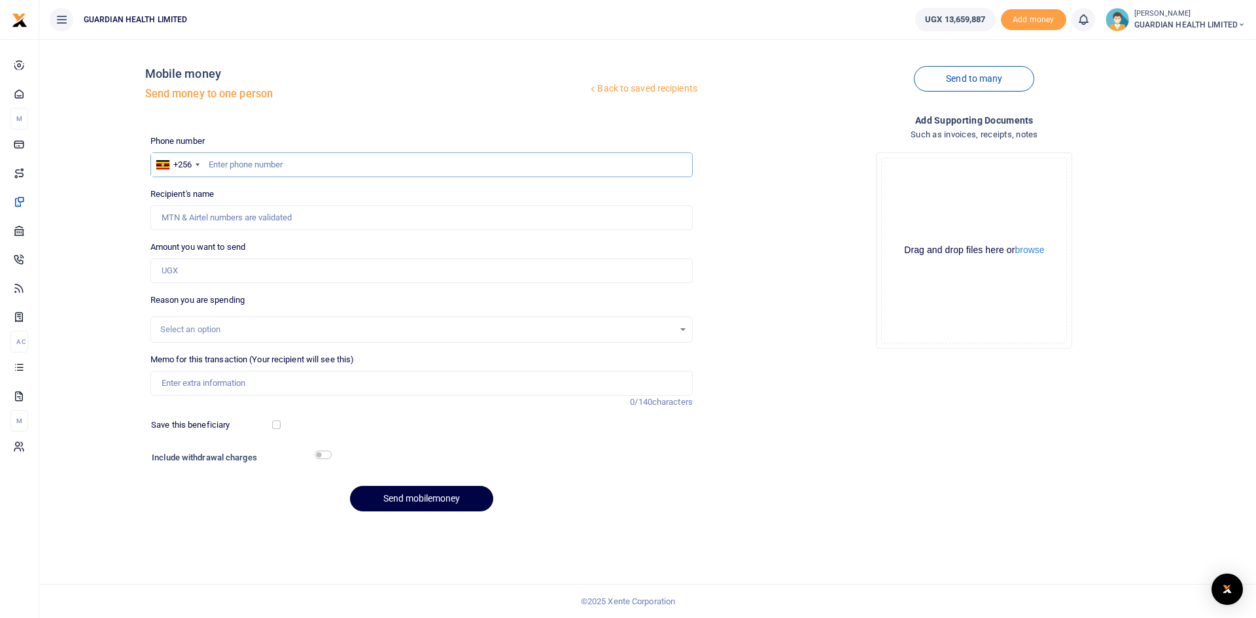
click at [291, 166] on input "text" at bounding box center [421, 164] width 542 height 25
type input "788261430"
type input "[PERSON_NAME]"
type input "788261430"
click at [235, 271] on input "Amount you want to send" at bounding box center [421, 270] width 542 height 25
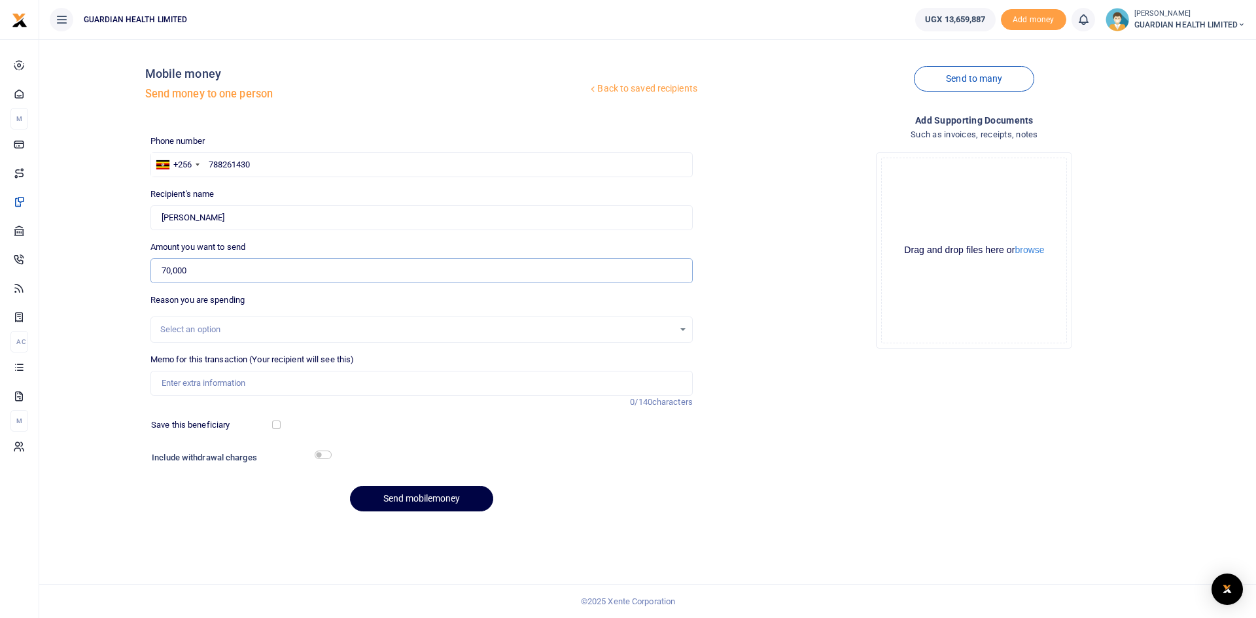
type input "70,000"
click at [240, 326] on div "Select an option" at bounding box center [416, 329] width 513 height 13
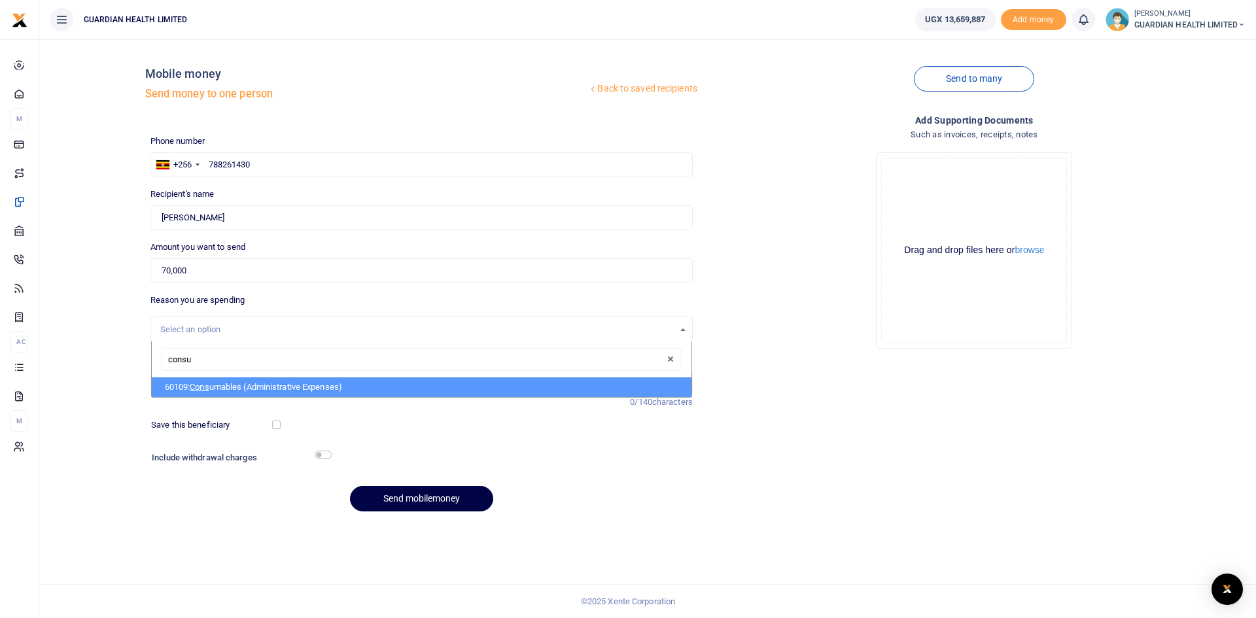
type input "consum"
click at [236, 392] on li "60109: Consum [PERSON_NAME] (Administrative Expenses)" at bounding box center [422, 387] width 540 height 20
select select "5428"
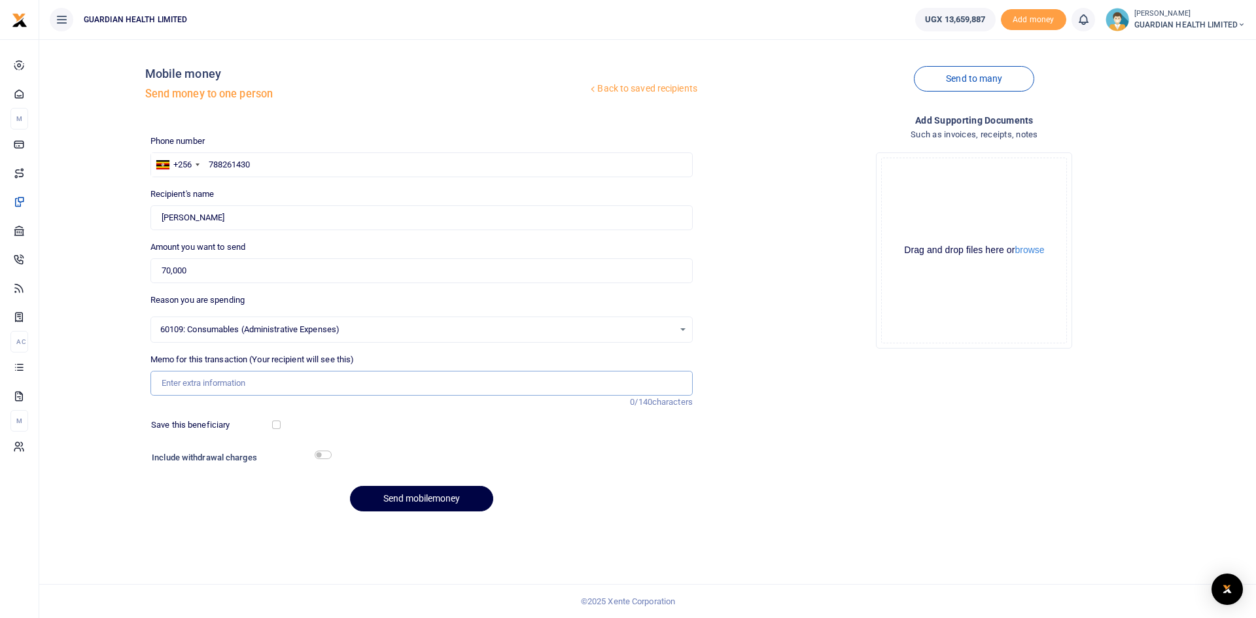
click at [230, 385] on input "Memo for this transaction (Your recipient will see this)" at bounding box center [421, 383] width 542 height 25
type input "Padlocks for the main Gate at [GEOGRAPHIC_DATA]"
click at [277, 426] on input "checkbox" at bounding box center [276, 425] width 9 height 9
checkbox input "true"
drag, startPoint x: 326, startPoint y: 454, endPoint x: 345, endPoint y: 464, distance: 21.4
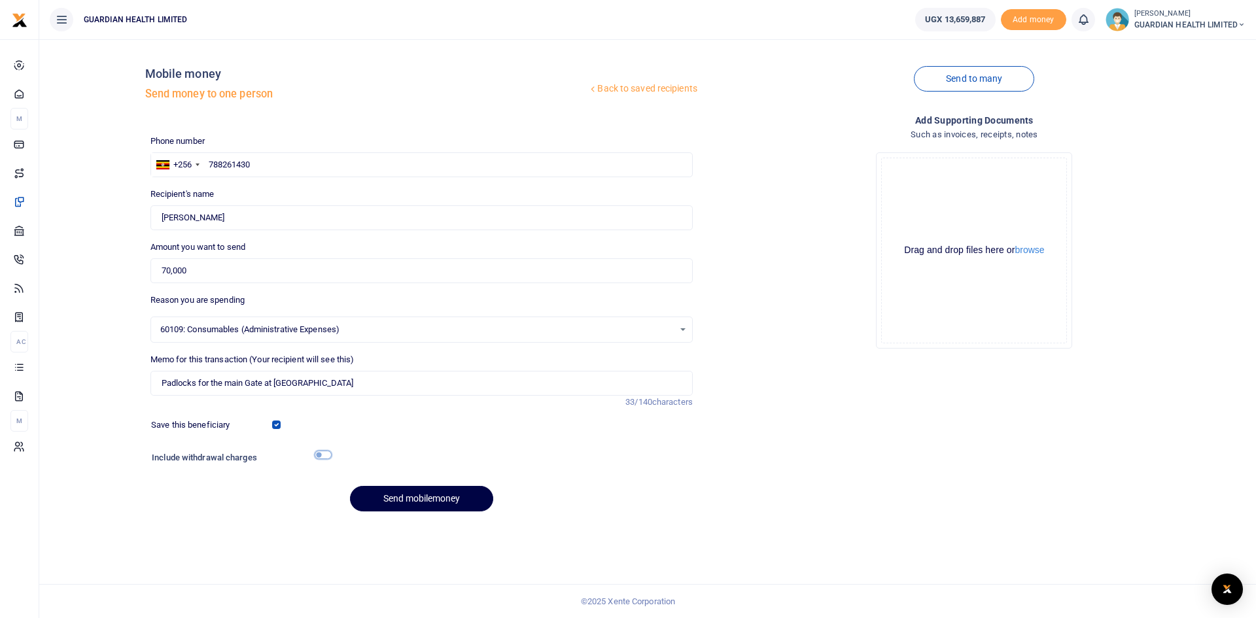
click at [326, 453] on input "checkbox" at bounding box center [323, 455] width 17 height 9
checkbox input "true"
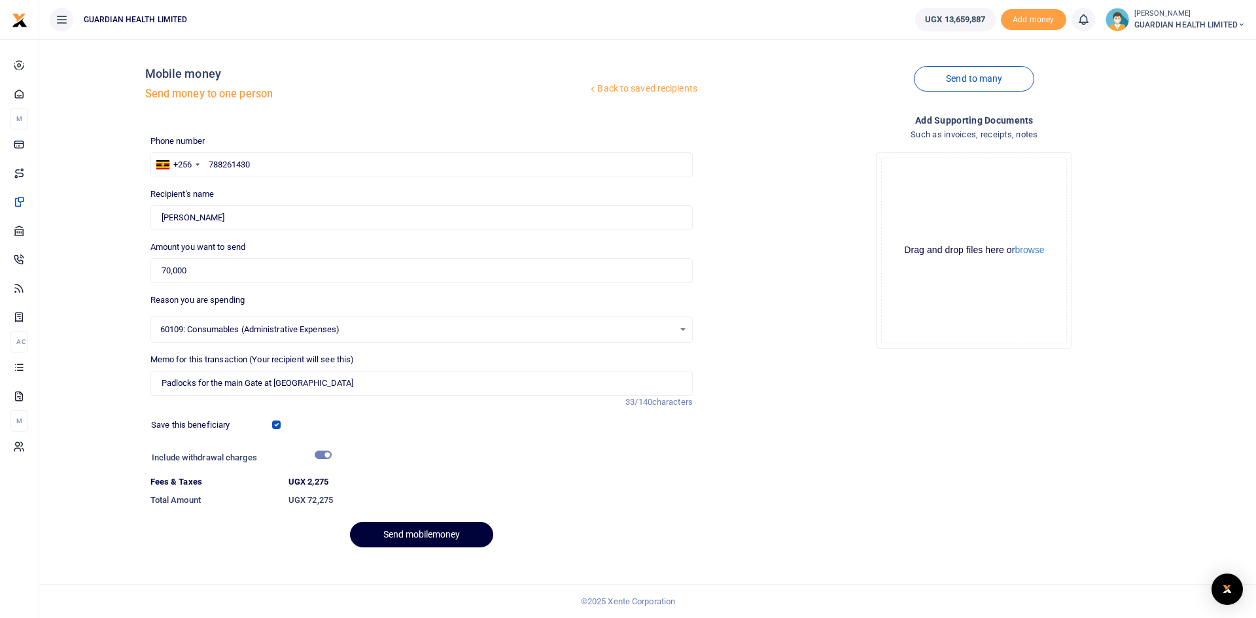
click at [421, 529] on button "Send mobilemoney" at bounding box center [421, 535] width 143 height 26
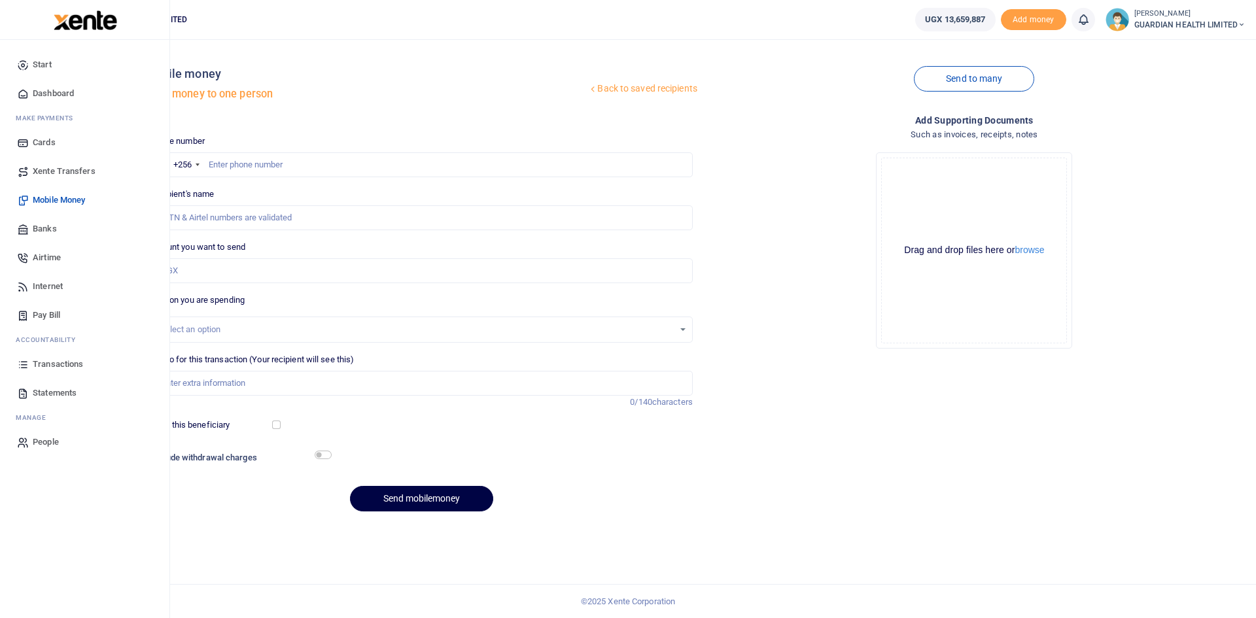
click at [67, 366] on span "Transactions" at bounding box center [58, 364] width 50 height 13
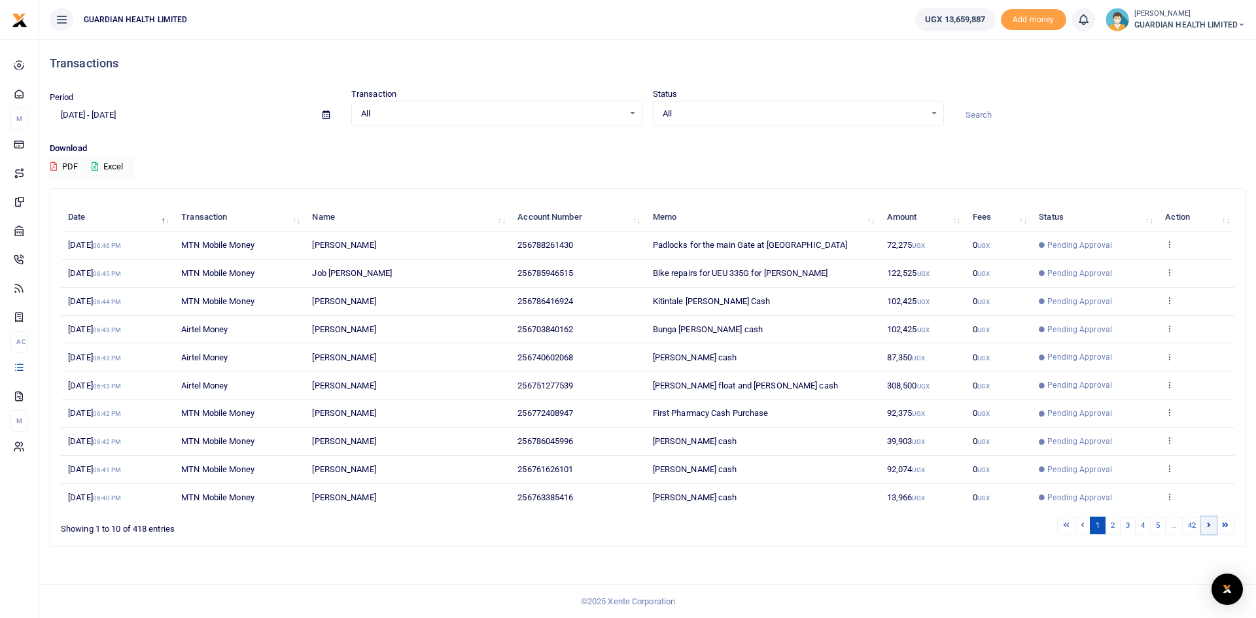
click at [1207, 525] on icon at bounding box center [1209, 524] width 4 height 7
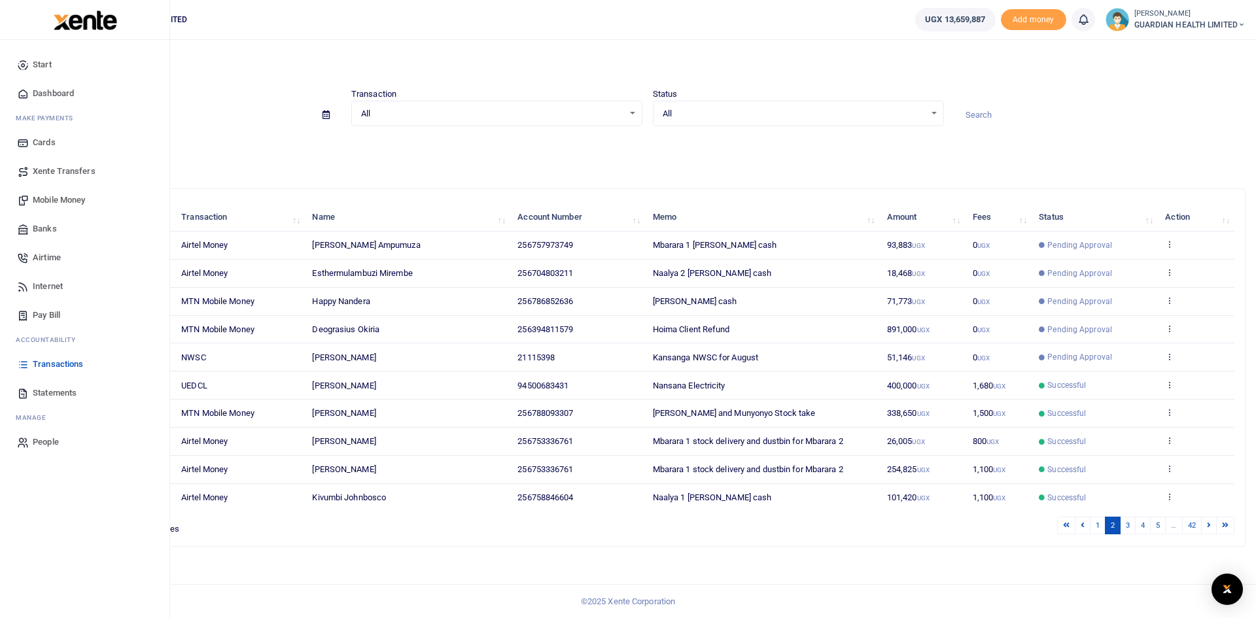
click at [61, 198] on span "Mobile Money" at bounding box center [59, 200] width 52 height 13
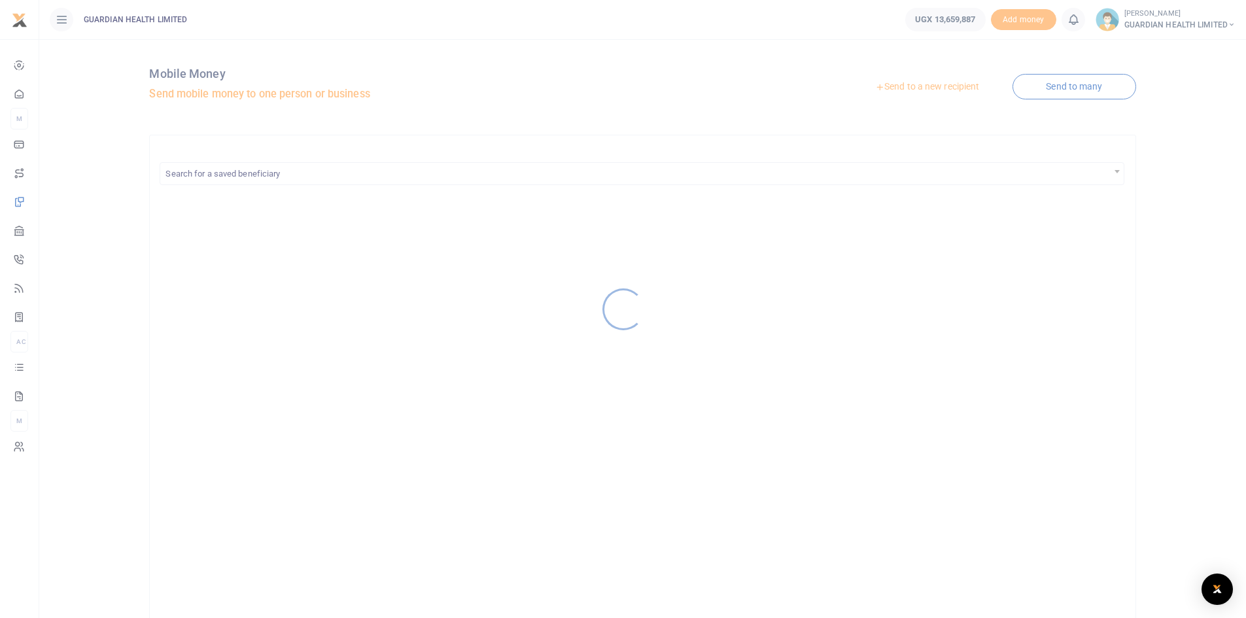
click at [926, 86] on div at bounding box center [623, 309] width 1246 height 618
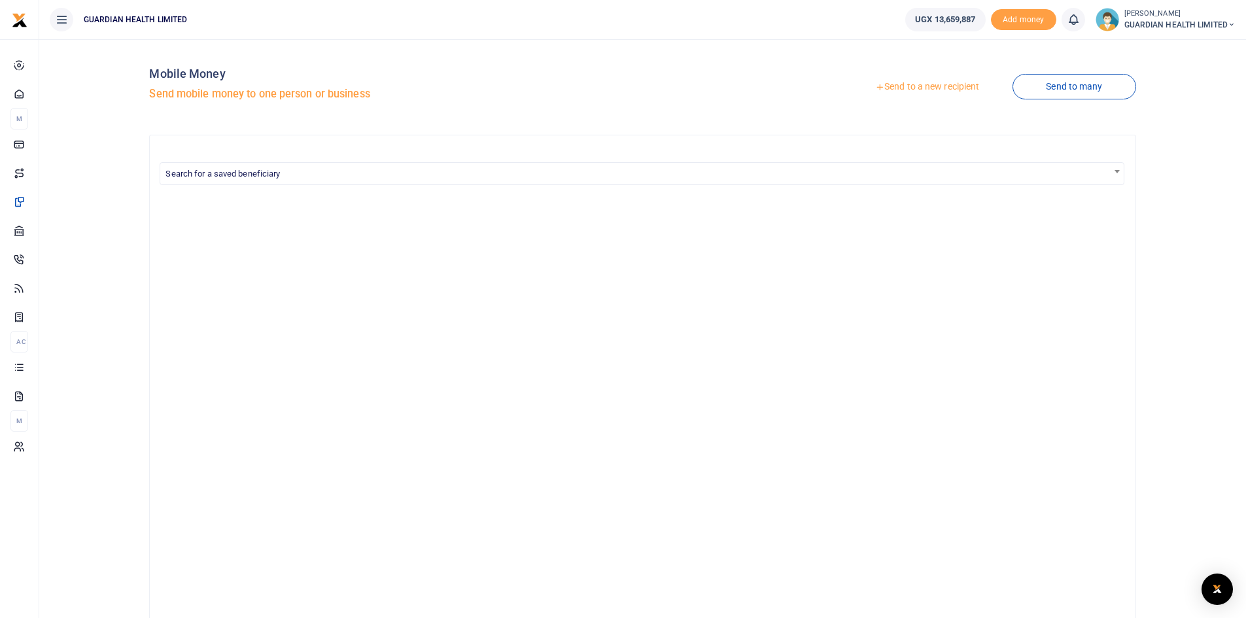
click at [912, 86] on link "Send to a new recipient" at bounding box center [927, 87] width 171 height 24
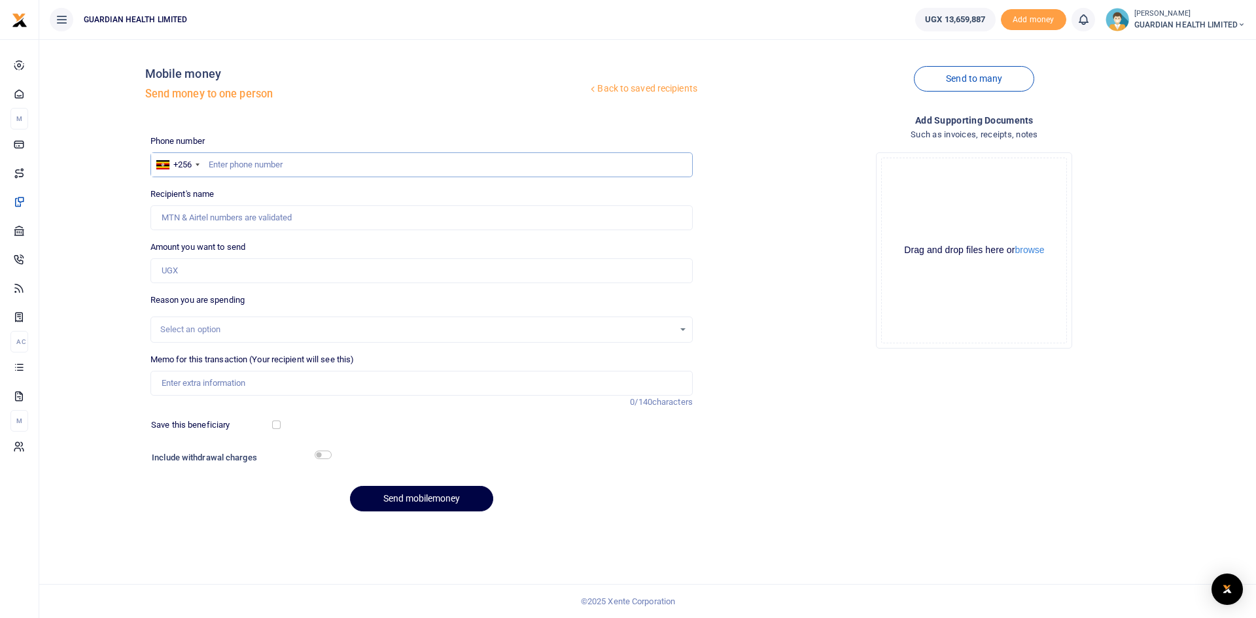
paste input "0787-551890"
click at [212, 162] on input "0787-551890" at bounding box center [421, 164] width 542 height 25
click at [207, 273] on input "Amount you want to send" at bounding box center [421, 270] width 542 height 25
click at [227, 167] on input "787-551890" at bounding box center [421, 164] width 542 height 25
type input "787551890"
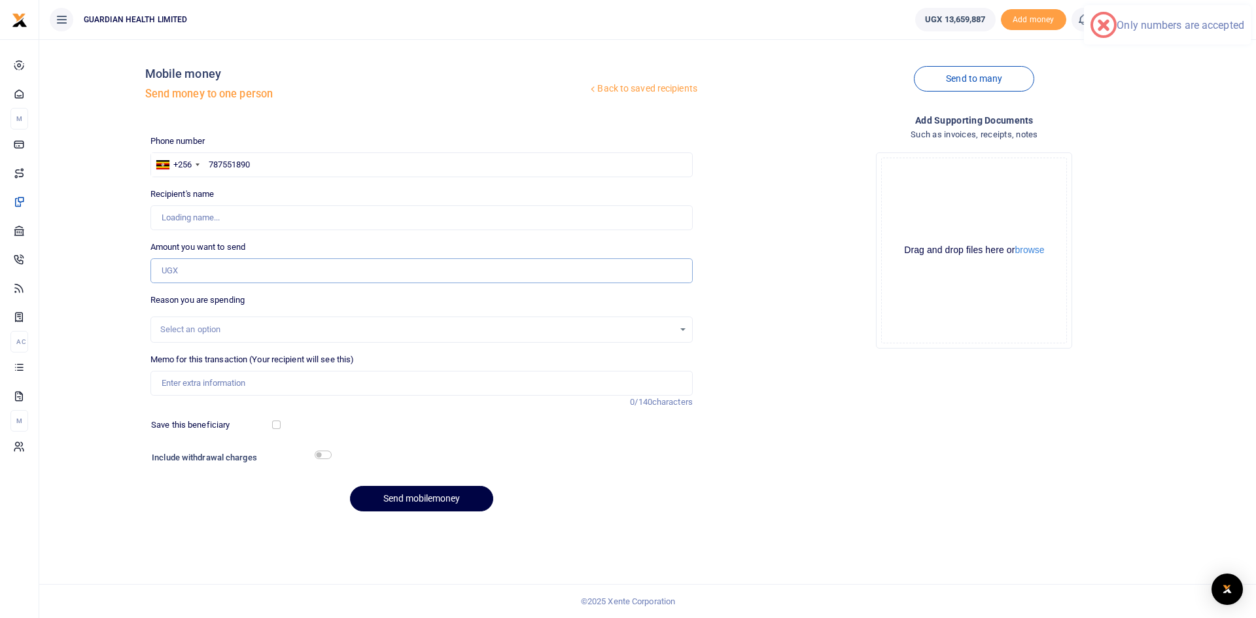
click at [190, 269] on input "Amount you want to send" at bounding box center [421, 270] width 542 height 25
type input "5"
type input "Lumala Eric"
type input "500,000"
click at [203, 387] on input "Memo for this transaction (Your recipient will see this)" at bounding box center [421, 383] width 542 height 25
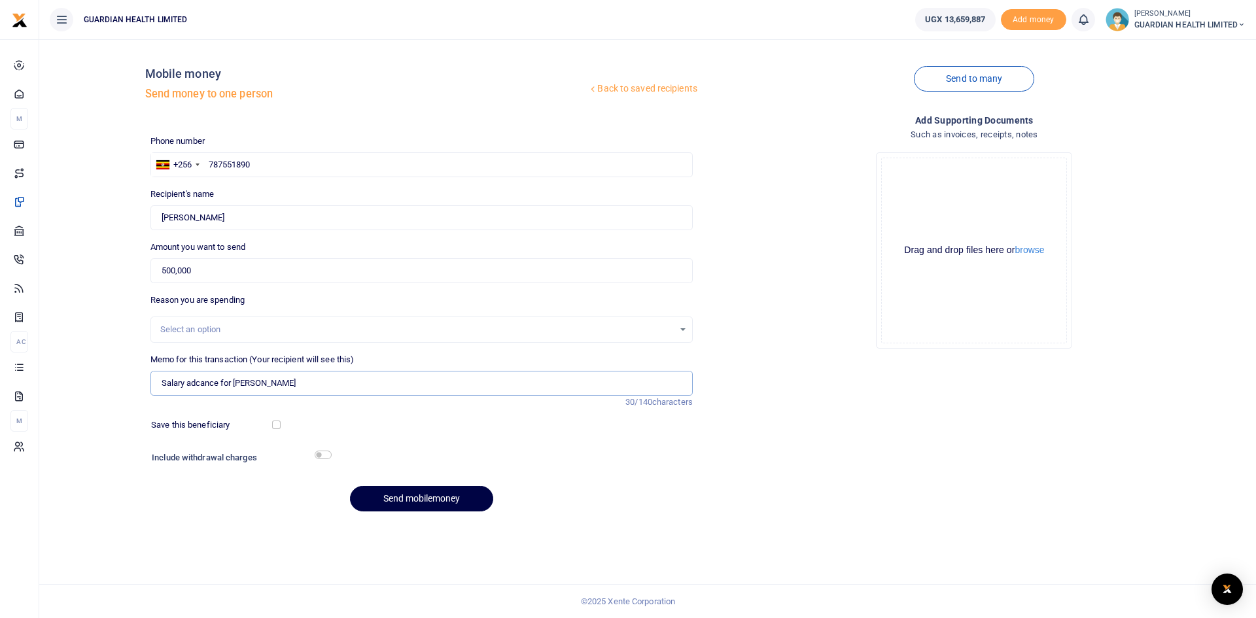
click at [200, 383] on input "Salary adcance for Kule Moses" at bounding box center [421, 383] width 542 height 25
type input "Salary advance for [PERSON_NAME]"
click at [275, 425] on input "checkbox" at bounding box center [276, 425] width 9 height 9
checkbox input "true"
click at [321, 456] on input "checkbox" at bounding box center [323, 455] width 17 height 9
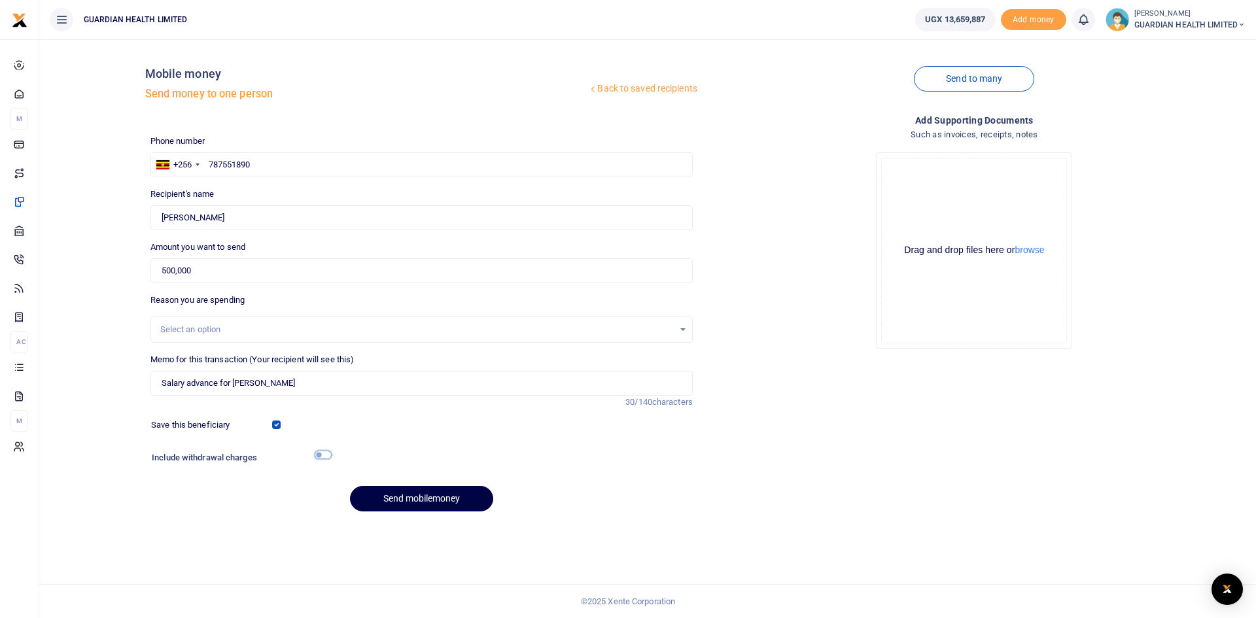
checkbox input "true"
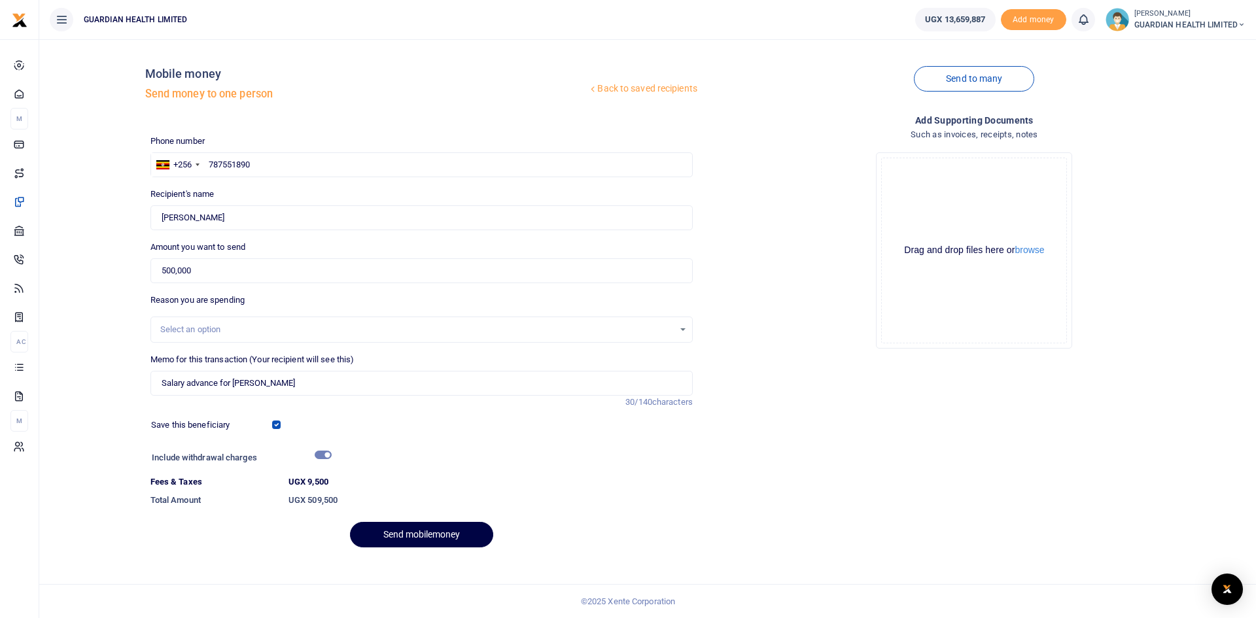
click at [268, 328] on div "Select an option" at bounding box center [416, 329] width 513 height 13
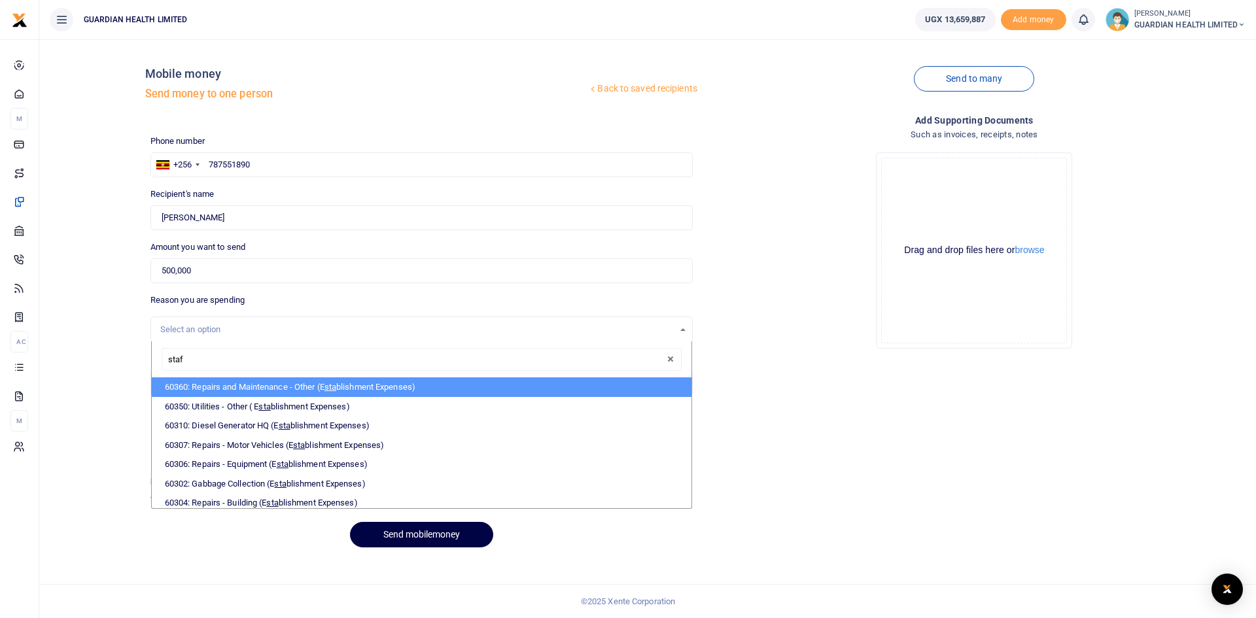
type input "staff"
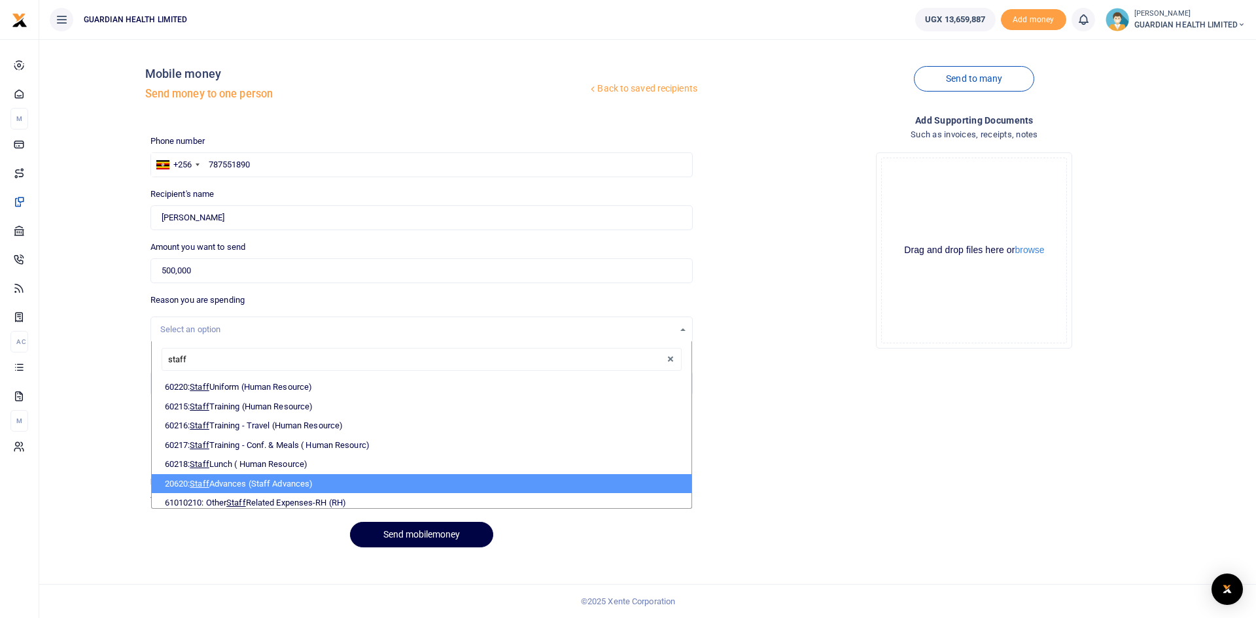
click at [253, 484] on li "20620: Staff Advances (Staff Advances)" at bounding box center [422, 484] width 540 height 20
select select "5401"
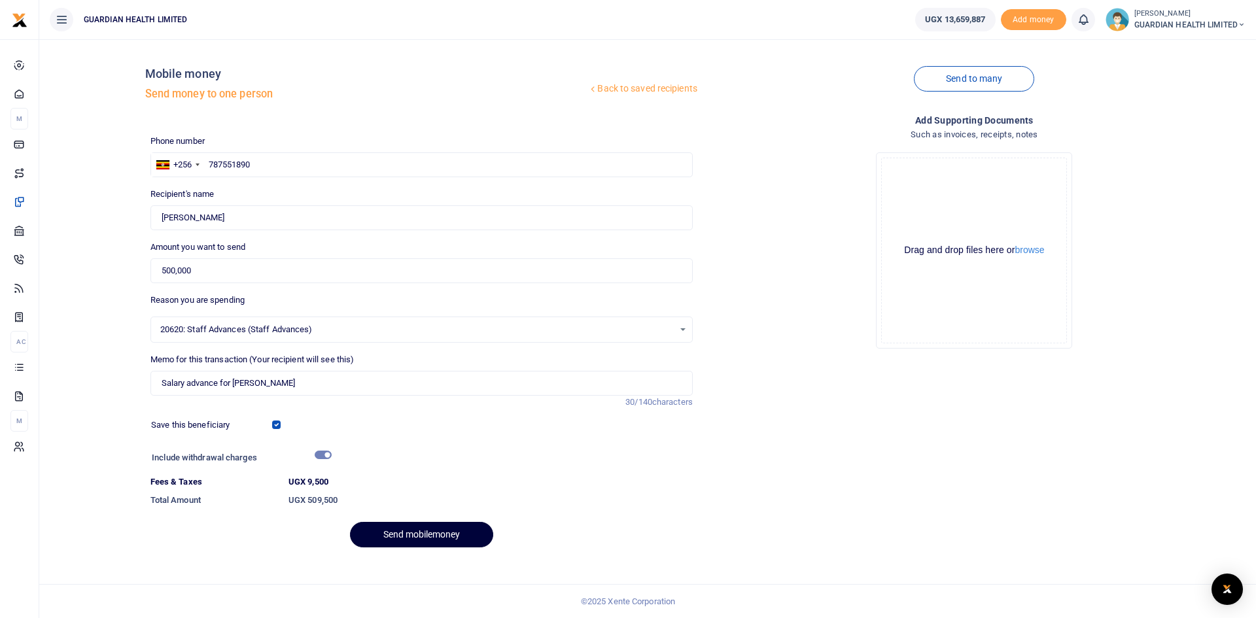
click at [389, 529] on button "Send mobilemoney" at bounding box center [421, 535] width 143 height 26
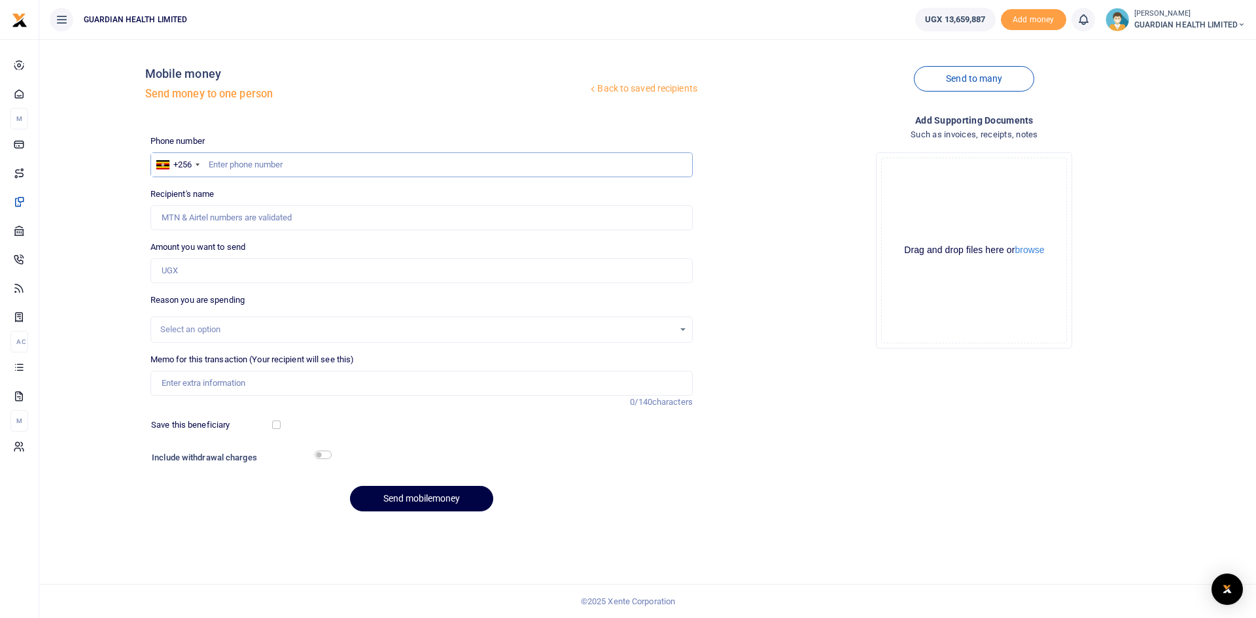
click at [246, 163] on input "text" at bounding box center [421, 164] width 542 height 25
click at [302, 162] on input "text" at bounding box center [421, 164] width 542 height 25
type input "780253957"
type input "[PERSON_NAME] Natuha"
click at [206, 268] on input "Amount you want to send" at bounding box center [421, 270] width 542 height 25
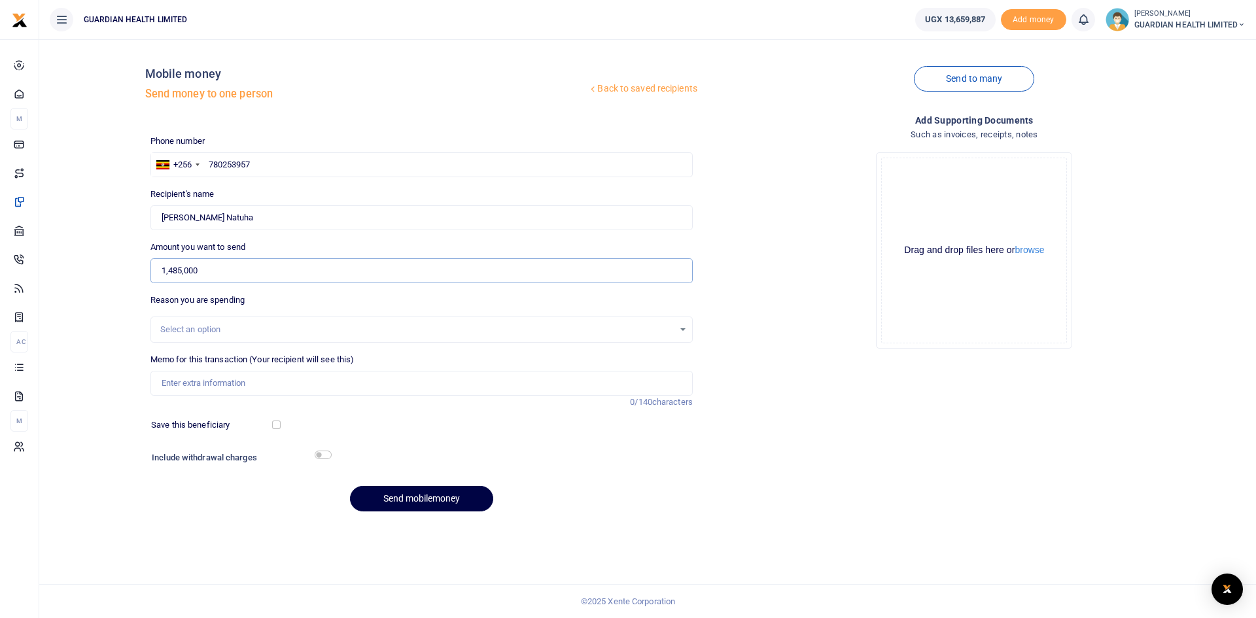
type input "1,485,000"
click at [203, 387] on input "Memo for this transaction (Your recipient will see this)" at bounding box center [421, 383] width 542 height 25
type input "i"
click at [430, 381] on input "Installation of Mbarara 2 Shelves for 2 days and an additional day to go to cus…" at bounding box center [421, 383] width 542 height 25
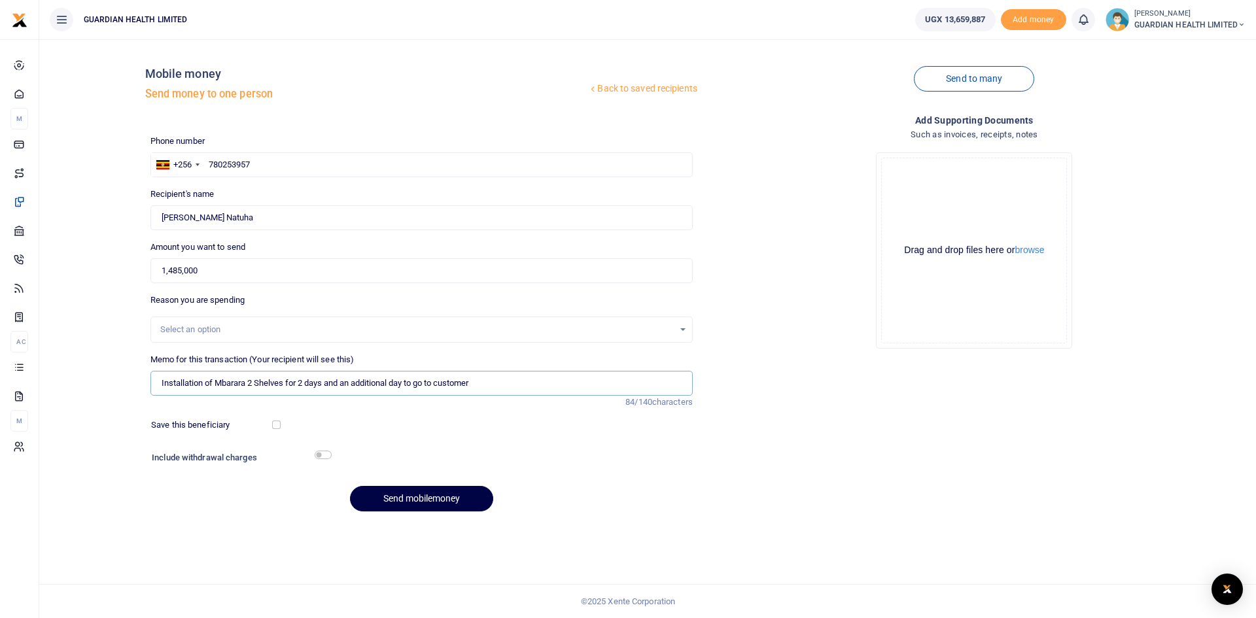
drag, startPoint x: 439, startPoint y: 381, endPoint x: 421, endPoint y: 383, distance: 18.4
click at [421, 383] on input "Installation of Mbarara 2 Shelves for 2 days and an additional day to go to cus…" at bounding box center [421, 383] width 542 height 25
click at [557, 388] on input "Installation of Mbarara 2 Shelves for 2 days and an additional day to pay a vis…" at bounding box center [421, 383] width 542 height 25
drag, startPoint x: 580, startPoint y: 385, endPoint x: 735, endPoint y: 387, distance: 155.0
click at [735, 387] on div "Phone number +256 Uganda +256 780253957 Phone is required. Recipient's name Fou…" at bounding box center [697, 329] width 1105 height 388
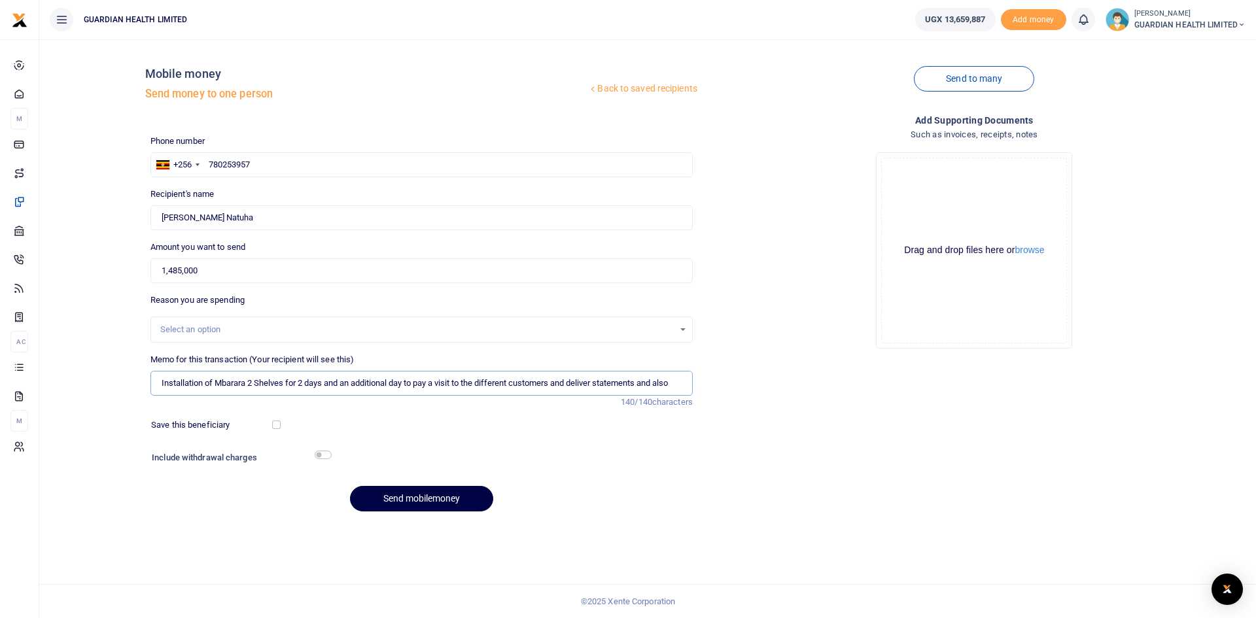
drag, startPoint x: 648, startPoint y: 382, endPoint x: 701, endPoint y: 385, distance: 53.1
click at [701, 385] on div "Phone number +256 Uganda +256 780253957 Phone is required. Recipient's name Fou…" at bounding box center [697, 329] width 1105 height 388
type input "Installation of Mbarara 2 Shelves for 2 days and an additional day to pay a vis…"
click at [279, 425] on input "checkbox" at bounding box center [276, 425] width 9 height 9
checkbox input "true"
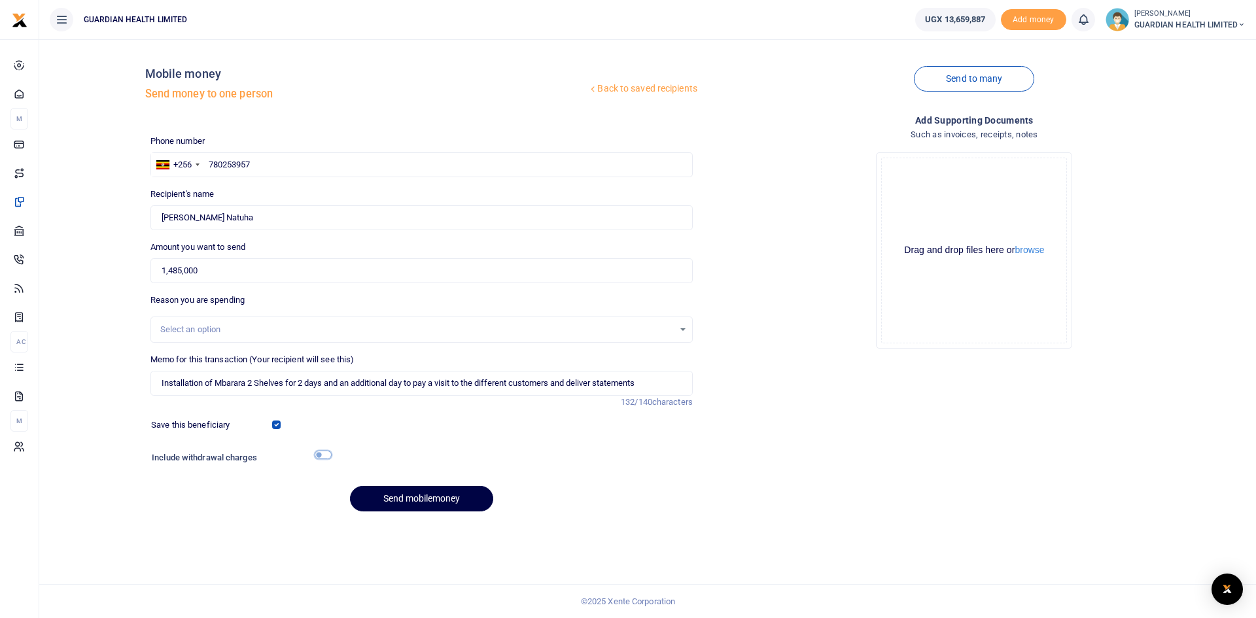
click at [319, 453] on input "checkbox" at bounding box center [323, 455] width 17 height 9
checkbox input "true"
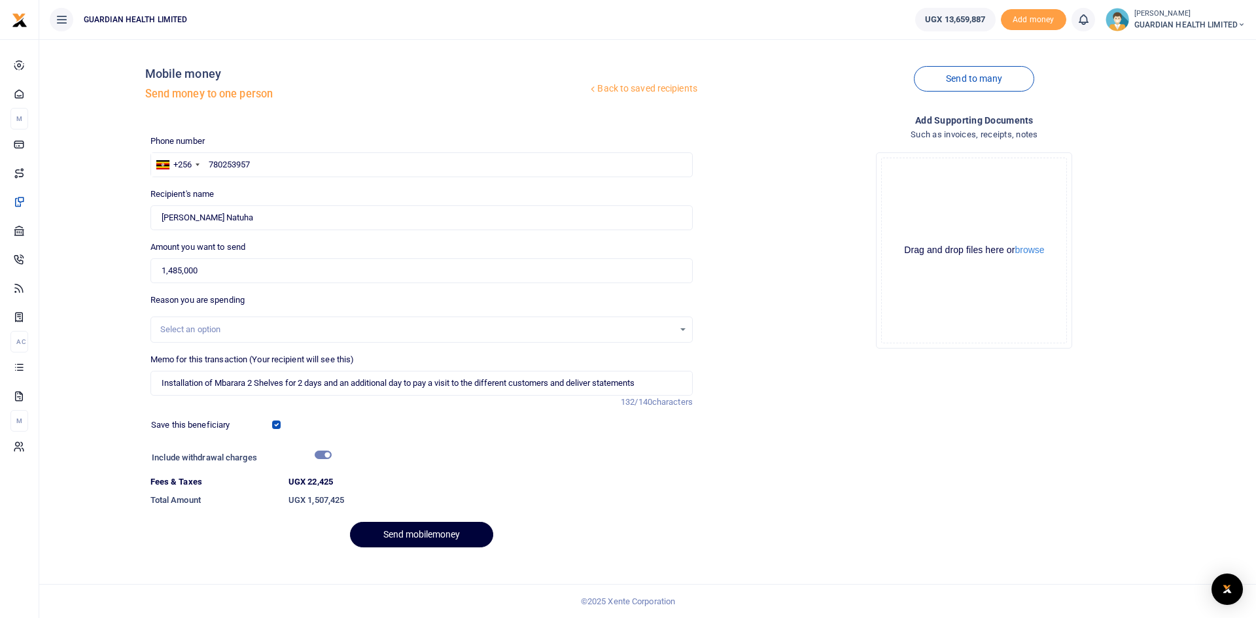
click at [398, 529] on button "Send mobilemoney" at bounding box center [421, 535] width 143 height 26
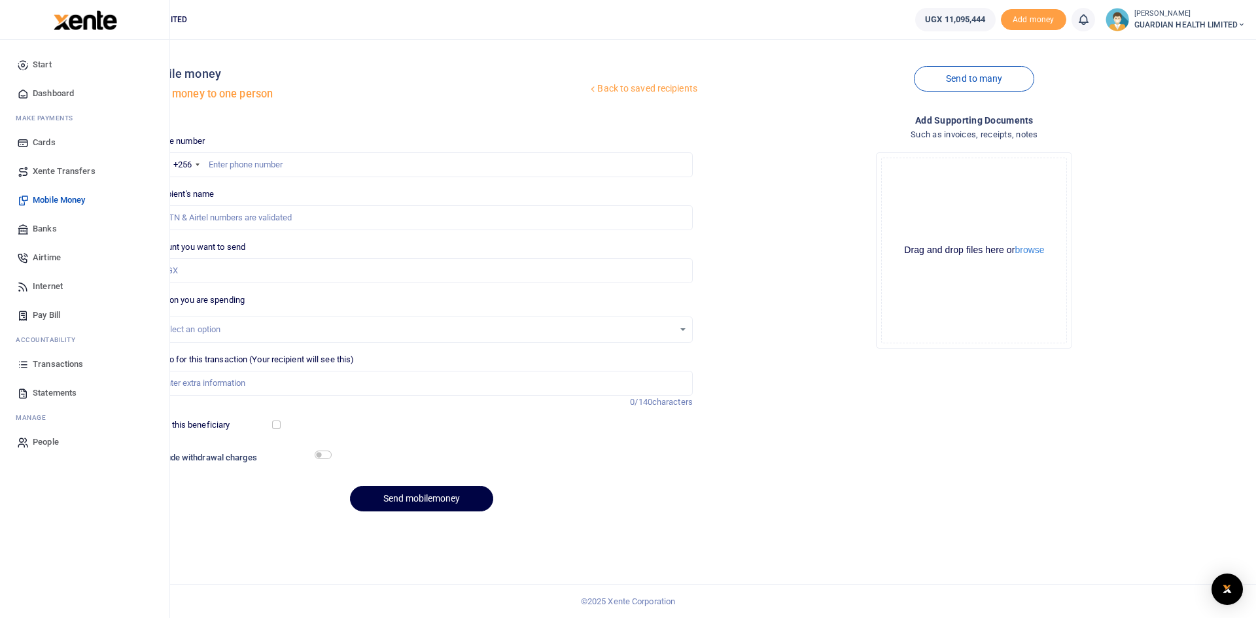
click at [67, 362] on span "Transactions" at bounding box center [58, 364] width 50 height 13
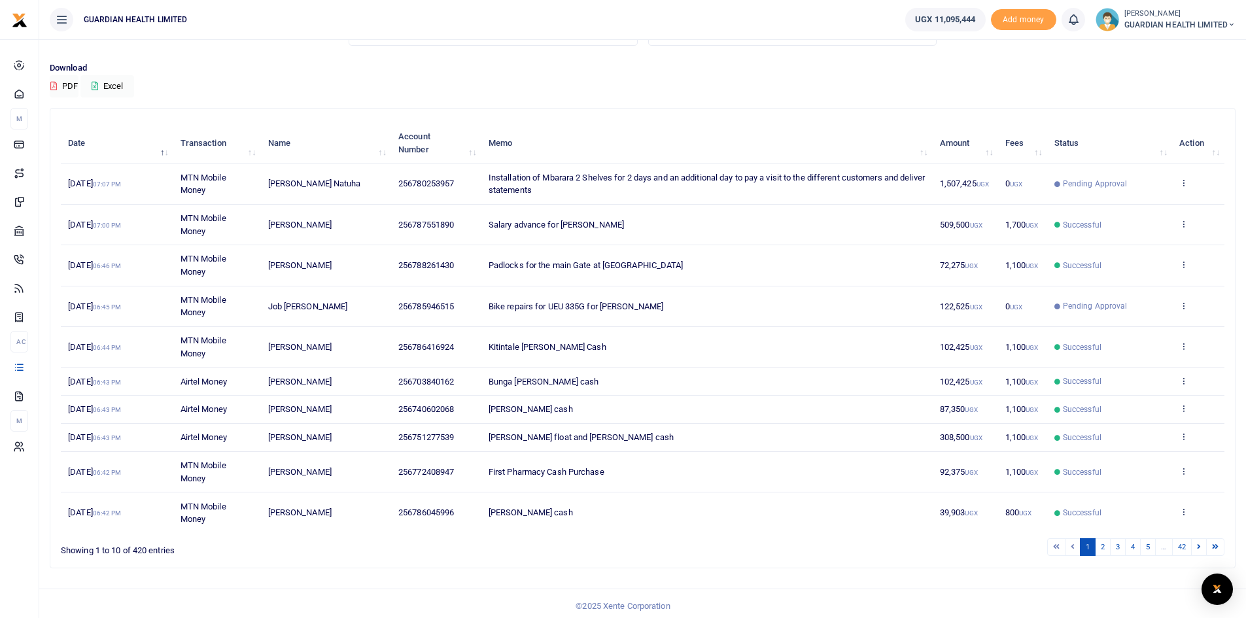
scroll to position [86, 0]
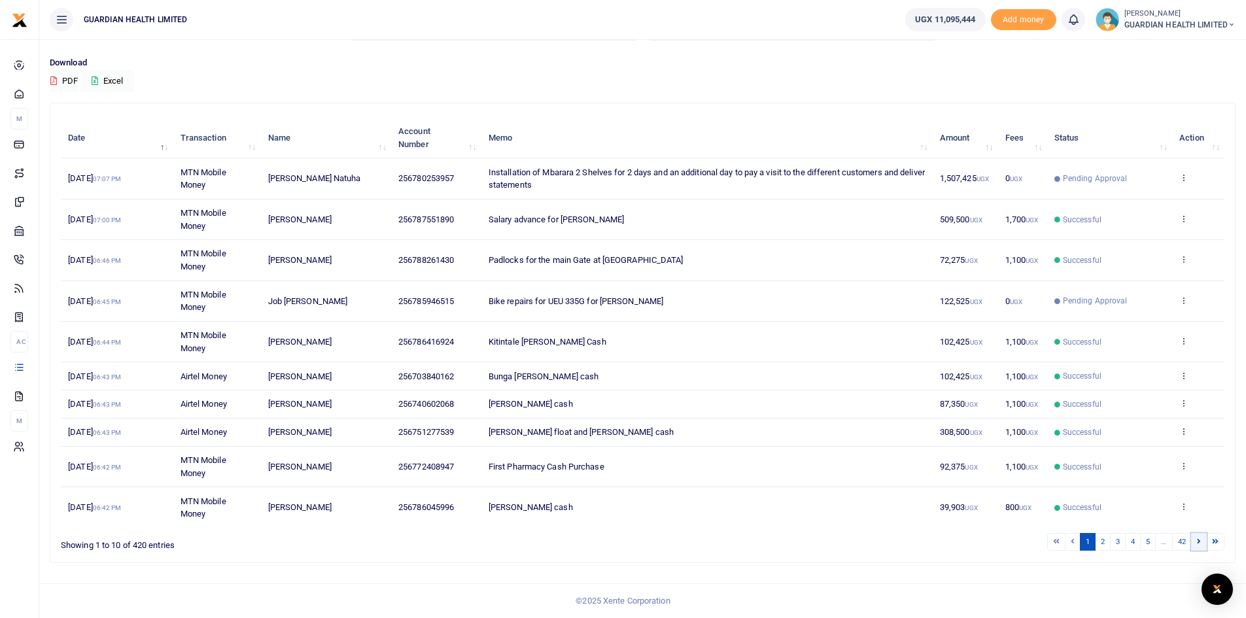
click at [1195, 540] on link at bounding box center [1199, 542] width 16 height 18
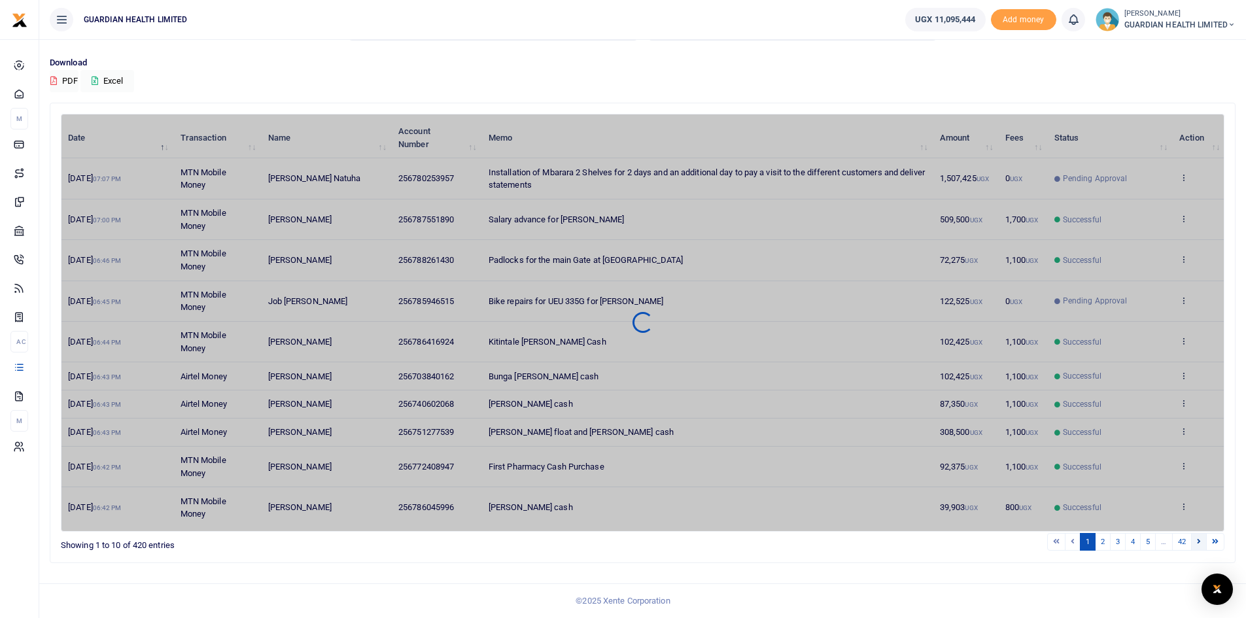
scroll to position [60, 0]
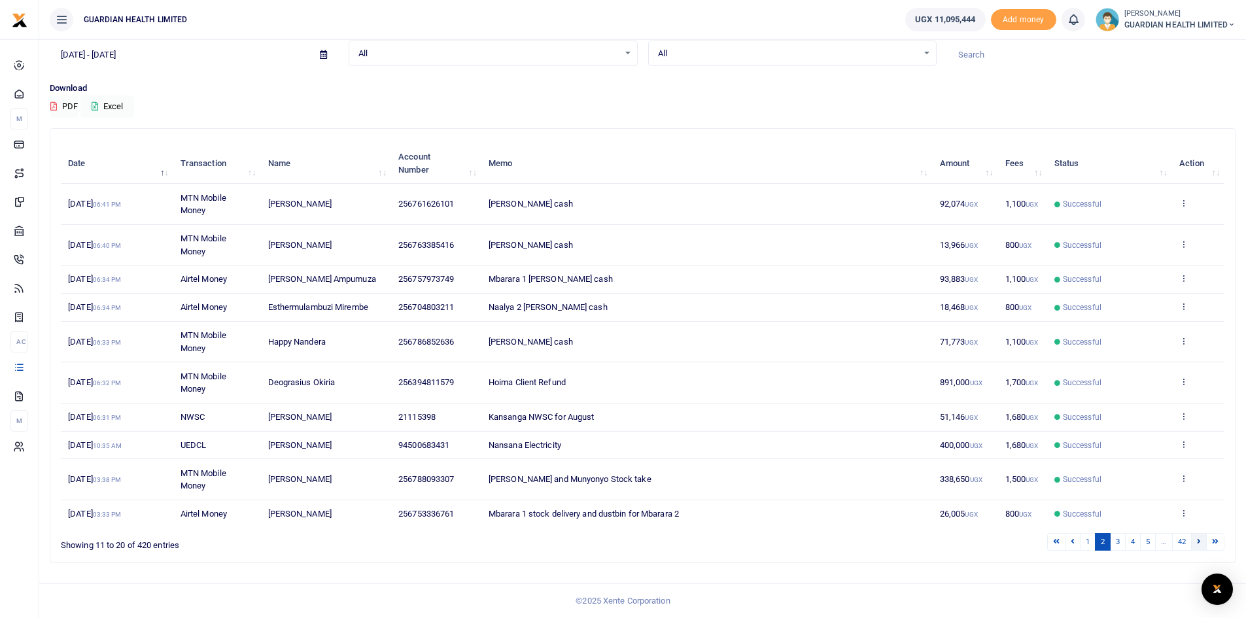
click at [1201, 545] on link at bounding box center [1199, 542] width 16 height 18
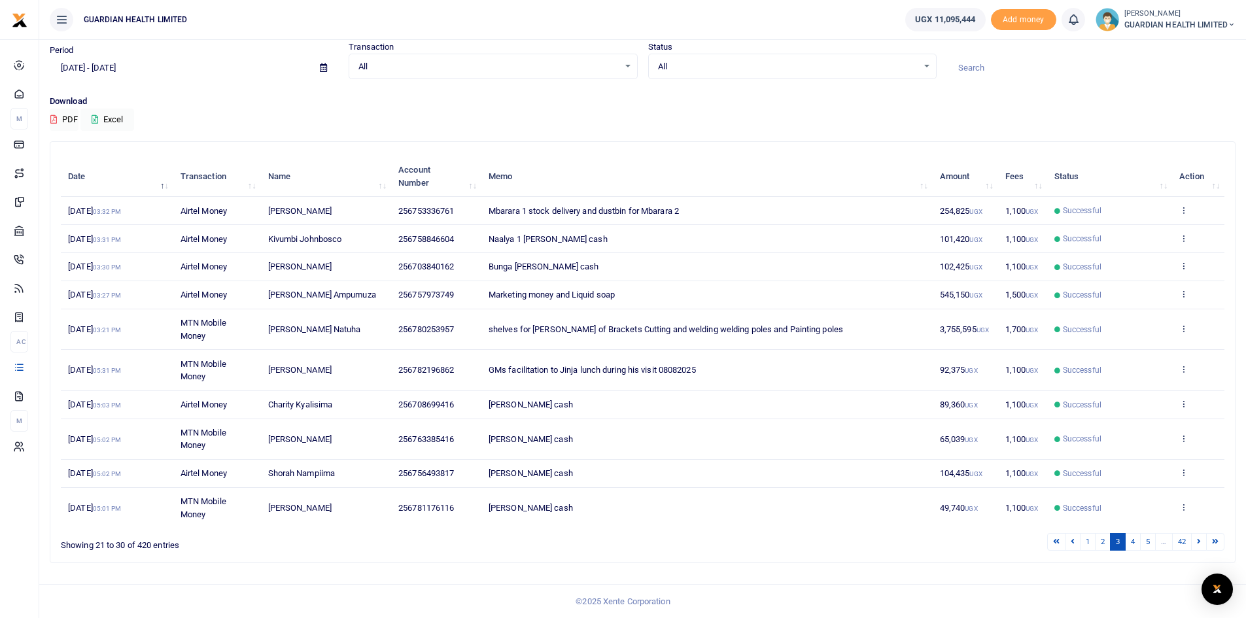
scroll to position [47, 0]
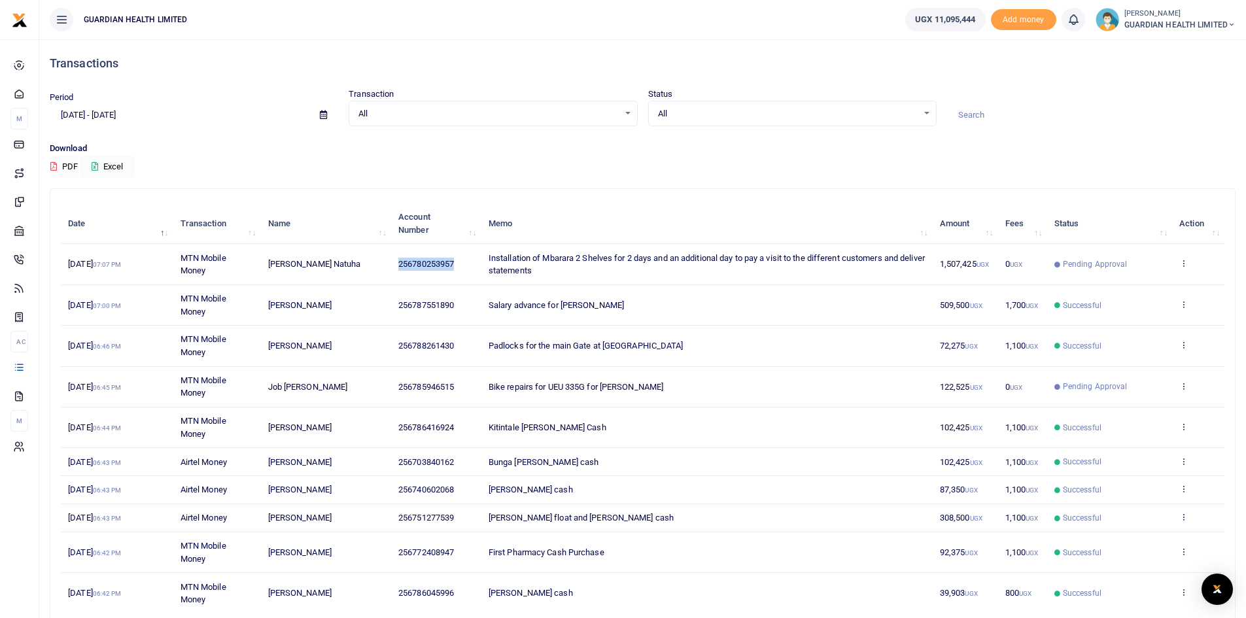
drag, startPoint x: 459, startPoint y: 259, endPoint x: 393, endPoint y: 263, distance: 66.2
click at [393, 263] on td "256780253957" at bounding box center [436, 264] width 90 height 41
copy span "256780253957"
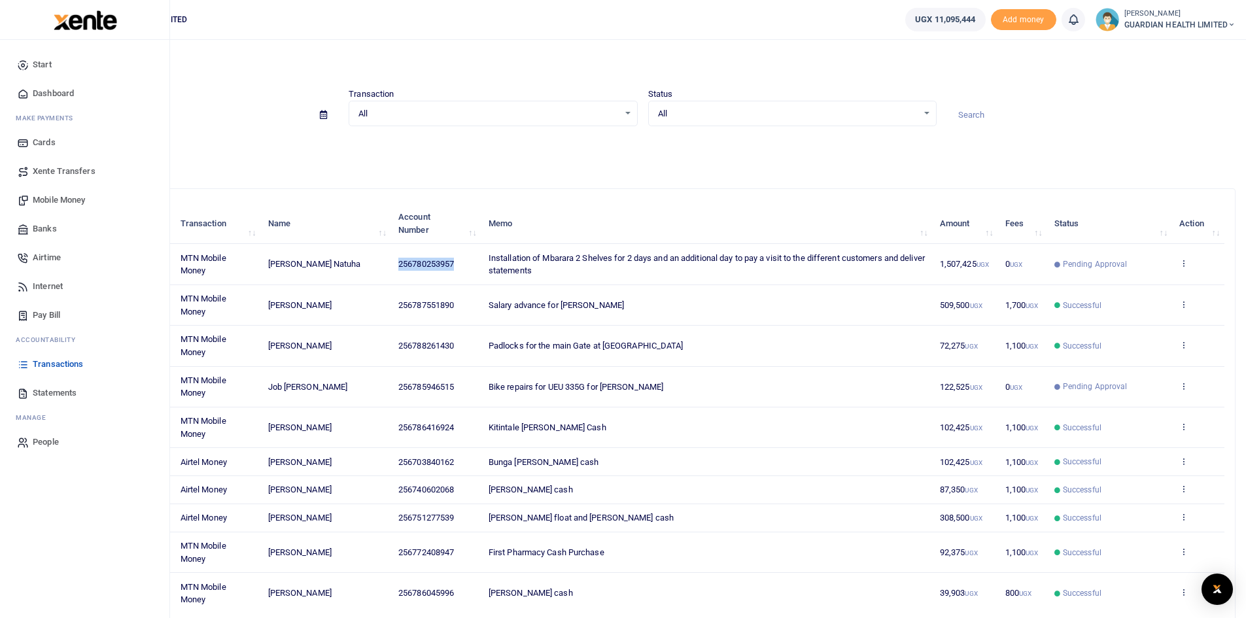
click at [62, 193] on link "Mobile Money" at bounding box center [84, 200] width 148 height 29
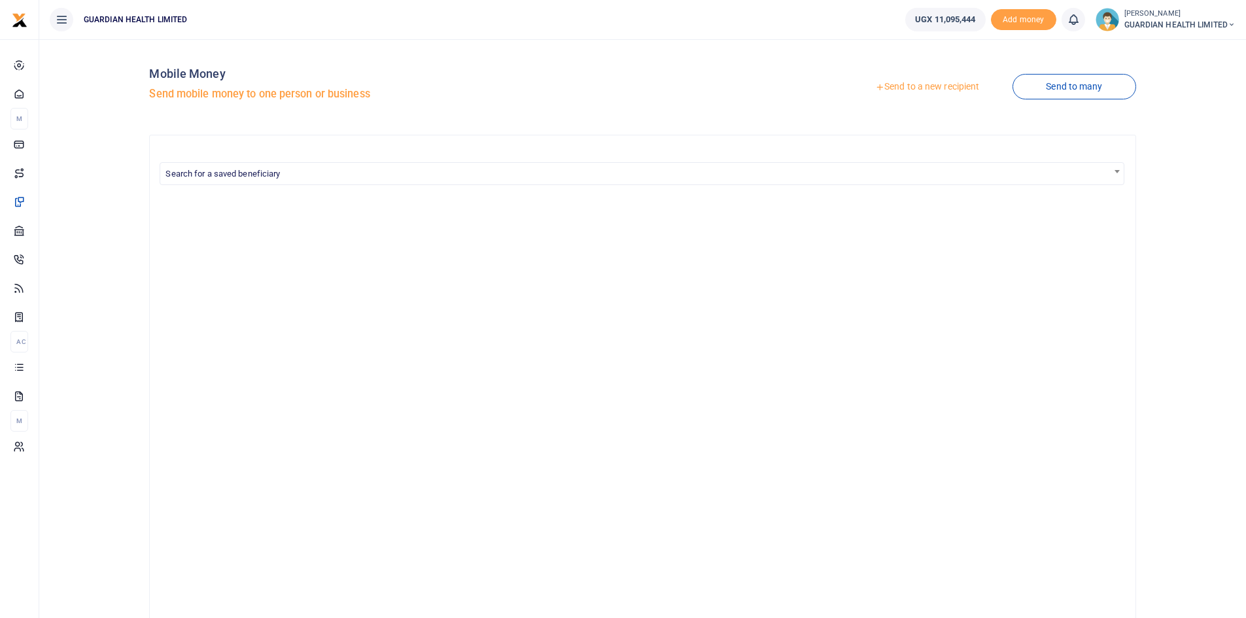
click at [907, 87] on div at bounding box center [623, 309] width 1246 height 618
click at [912, 90] on link "Send to a new recipient" at bounding box center [927, 87] width 171 height 24
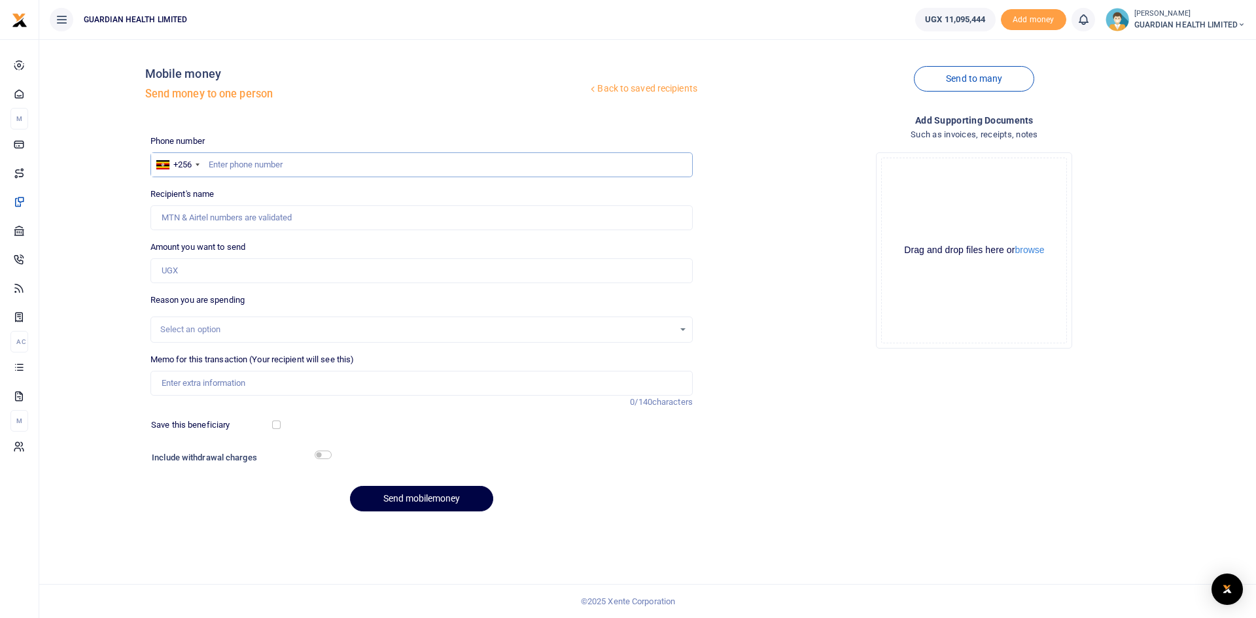
paste input "256780253957"
click at [222, 162] on input "256780253957" at bounding box center [421, 164] width 542 height 25
type input "780253957"
click at [224, 263] on input "Amount you want to send" at bounding box center [421, 270] width 542 height 25
type input "Rogers Natuha"
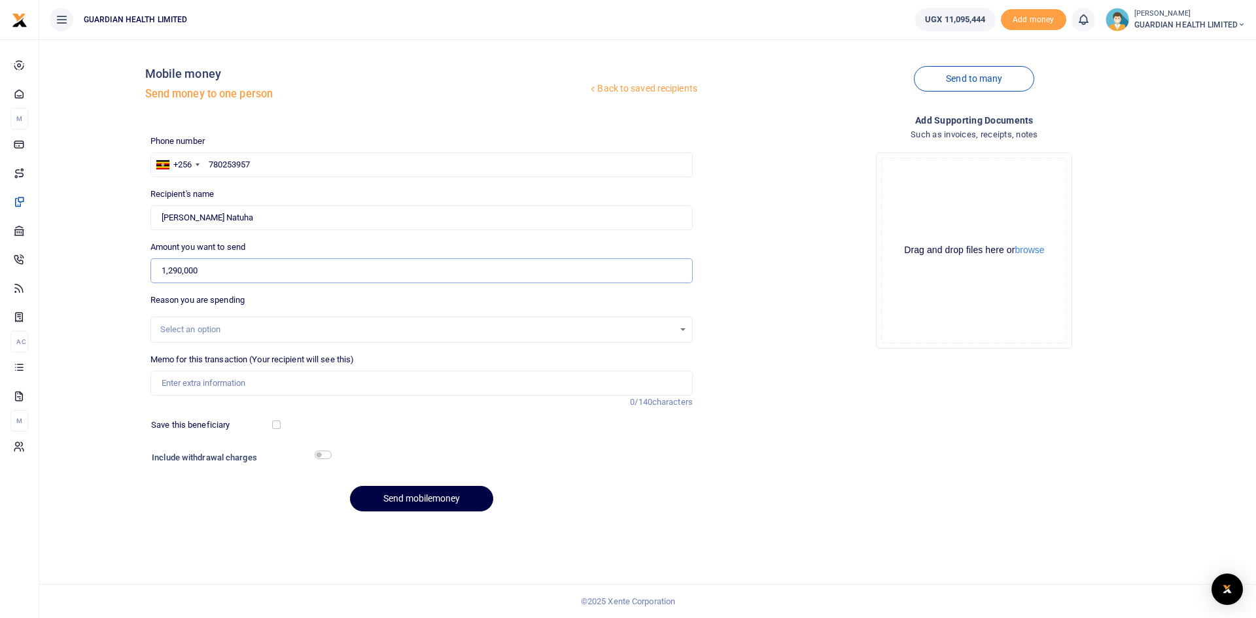
type input "1,290,000"
click at [237, 331] on div "Select an option" at bounding box center [416, 329] width 513 height 13
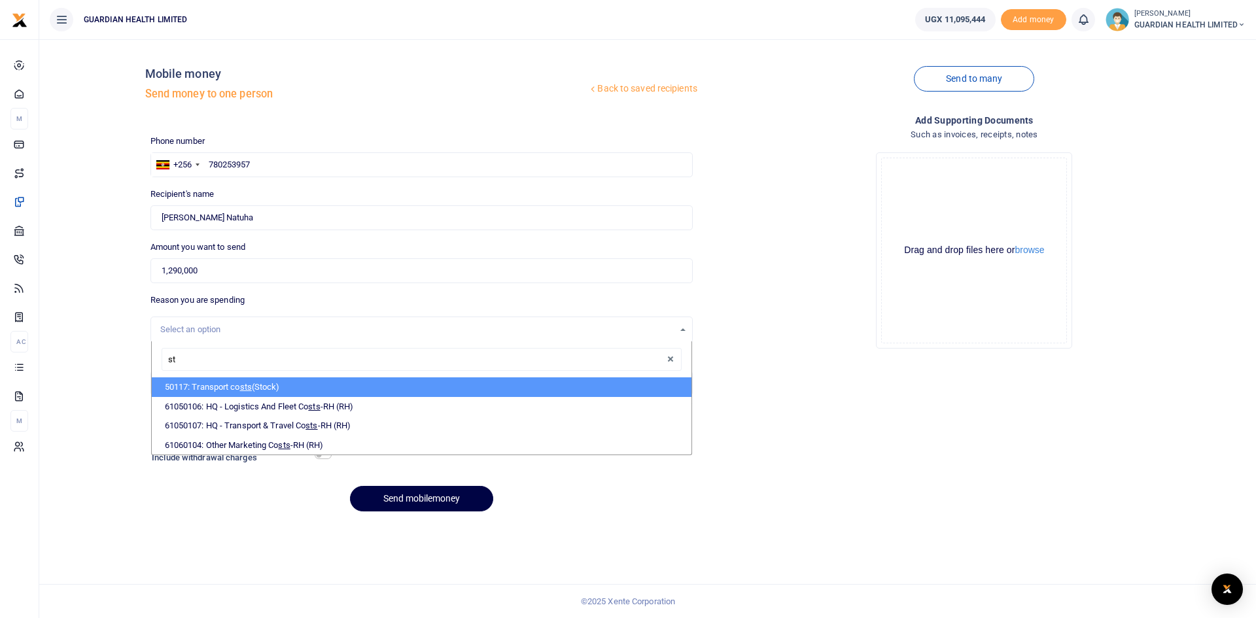
type input "s"
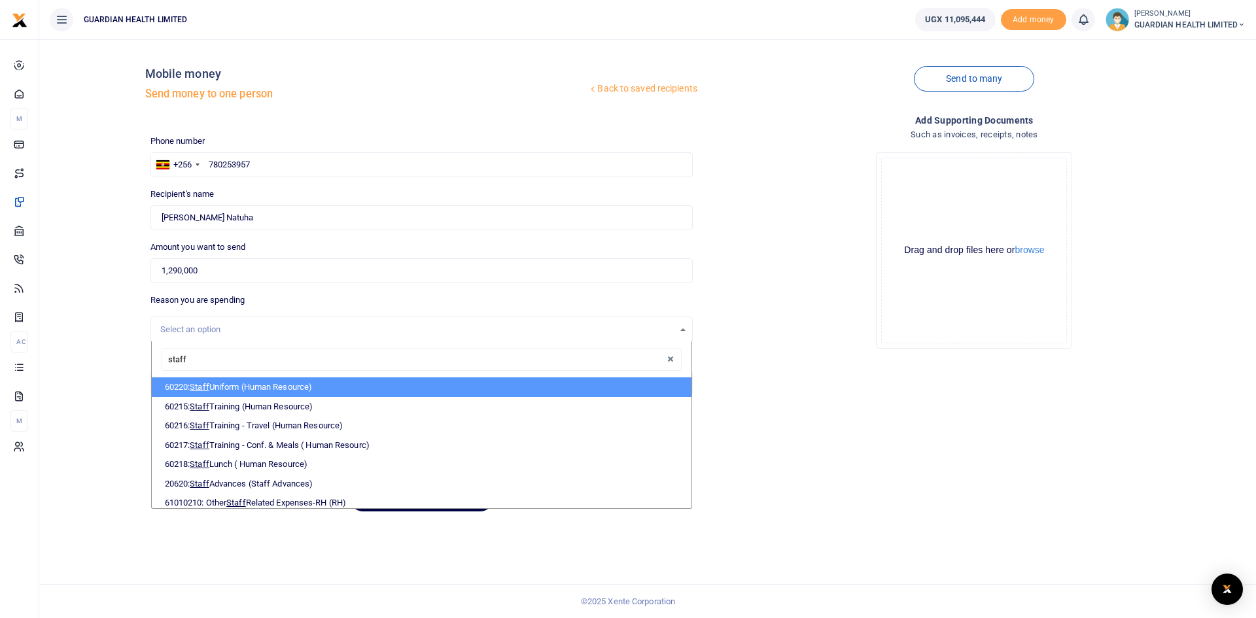
type input "staff"
click at [230, 361] on input "staff" at bounding box center [422, 360] width 520 height 24
drag, startPoint x: 230, startPoint y: 361, endPoint x: 133, endPoint y: 362, distance: 97.5
click at [133, 362] on div "Back to saved recipients Mobile money Send money to one person Send to many Pho…" at bounding box center [647, 286] width 1206 height 472
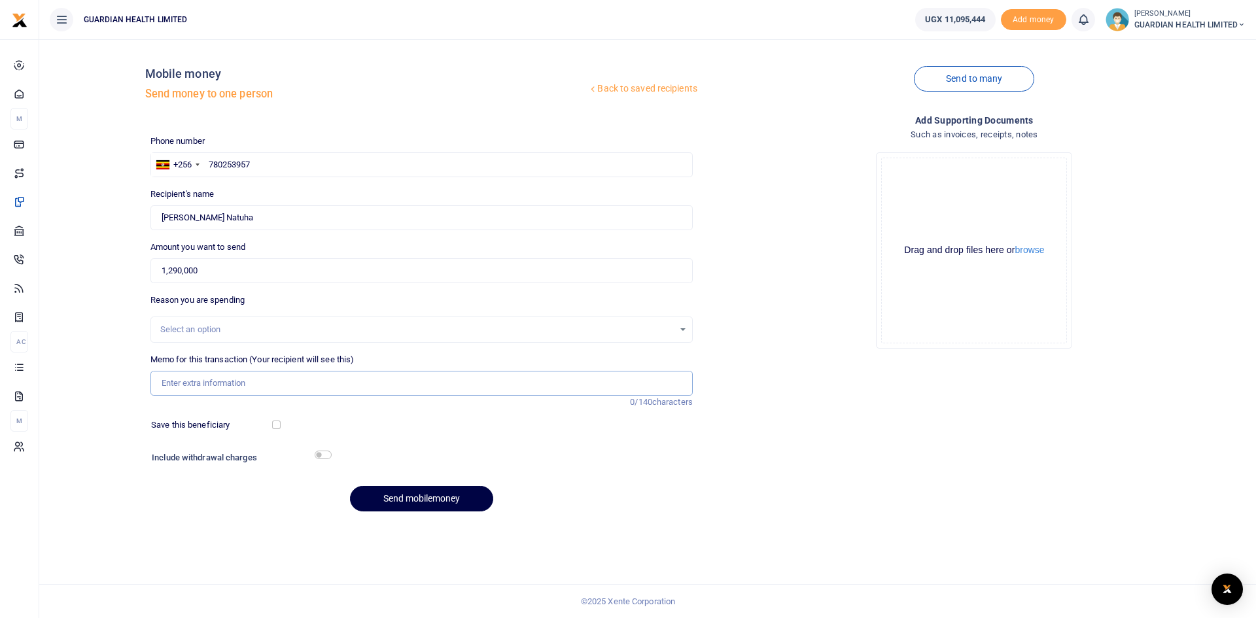
click at [230, 383] on input "Memo for this transaction (Your recipient will see this)" at bounding box center [421, 383] width 542 height 25
type input "Installation of Mbarara 2 Shelves for 2 days and an additional day to pay a vis…"
click at [279, 424] on input "checkbox" at bounding box center [276, 425] width 9 height 9
checkbox input "true"
click at [324, 455] on input "checkbox" at bounding box center [323, 455] width 17 height 9
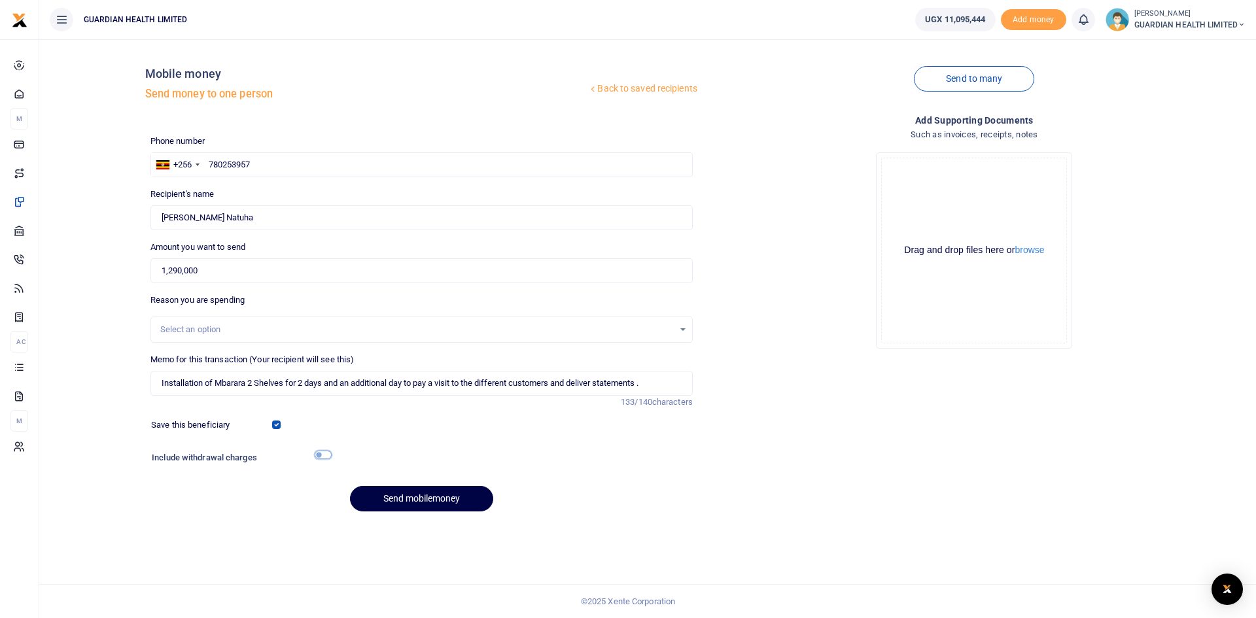
checkbox input "true"
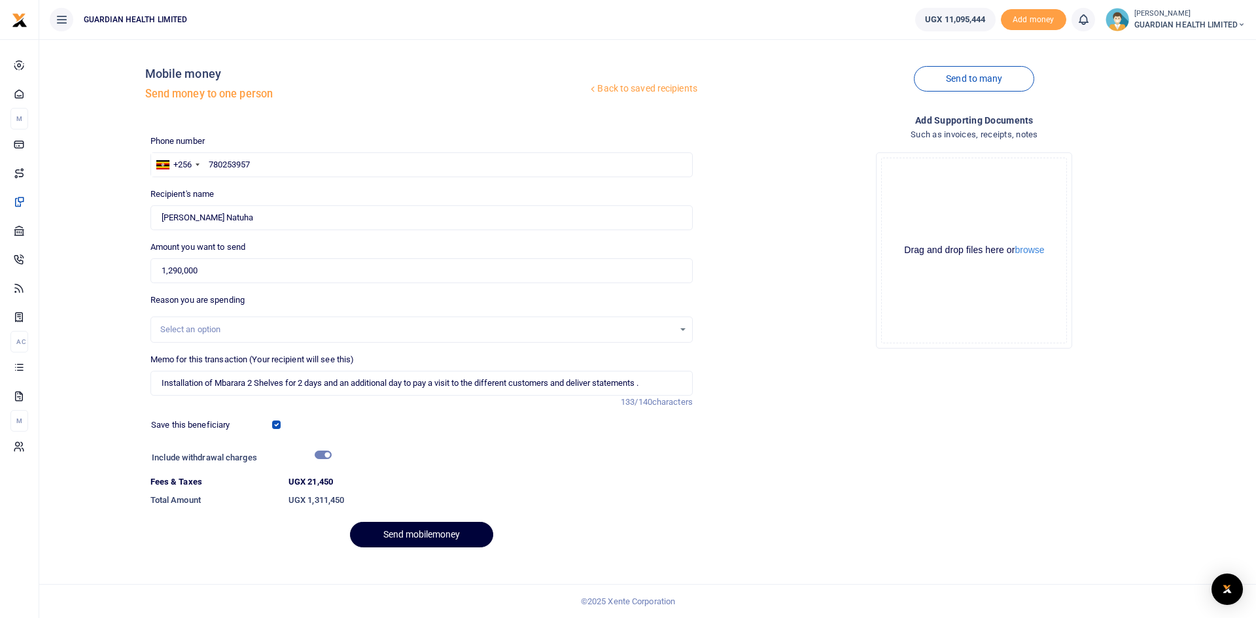
click at [411, 536] on button "Send mobilemoney" at bounding box center [421, 535] width 143 height 26
click at [650, 392] on input "Installation of Mbarara 2 Shelves for 2 days and an additional day to pay a vis…" at bounding box center [421, 383] width 542 height 25
type input "Installation of Mbarara 2 Shelves for 2 days and an additional day to pay a vis…"
click at [419, 532] on button "Send mobilemoney" at bounding box center [421, 535] width 143 height 26
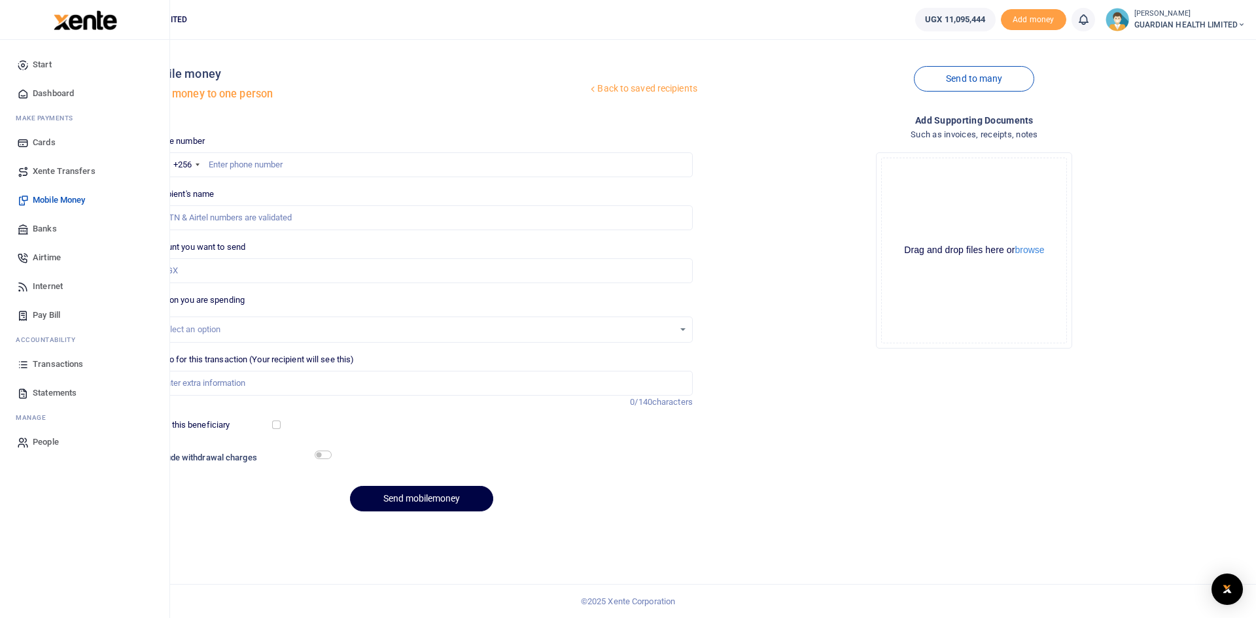
click at [67, 95] on span "Dashboard" at bounding box center [53, 93] width 41 height 13
